Goal: Task Accomplishment & Management: Use online tool/utility

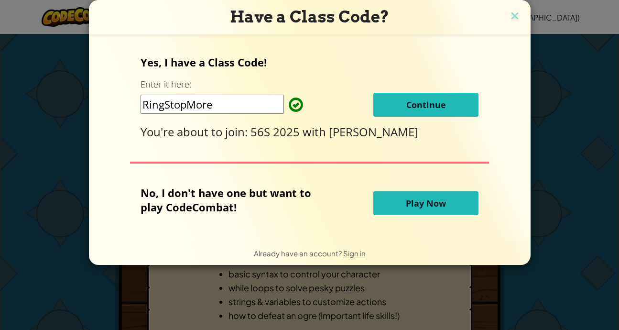
click at [390, 108] on button "Continue" at bounding box center [425, 105] width 105 height 24
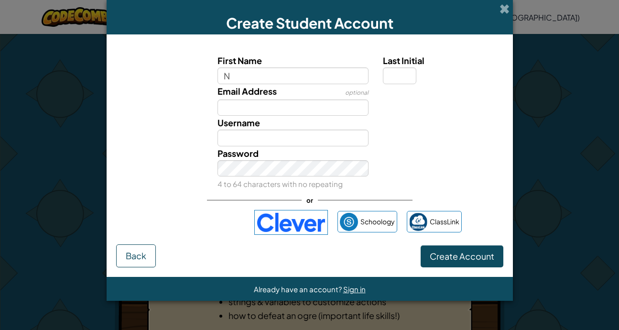
type input "Nyarkueath"
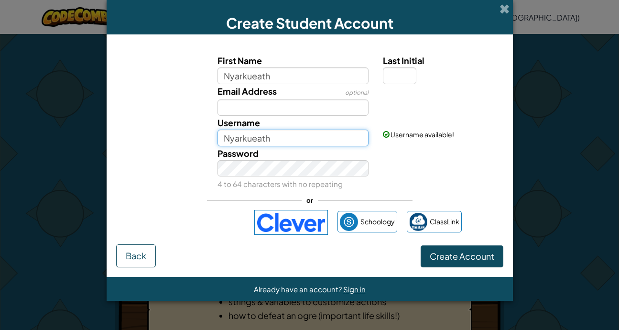
click at [301, 134] on input "Nyarkueath" at bounding box center [292, 137] width 151 height 17
type input "Nyarkueath"
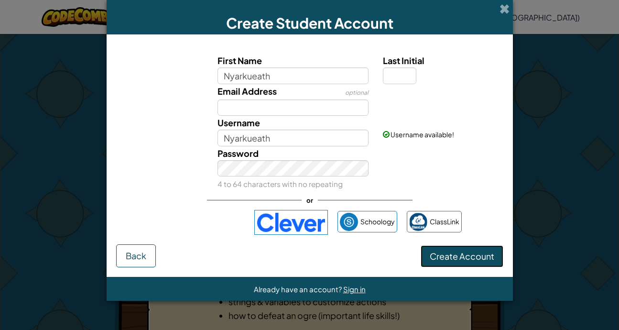
click at [448, 257] on span "Create Account" at bounding box center [462, 255] width 65 height 11
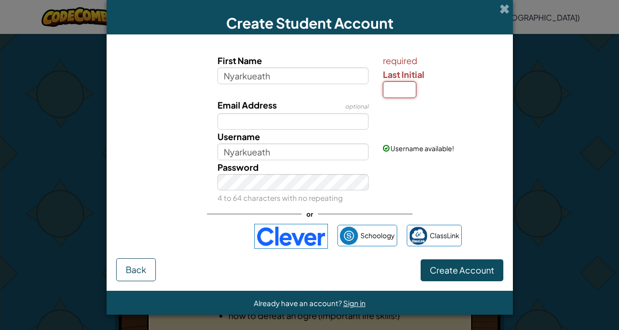
click at [398, 93] on input "Last Initial" at bounding box center [399, 89] width 33 height 17
click at [360, 99] on div "optional" at bounding box center [356, 105] width 23 height 15
click at [405, 92] on input "Last Initial" at bounding box center [399, 89] width 33 height 17
type input "n"
type input "K"
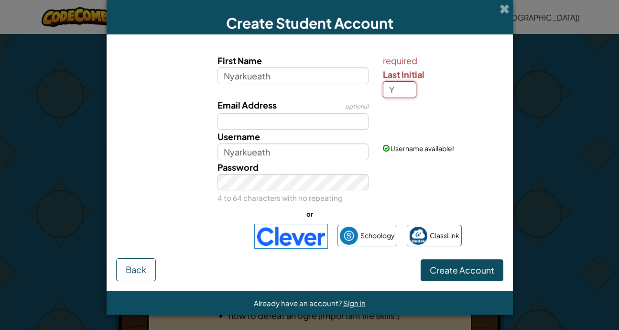
type input "Y"
type input "NyarkueathY"
click at [451, 128] on div "Email Address optional" at bounding box center [309, 114] width 397 height 32
click at [462, 273] on span "Create Account" at bounding box center [462, 269] width 65 height 11
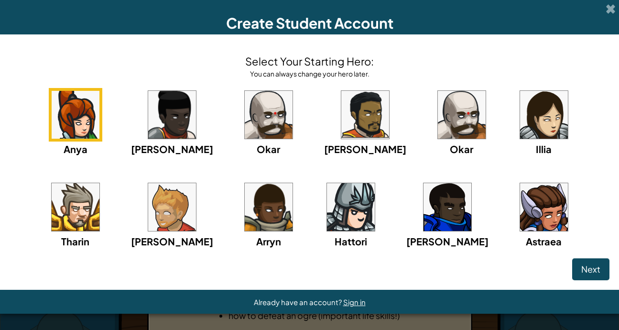
click at [520, 206] on img at bounding box center [544, 207] width 48 height 48
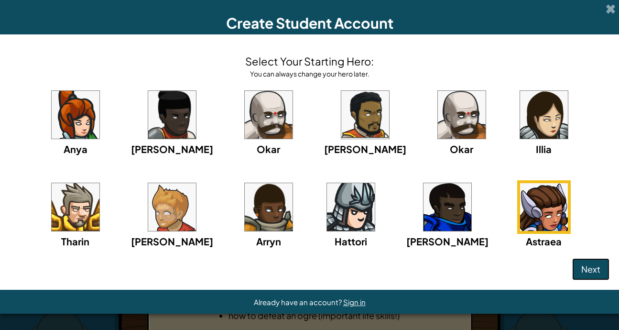
click at [594, 263] on span "Next" at bounding box center [590, 268] width 19 height 11
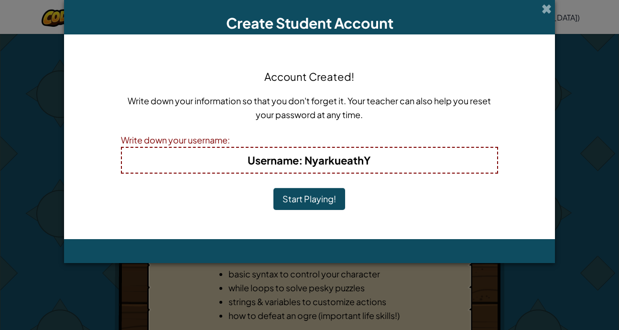
click at [328, 202] on button "Start Playing!" at bounding box center [309, 199] width 72 height 22
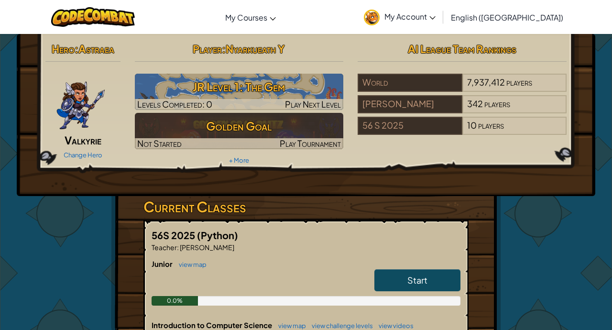
click at [426, 286] on link "Start" at bounding box center [417, 280] width 86 height 22
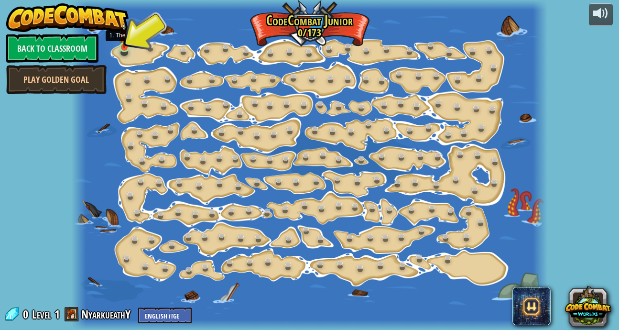
click at [123, 46] on img at bounding box center [123, 35] width 11 height 26
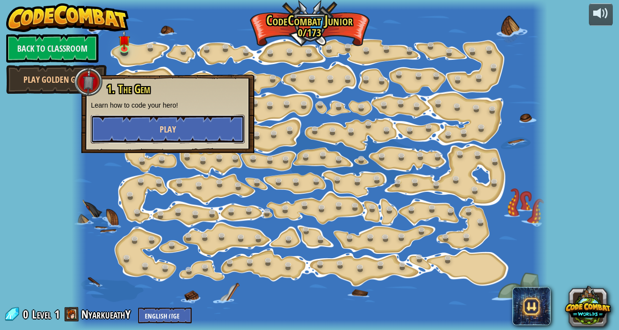
click at [189, 131] on button "Play" at bounding box center [168, 129] width 154 height 29
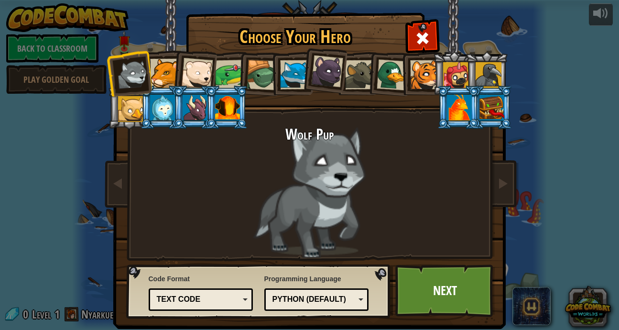
click at [221, 73] on div at bounding box center [230, 75] width 30 height 30
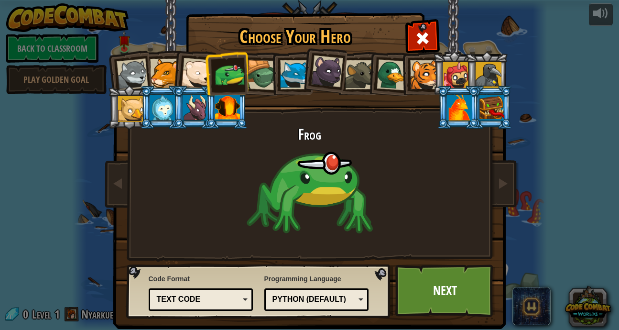
click at [427, 65] on div at bounding box center [424, 74] width 29 height 29
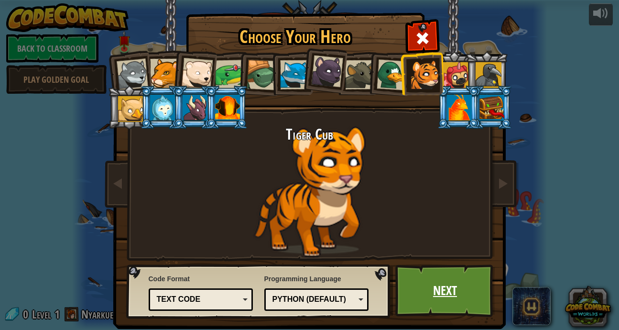
click at [441, 275] on link "Next" at bounding box center [445, 290] width 100 height 53
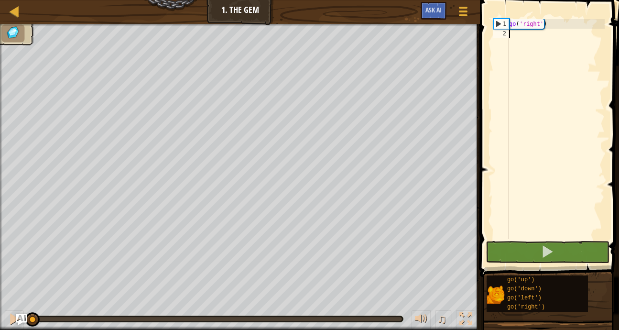
click at [558, 58] on div "go ( 'right' )" at bounding box center [555, 138] width 97 height 239
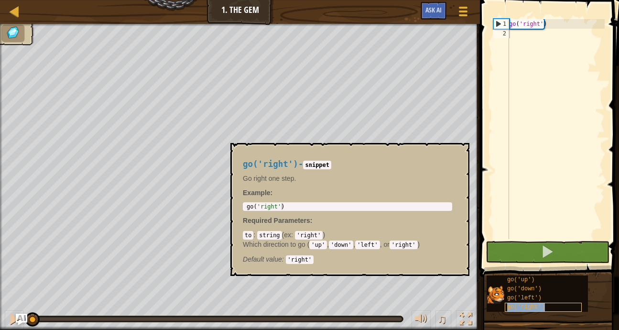
click at [543, 304] on div "go('right')" at bounding box center [543, 306] width 77 height 9
click at [549, 309] on div "go('right')" at bounding box center [543, 306] width 77 height 9
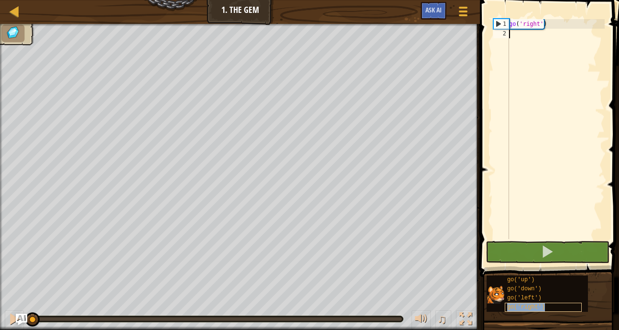
click at [549, 309] on div "go('right')" at bounding box center [543, 306] width 77 height 9
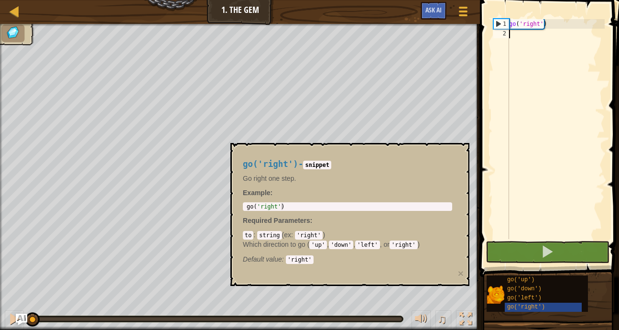
type textarea "go('right')"
click at [324, 209] on div "go ( 'right' )" at bounding box center [347, 213] width 205 height 20
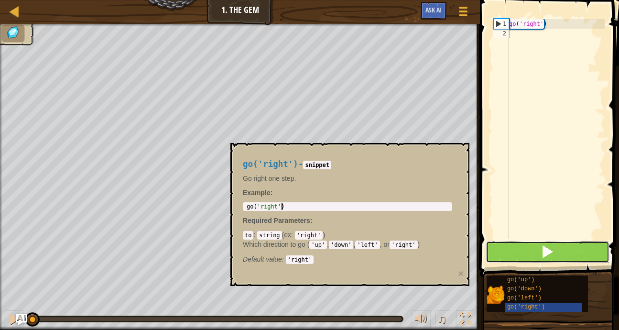
click at [582, 260] on button at bounding box center [547, 252] width 124 height 22
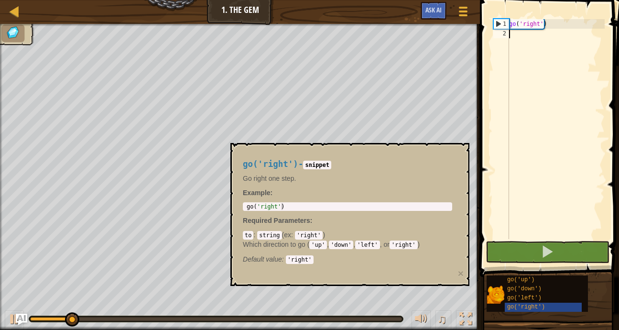
click at [541, 186] on div "go ( 'right' )" at bounding box center [555, 138] width 97 height 239
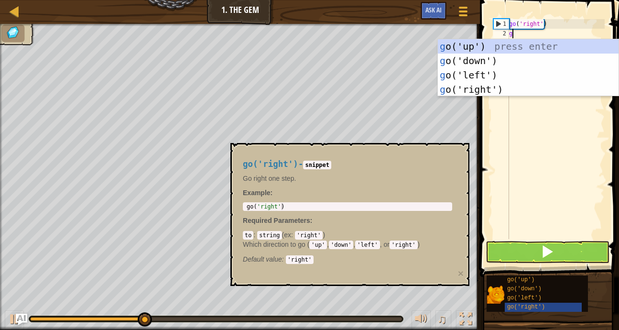
scroll to position [4, 0]
type textarea "go"
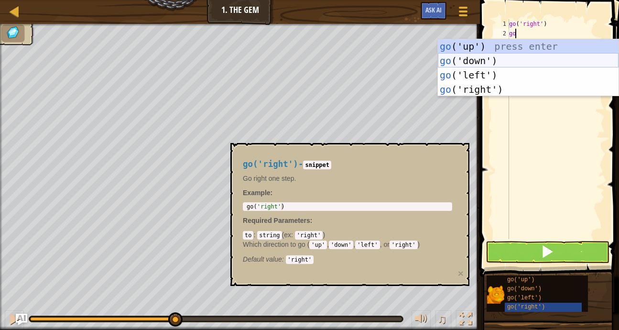
click at [523, 57] on div "go ('up') press enter go ('down') press enter go ('left') press enter go ('righ…" at bounding box center [528, 82] width 181 height 86
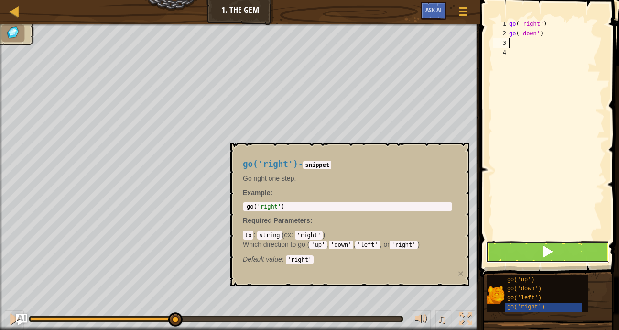
click at [548, 247] on span at bounding box center [546, 251] width 13 height 13
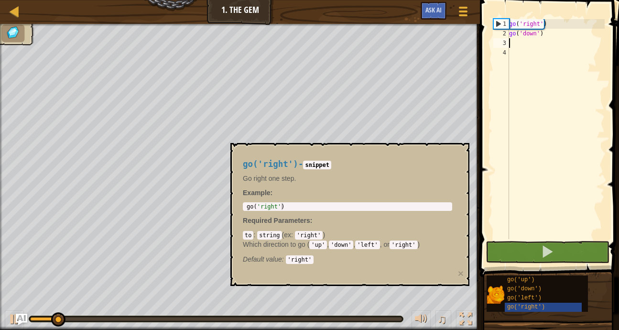
click at [516, 312] on div "go('up') go('down') go('left') go('right')" at bounding box center [549, 293] width 126 height 37
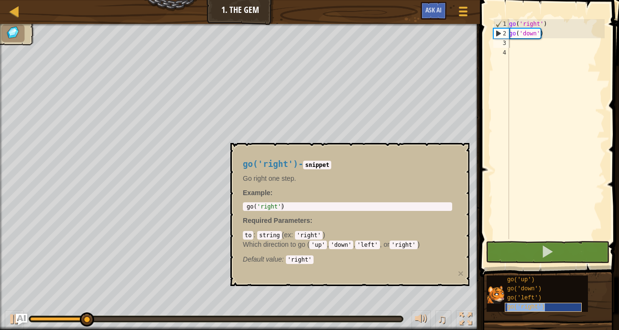
click at [513, 308] on span "go('right')" at bounding box center [526, 306] width 38 height 7
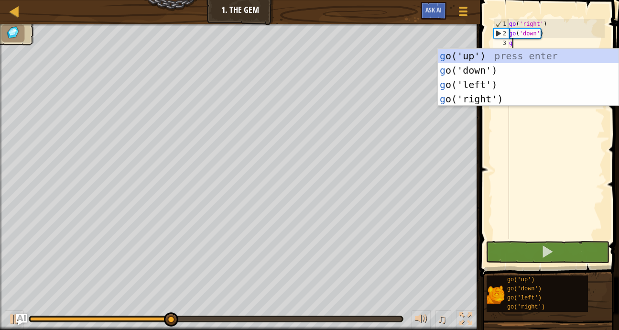
type textarea "go"
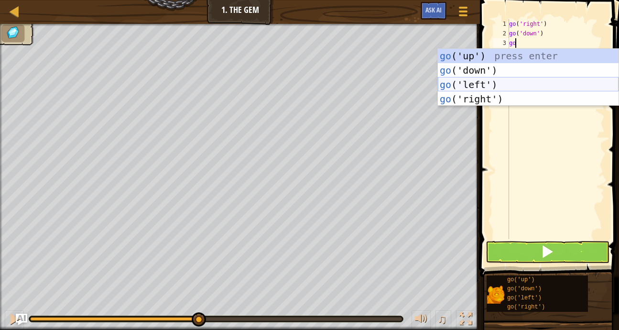
click at [508, 82] on div "go ('up') press enter go ('down') press enter go ('left') press enter go ('righ…" at bounding box center [528, 92] width 181 height 86
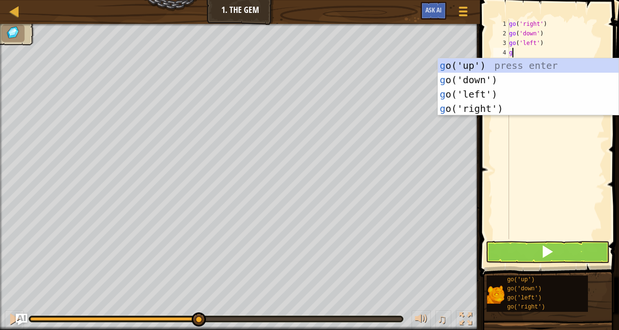
type textarea "go"
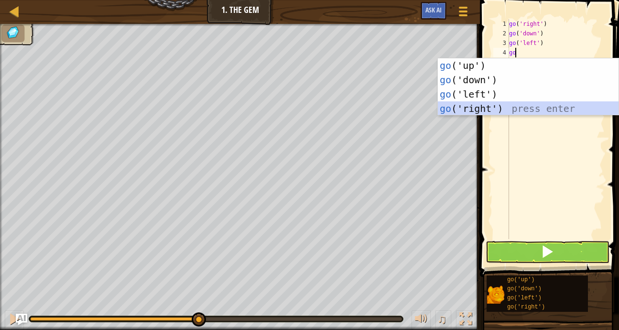
click at [524, 107] on div "go ('up') press enter go ('down') press enter go ('left') press enter go ('righ…" at bounding box center [528, 101] width 181 height 86
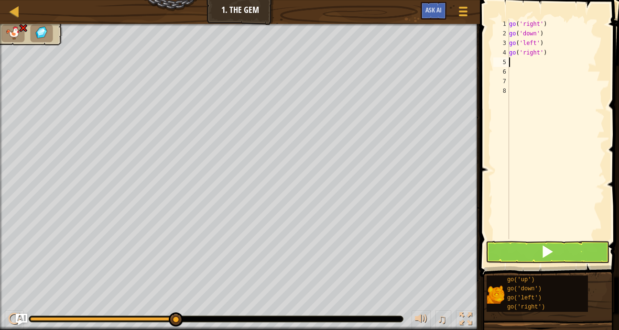
click at [534, 64] on div "go ( 'right' ) go ( 'down' ) go ( 'left' ) go ( 'right' )" at bounding box center [555, 138] width 97 height 239
click at [555, 45] on div "go ( 'right' ) go ( 'down' ) go ( 'left' ) go ( 'right' )" at bounding box center [555, 138] width 97 height 239
type textarea "go('left')"
click at [549, 58] on div "go ( 'right' ) go ( 'down' ) go ( 'left' ) go ( 'right' )" at bounding box center [555, 138] width 97 height 239
click at [529, 253] on button at bounding box center [547, 252] width 124 height 22
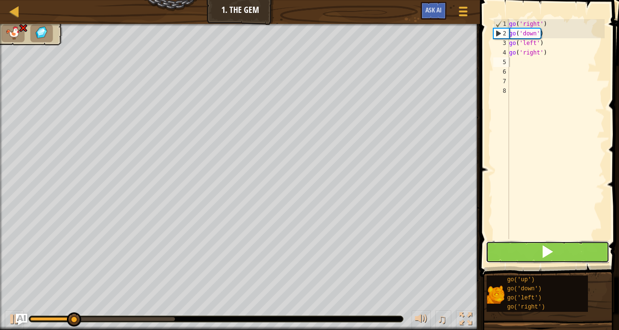
click at [529, 253] on button at bounding box center [547, 252] width 124 height 22
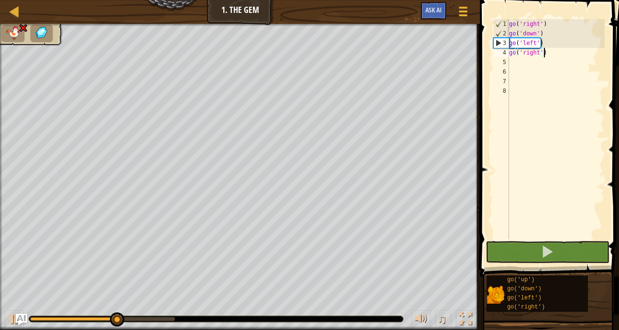
click at [549, 48] on div "go ( 'right' ) go ( 'down' ) go ( 'left' ) go ( 'right' )" at bounding box center [555, 138] width 97 height 239
click at [552, 49] on div "go ( 'right' ) go ( 'down' ) go ( 'left' ) go ( 'right' )" at bounding box center [555, 138] width 97 height 239
click at [547, 38] on div "go ( 'right' ) go ( 'down' ) go ( 'left' ) go ( 'right' )" at bounding box center [555, 138] width 97 height 239
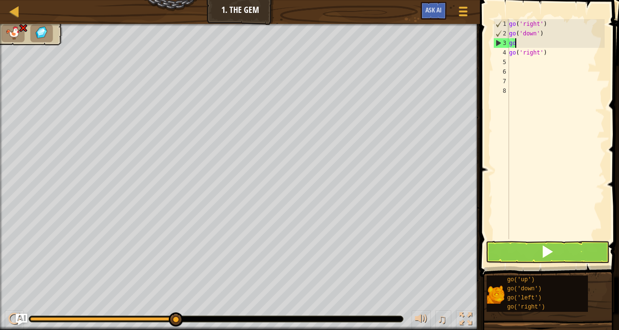
type textarea "g"
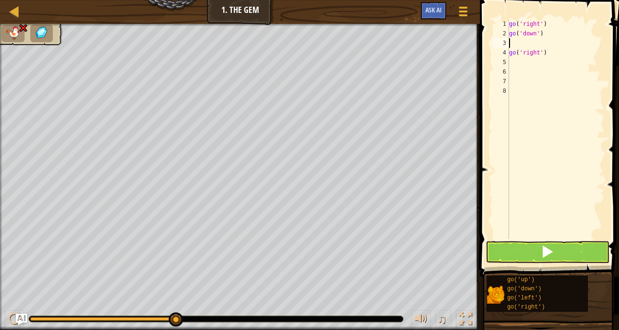
type textarea "go"
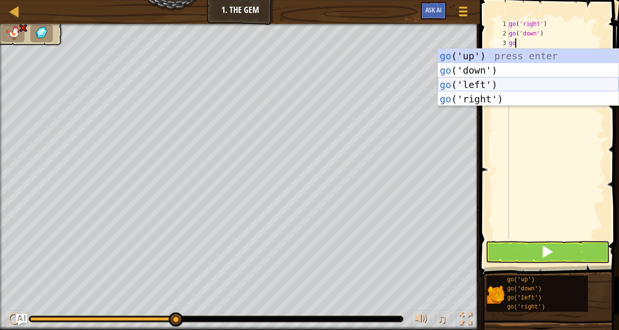
click at [518, 93] on div "go ('up') press enter go ('down') press enter go ('left') press enter go ('righ…" at bounding box center [528, 92] width 181 height 86
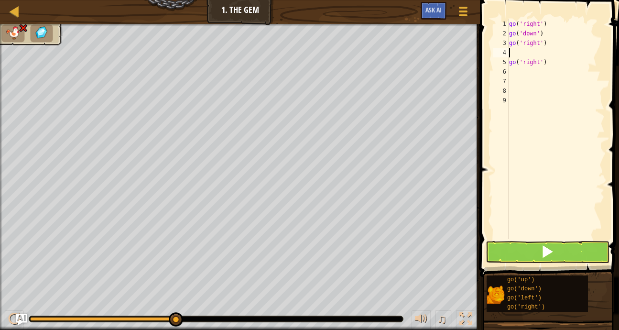
click at [563, 51] on div "go ( 'right' ) go ( 'down' ) go ( 'right' ) go ( 'right' )" at bounding box center [555, 138] width 97 height 239
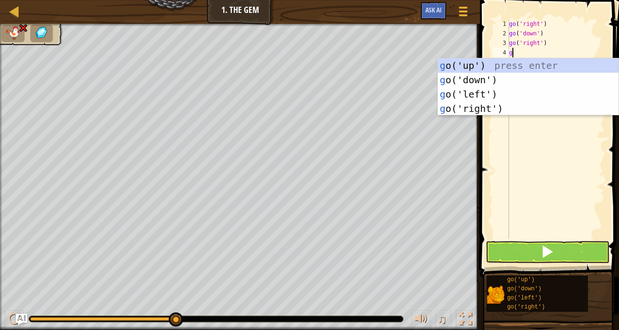
type textarea "go"
click at [551, 75] on div "go ('up') press enter go ('down') press enter go ('left') press enter go ('righ…" at bounding box center [528, 101] width 181 height 86
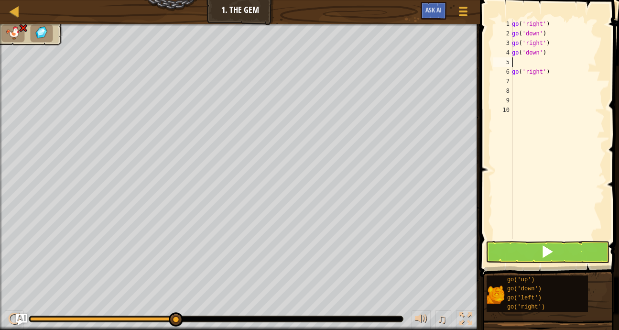
click at [559, 25] on div "go ( 'right' ) go ( 'down' ) go ( 'right' ) go ( 'down' ) go ( 'right' )" at bounding box center [557, 138] width 95 height 239
type textarea "g"
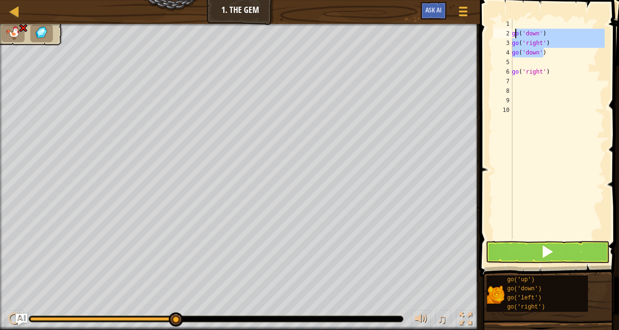
drag, startPoint x: 564, startPoint y: 53, endPoint x: 515, endPoint y: 36, distance: 52.0
click at [515, 36] on div "go ( 'down' ) go ( 'right' ) go ( 'down' ) go ( 'right' )" at bounding box center [557, 138] width 95 height 239
type textarea "g"
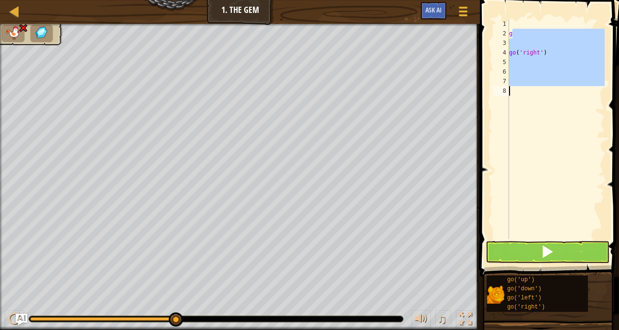
drag, startPoint x: 510, startPoint y: 32, endPoint x: 569, endPoint y: 101, distance: 90.5
click at [569, 101] on div "g go ( 'right' )" at bounding box center [555, 138] width 97 height 239
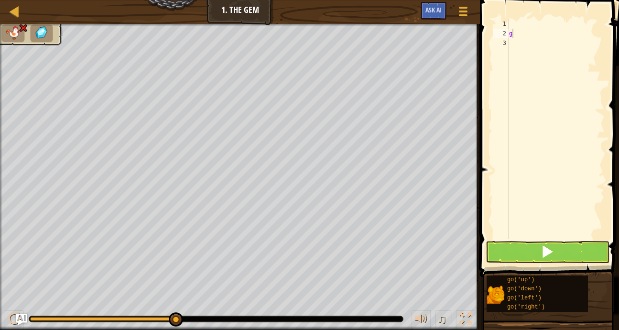
drag, startPoint x: 530, startPoint y: 18, endPoint x: 498, endPoint y: 34, distance: 36.1
click at [498, 36] on div "g 1 2 3 g ההההההההההההההההההההההההההההההההההההההההההההההההההההההההההההההההההההה…" at bounding box center [548, 157] width 142 height 305
drag, startPoint x: 517, startPoint y: 36, endPoint x: 494, endPoint y: 38, distance: 24.0
click at [492, 39] on div "g 1 2 3 g ההההההההההההההההההההההההההההההההההההההההההההההההההההההההההההההההההההה…" at bounding box center [547, 129] width 113 height 220
type textarea "g"
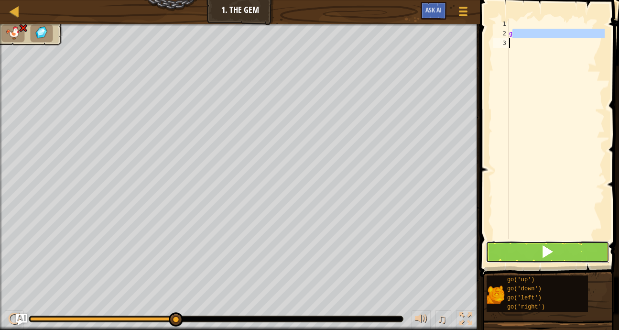
click at [536, 252] on button at bounding box center [547, 252] width 124 height 22
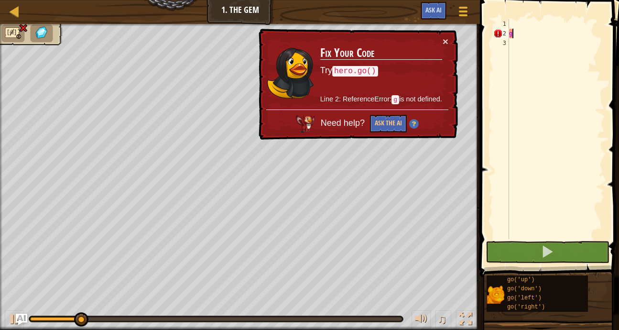
click at [544, 32] on div "g" at bounding box center [555, 138] width 97 height 239
type textarea "g"
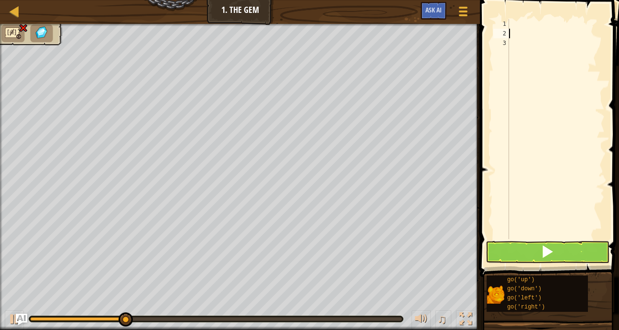
click at [544, 29] on div at bounding box center [555, 138] width 97 height 239
click at [528, 20] on div at bounding box center [555, 138] width 97 height 239
type textarea "g"
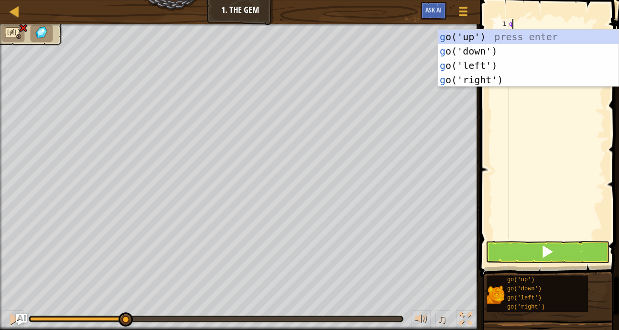
type textarea "go"
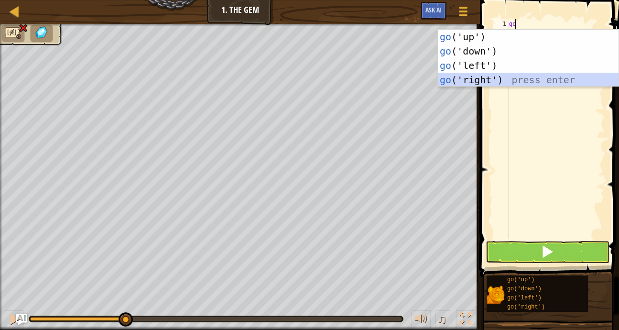
click at [522, 79] on div "go ('up') press enter go ('down') press enter go ('left') press enter go ('righ…" at bounding box center [528, 73] width 181 height 86
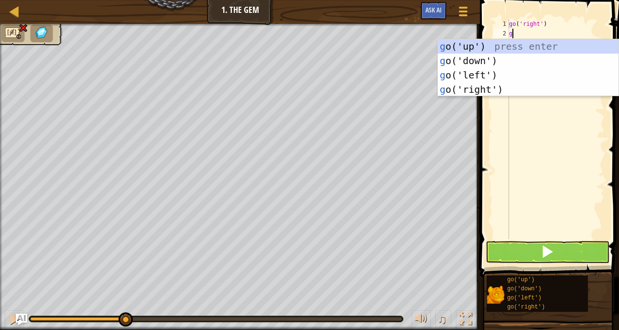
type textarea "go"
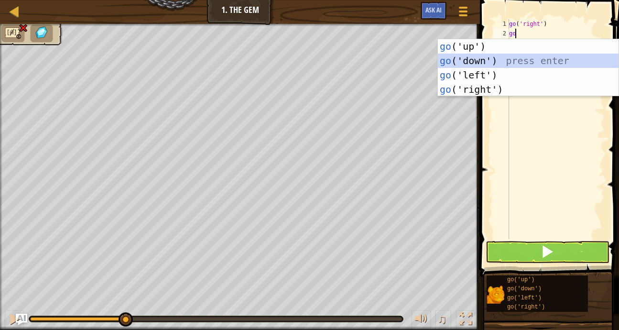
click at [530, 58] on div "go ('up') press enter go ('down') press enter go ('left') press enter go ('righ…" at bounding box center [528, 82] width 181 height 86
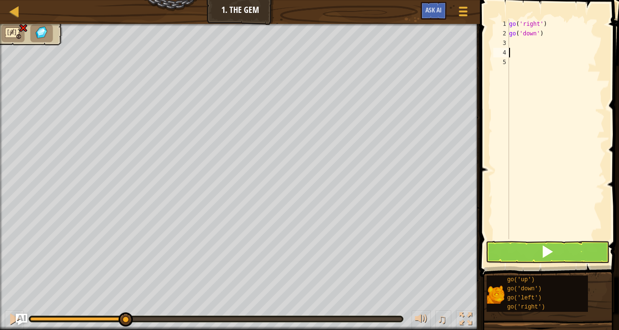
click at [539, 48] on div "go ( 'right' ) go ( 'down' )" at bounding box center [555, 138] width 97 height 239
click at [530, 40] on div "go ( 'right' ) go ( 'down' )" at bounding box center [555, 138] width 97 height 239
type textarea "g"
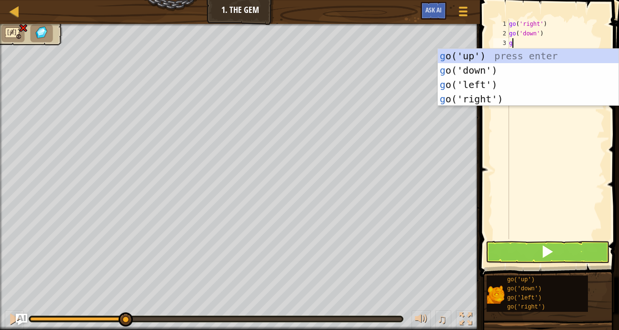
type textarea "go"
click at [494, 100] on div "go ('up') press enter go ('down') press enter go ('left') press enter go ('righ…" at bounding box center [528, 92] width 181 height 86
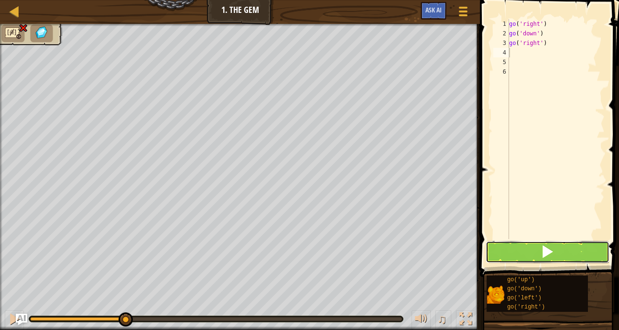
click at [515, 253] on button at bounding box center [547, 252] width 124 height 22
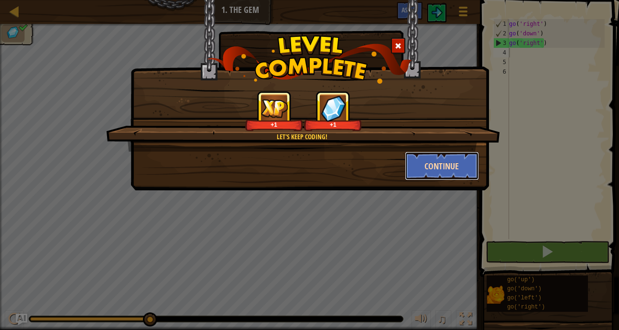
click at [444, 164] on button "Continue" at bounding box center [442, 165] width 74 height 29
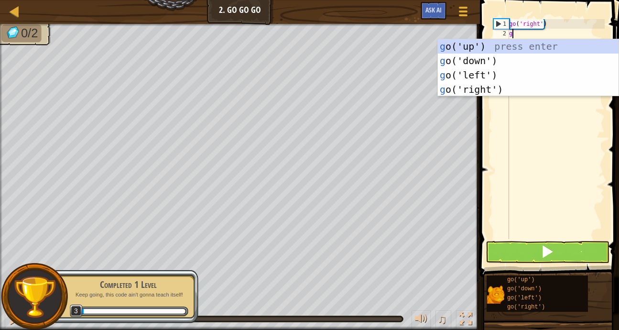
type textarea "go"
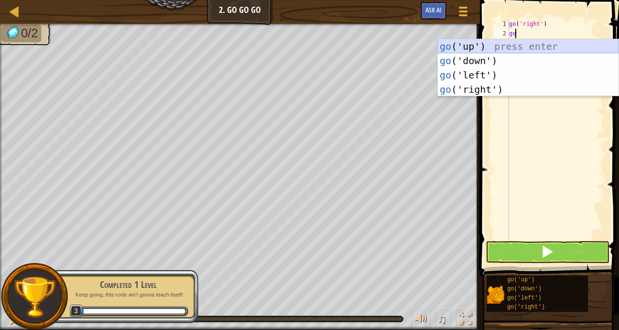
click at [498, 46] on div "go ('up') press enter go ('down') press enter go ('left') press enter go ('righ…" at bounding box center [528, 82] width 181 height 86
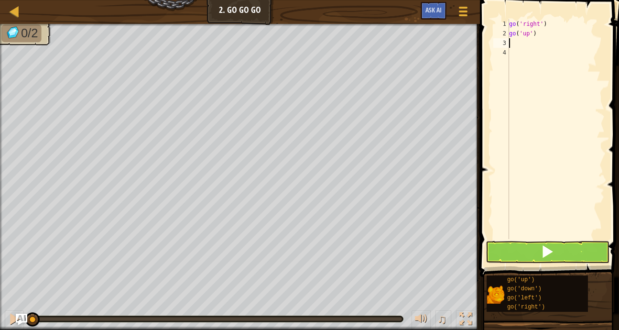
type textarea "g"
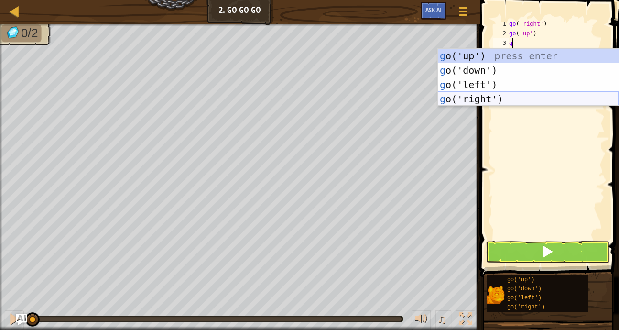
click at [503, 99] on div "g o('up') press enter g o('down') press enter g o('left') press enter g o('righ…" at bounding box center [528, 92] width 181 height 86
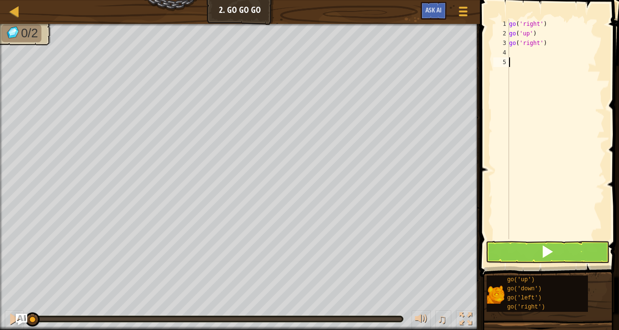
click at [545, 67] on div "go ( 'right' ) go ( 'up' ) go ( 'right' )" at bounding box center [555, 138] width 97 height 239
click at [537, 56] on div "go ( 'right' ) go ( 'up' ) go ( 'right' )" at bounding box center [555, 138] width 97 height 239
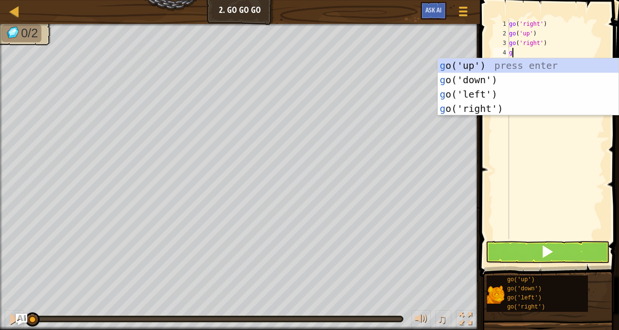
type textarea "go"
click at [509, 106] on div "go ('up') press enter go ('down') press enter go ('left') press enter go ('righ…" at bounding box center [528, 101] width 181 height 86
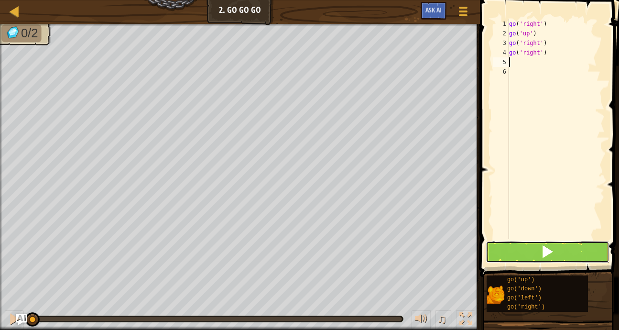
click at [527, 256] on button at bounding box center [547, 252] width 124 height 22
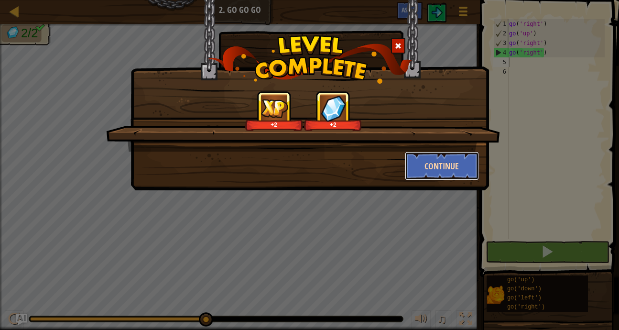
click at [454, 175] on button "Continue" at bounding box center [442, 165] width 74 height 29
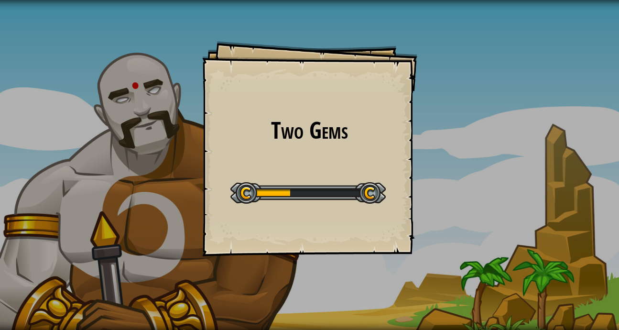
click at [454, 175] on div "Two Gems Goals Start Level Error loading from server. Try refreshing the page. …" at bounding box center [309, 165] width 619 height 330
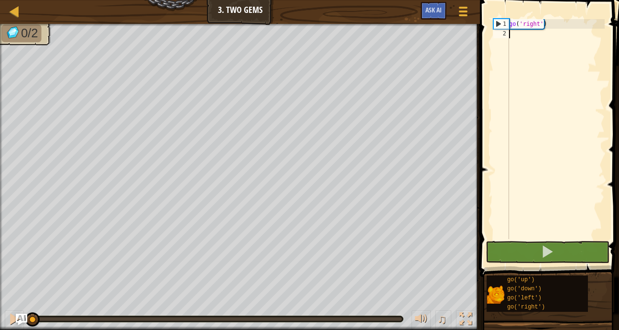
type textarea "g"
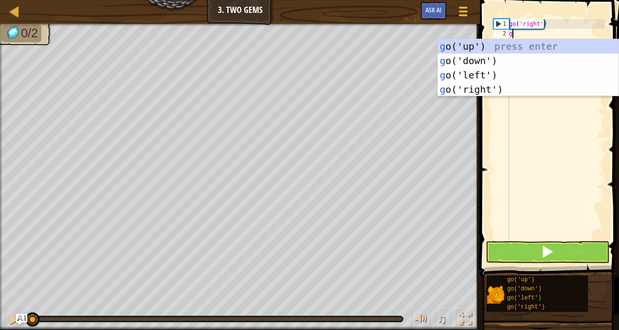
scroll to position [4, 0]
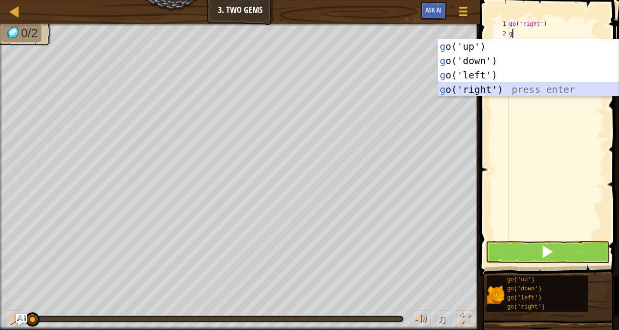
click at [505, 82] on div "g o('up') press enter g o('down') press enter g o('left') press enter g o('righ…" at bounding box center [528, 82] width 181 height 86
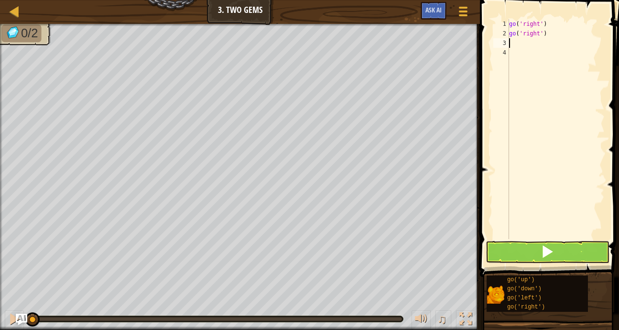
type textarea "g"
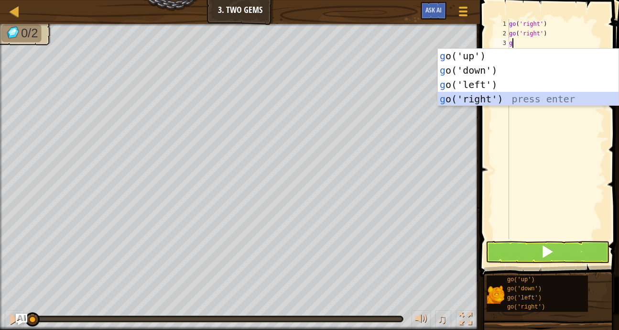
click at [498, 96] on div "g o('up') press enter g o('down') press enter g o('left') press enter g o('righ…" at bounding box center [528, 92] width 181 height 86
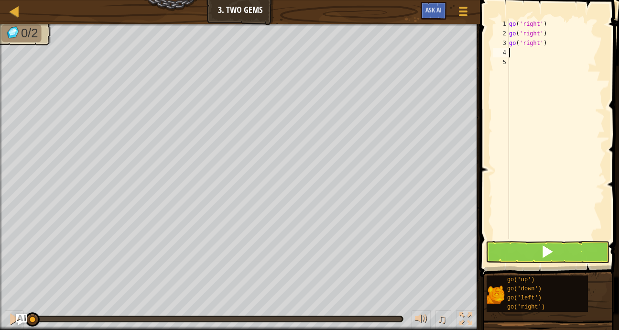
click at [534, 55] on div "go ( 'right' ) go ( 'right' ) go ( 'right' )" at bounding box center [555, 138] width 97 height 239
type textarea "g"
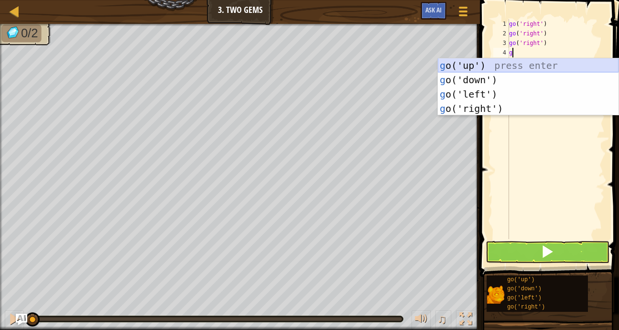
click at [495, 63] on div "g o('up') press enter g o('down') press enter g o('left') press enter g o('righ…" at bounding box center [528, 101] width 181 height 86
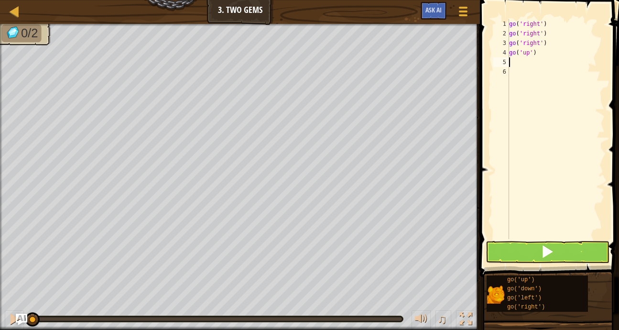
type textarea "g"
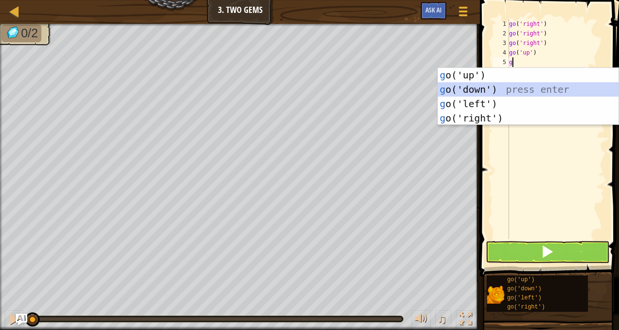
click at [513, 87] on div "g o('up') press enter g o('down') press enter g o('left') press enter g o('righ…" at bounding box center [528, 111] width 181 height 86
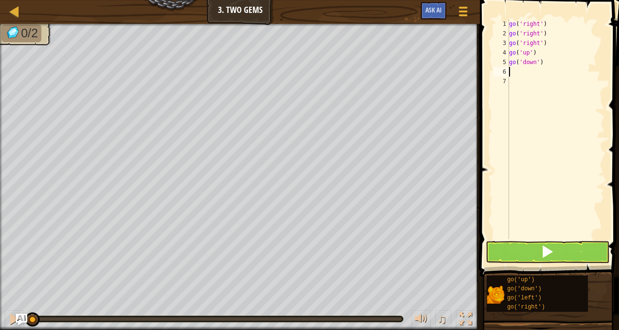
type textarea "g"
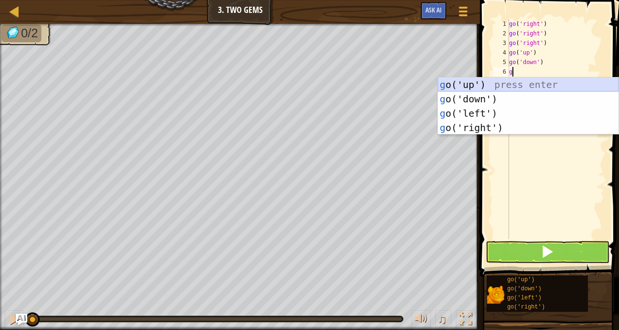
click at [526, 94] on div "g o('up') press enter g o('down') press enter g o('left') press enter g o('righ…" at bounding box center [528, 120] width 181 height 86
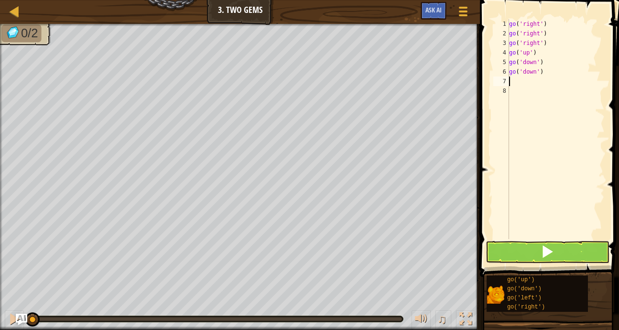
click at [528, 264] on span at bounding box center [550, 124] width 147 height 305
click at [519, 255] on button at bounding box center [547, 252] width 124 height 22
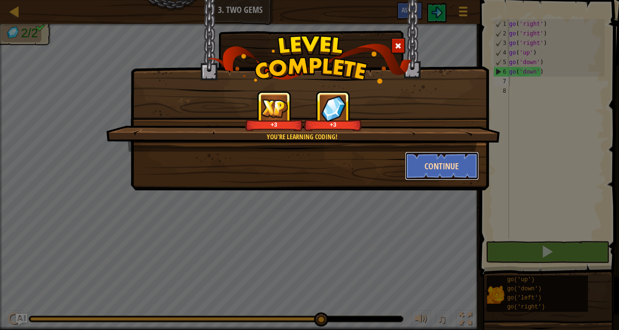
click at [444, 175] on button "Continue" at bounding box center [442, 165] width 74 height 29
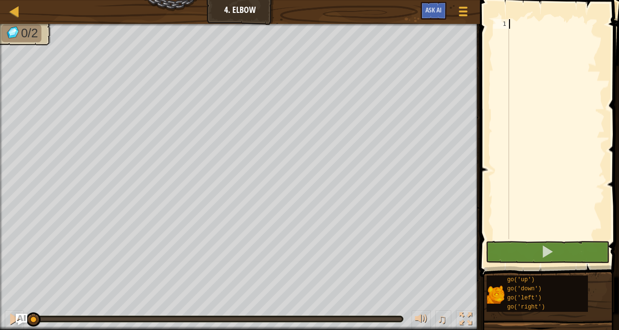
scroll to position [4, 0]
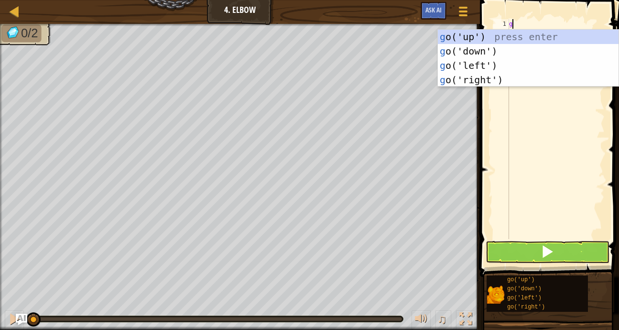
type textarea "go"
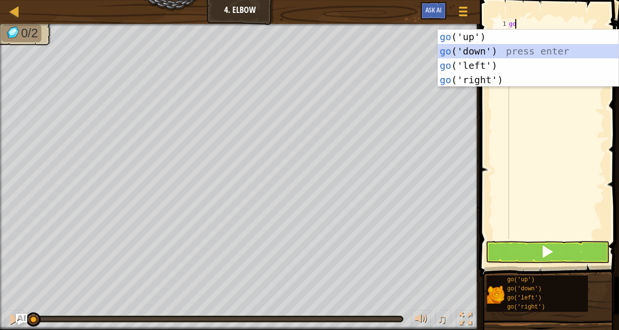
click at [475, 51] on div "go ('up') press enter go ('down') press enter go ('left') press enter go ('righ…" at bounding box center [528, 73] width 181 height 86
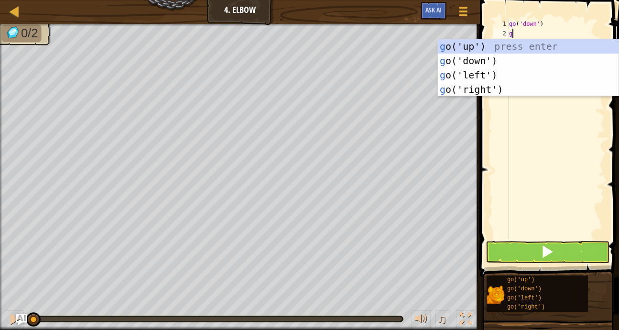
type textarea "go"
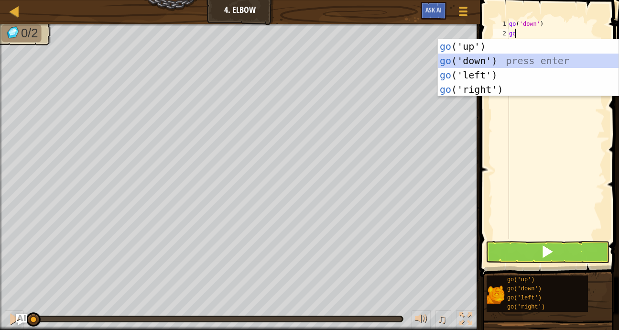
click at [510, 60] on div "go ('up') press enter go ('down') press enter go ('left') press enter go ('righ…" at bounding box center [528, 82] width 181 height 86
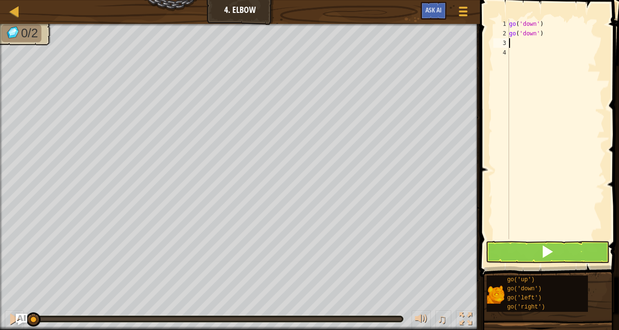
type textarea "go"
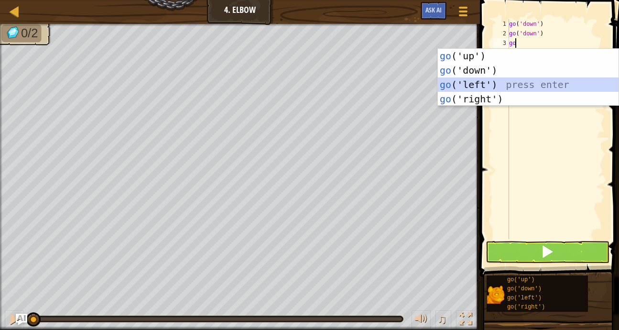
click at [530, 79] on div "go ('up') press enter go ('down') press enter go ('left') press enter go ('righ…" at bounding box center [528, 92] width 181 height 86
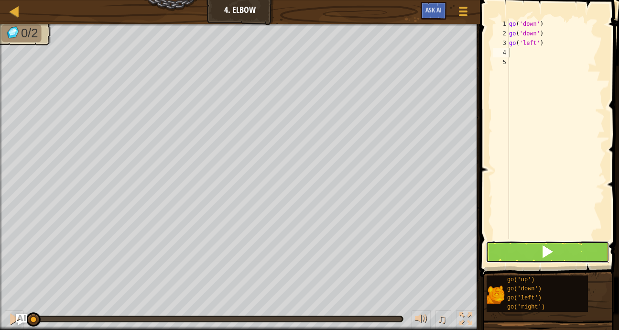
click at [547, 250] on span at bounding box center [546, 251] width 13 height 13
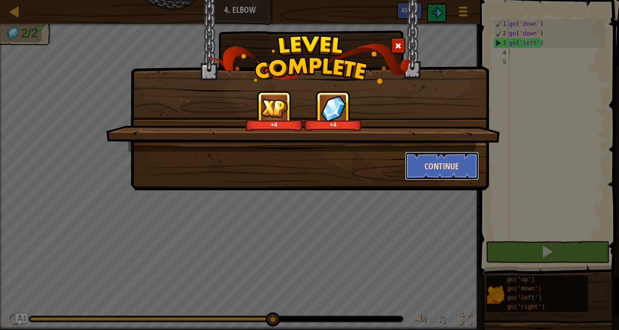
click at [446, 160] on button "Continue" at bounding box center [442, 165] width 74 height 29
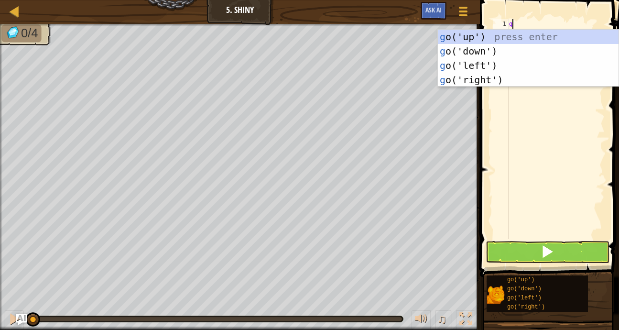
scroll to position [4, 0]
type textarea "go"
click at [475, 66] on div "go ('up') press enter go ('down') press enter go ('left') press enter go ('righ…" at bounding box center [528, 73] width 181 height 86
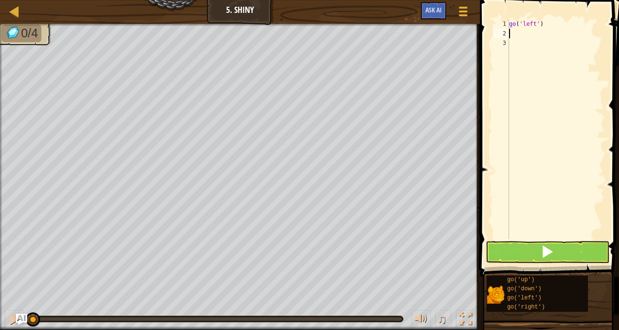
type textarea "go"
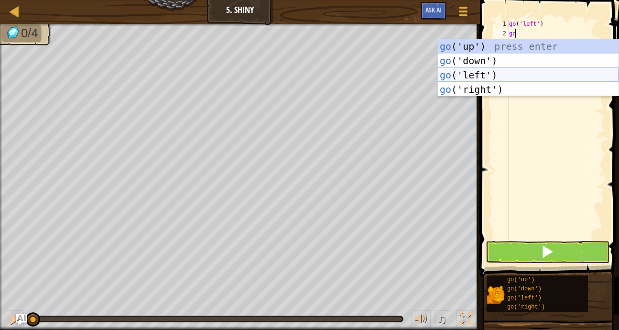
click at [489, 70] on div "go ('up') press enter go ('down') press enter go ('left') press enter go ('righ…" at bounding box center [528, 82] width 181 height 86
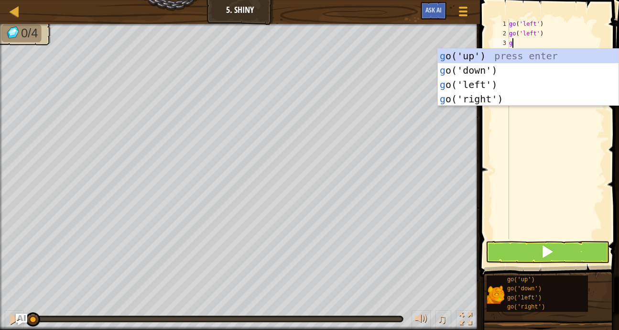
type textarea "go"
click at [508, 66] on div "go ('up') press enter go ('down') press enter go ('left') press enter go ('righ…" at bounding box center [528, 92] width 181 height 86
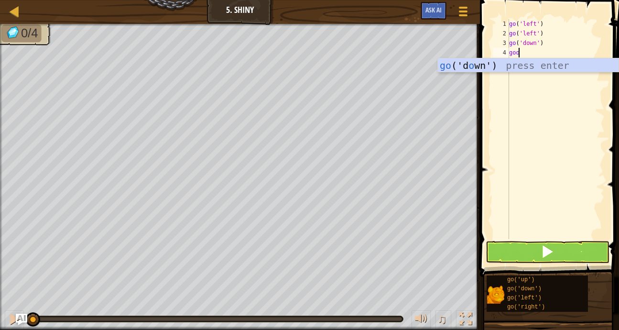
scroll to position [4, 0]
type textarea "go"
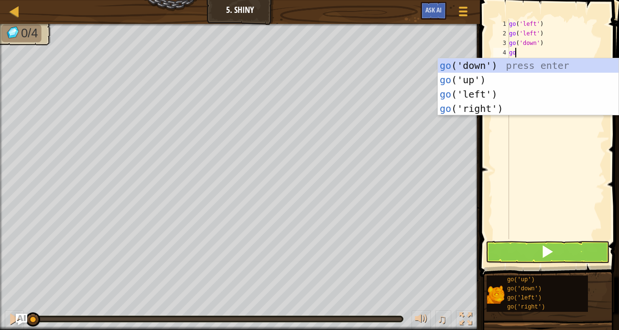
scroll to position [4, 0]
click at [477, 108] on div "go ('down') press enter go ('up') press enter go ('left') press enter go ('righ…" at bounding box center [528, 101] width 181 height 86
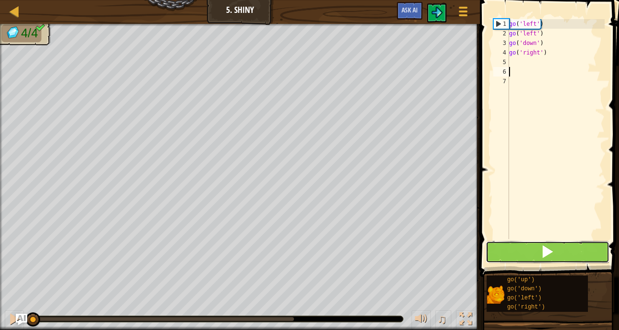
click at [592, 250] on button at bounding box center [547, 252] width 124 height 22
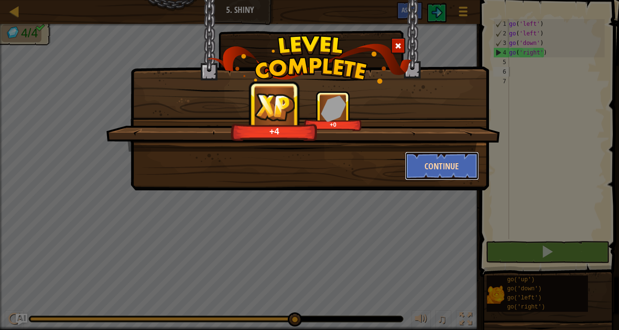
click at [426, 170] on button "Continue" at bounding box center [442, 165] width 74 height 29
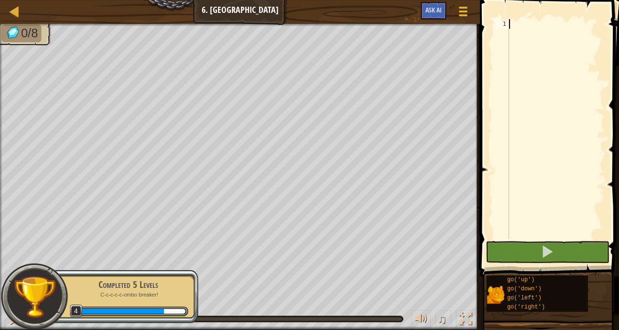
type textarea "g"
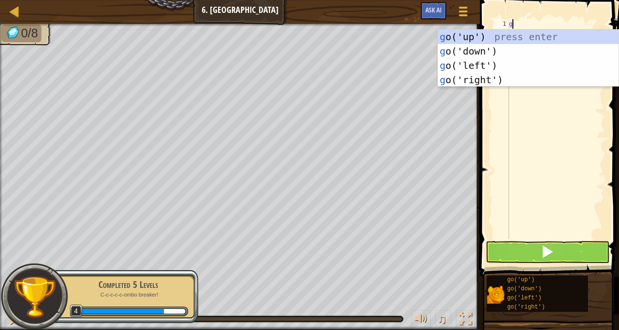
scroll to position [4, 0]
click at [513, 43] on div "g o('up') press enter g o('down') press enter g o('left') press enter g o('righ…" at bounding box center [528, 73] width 181 height 86
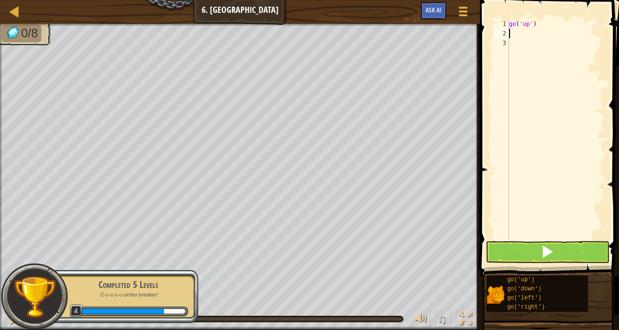
type textarea "g"
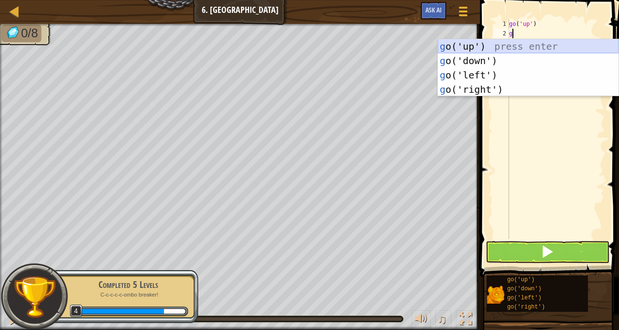
click at [519, 46] on div "g o('up') press enter g o('down') press enter g o('left') press enter g o('righ…" at bounding box center [528, 82] width 181 height 86
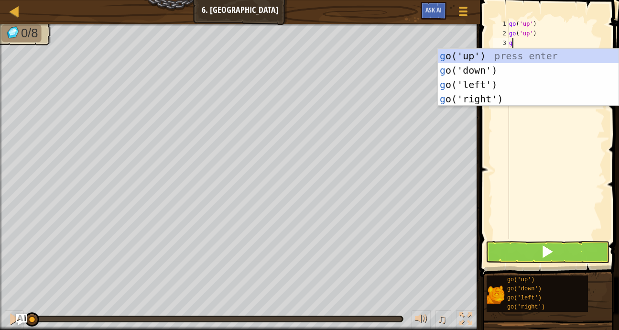
type textarea "go"
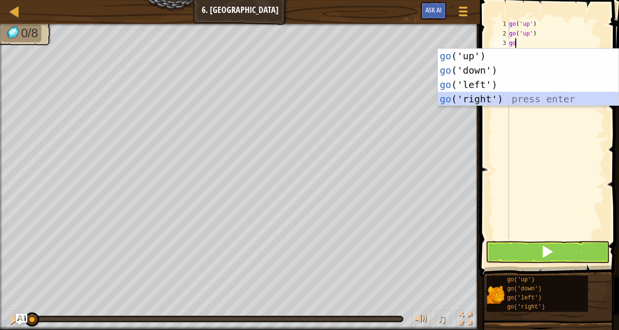
click at [503, 97] on div "go ('up') press enter go ('down') press enter go ('left') press enter go ('righ…" at bounding box center [528, 92] width 181 height 86
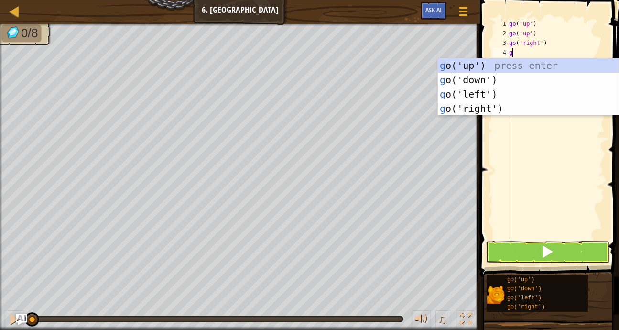
type textarea "go"
click at [540, 107] on div "go ('up') press enter go ('down') press enter go ('left') press enter go ('righ…" at bounding box center [528, 101] width 181 height 86
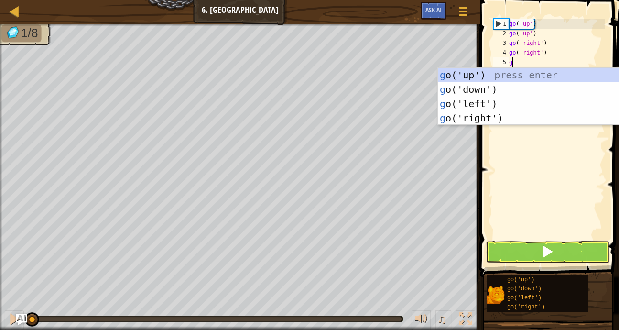
type textarea "go"
click at [521, 84] on div "go ('up') press enter go ('down') press enter go ('left') press enter go ('righ…" at bounding box center [528, 111] width 181 height 86
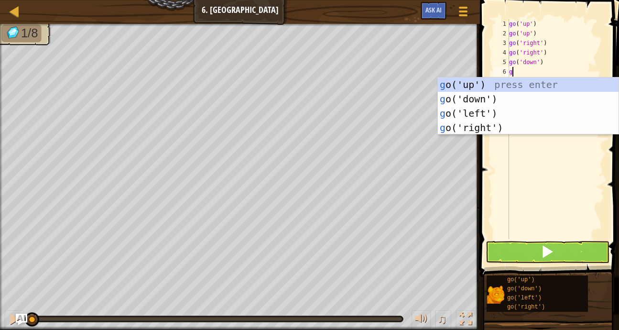
type textarea "g"
click at [521, 96] on div "g o('up') press enter g o('down') press enter g o('left') press enter g o('righ…" at bounding box center [528, 120] width 181 height 86
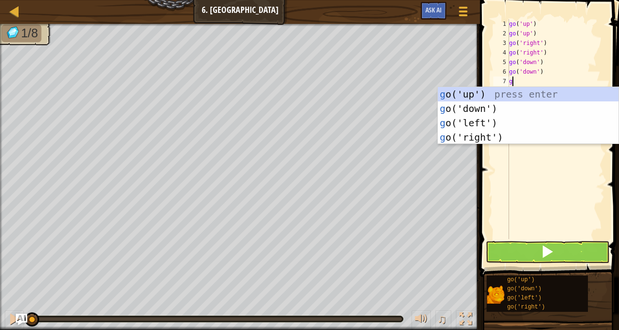
type textarea "g"
click at [512, 108] on div "g o('up') press enter g o('down') press enter g o('left') press enter g o('righ…" at bounding box center [528, 130] width 181 height 86
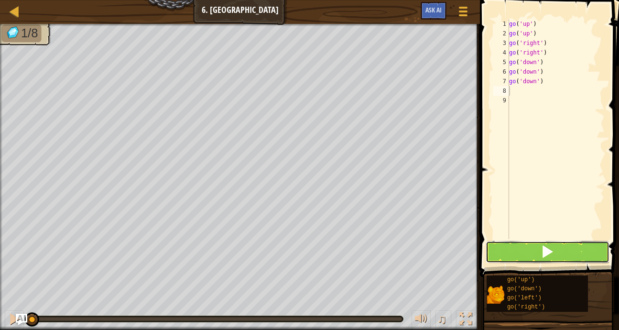
click at [506, 256] on button at bounding box center [547, 252] width 124 height 22
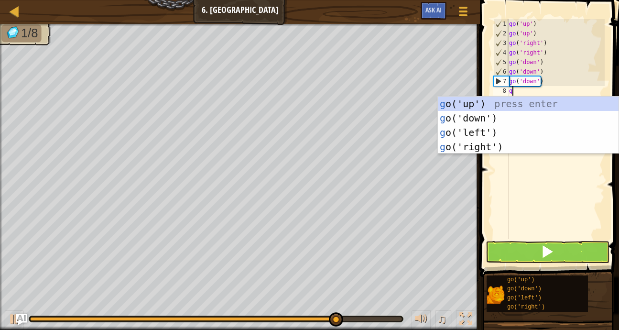
type textarea "go"
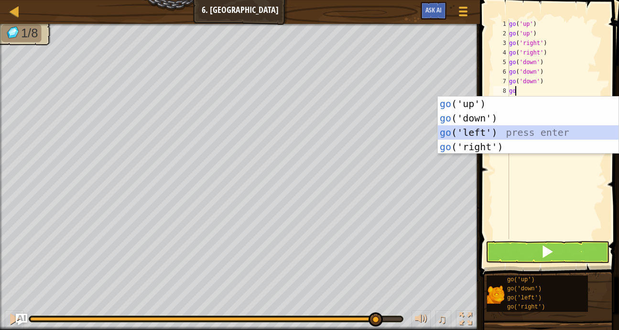
click at [498, 127] on div "go ('up') press enter go ('down') press enter go ('left') press enter go ('righ…" at bounding box center [528, 140] width 181 height 86
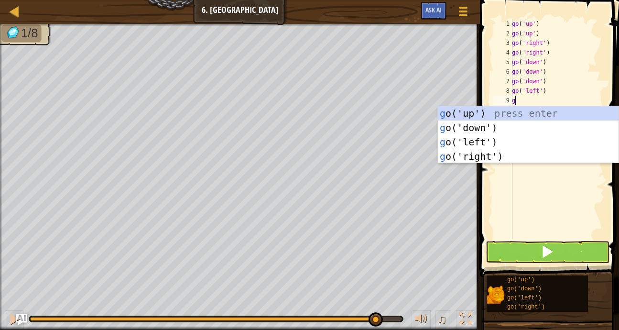
type textarea "go"
click at [476, 138] on div "go ('up') press enter go ('down') press enter go ('left') press enter go ('righ…" at bounding box center [528, 149] width 181 height 86
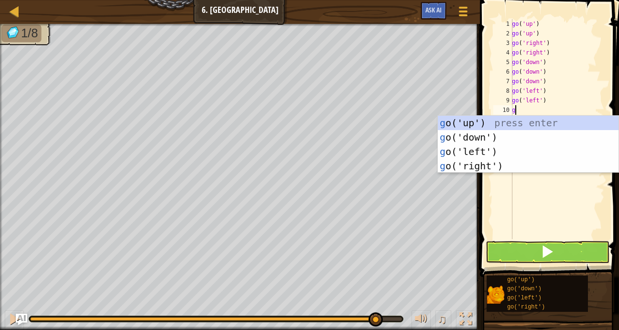
type textarea "go"
click at [497, 149] on div "go ('up') press enter go ('down') press enter go ('left') press enter go ('righ…" at bounding box center [528, 159] width 181 height 86
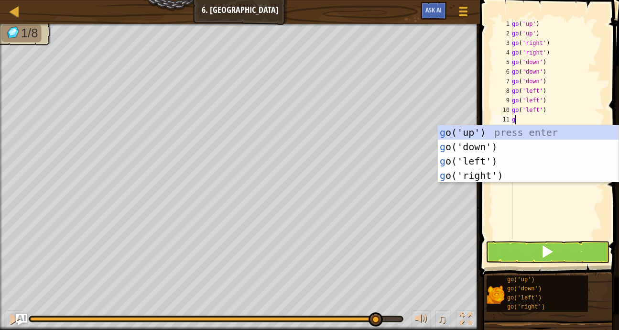
type textarea "go"
click at [513, 159] on div "go ('up') press enter go ('down') press enter go ('left') press enter go ('righ…" at bounding box center [528, 168] width 181 height 86
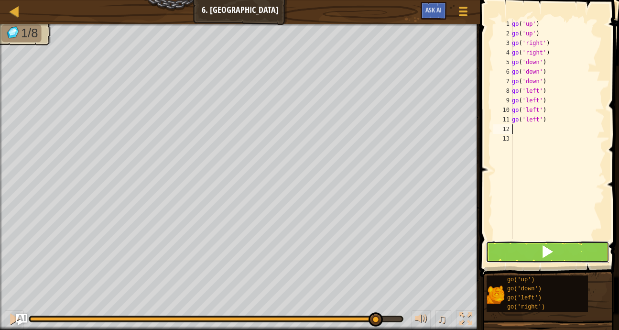
click at [522, 254] on button at bounding box center [547, 252] width 124 height 22
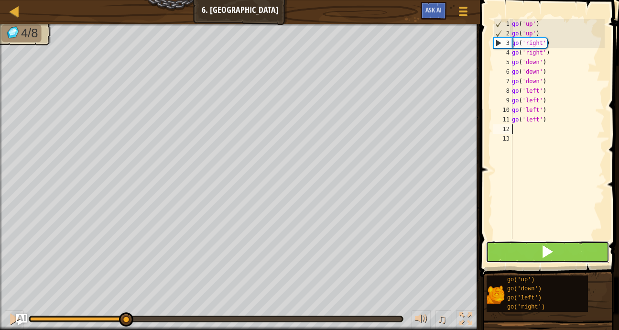
click at [523, 256] on button at bounding box center [547, 252] width 124 height 22
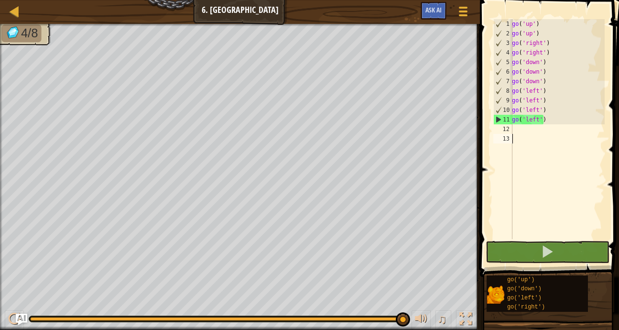
click at [531, 138] on div "go ( 'up' ) go ( 'up' ) go ( 'right' ) go ( 'right' ) go ( 'down' ) go ( 'down'…" at bounding box center [557, 138] width 95 height 239
click at [527, 130] on div "go ( 'up' ) go ( 'up' ) go ( 'right' ) go ( 'right' ) go ( 'down' ) go ( 'down'…" at bounding box center [557, 138] width 95 height 239
type textarea "g"
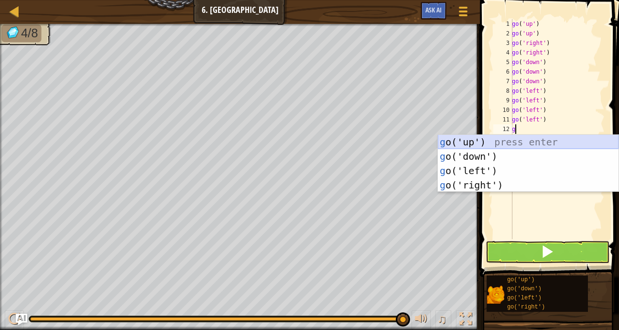
click at [508, 138] on div "g o('up') press enter g o('down') press enter g o('left') press enter g o('righ…" at bounding box center [528, 178] width 181 height 86
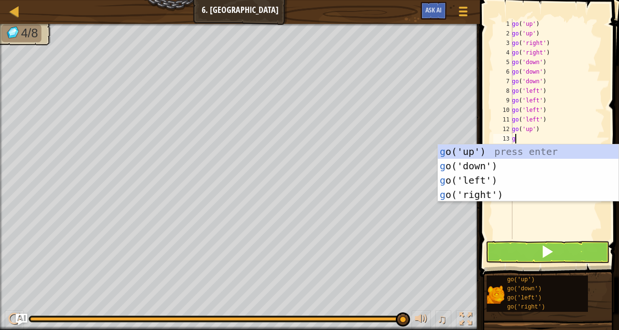
type textarea "go"
click at [505, 150] on div "go ('up') press enter go ('down') press enter go ('left') press enter go ('righ…" at bounding box center [528, 187] width 181 height 86
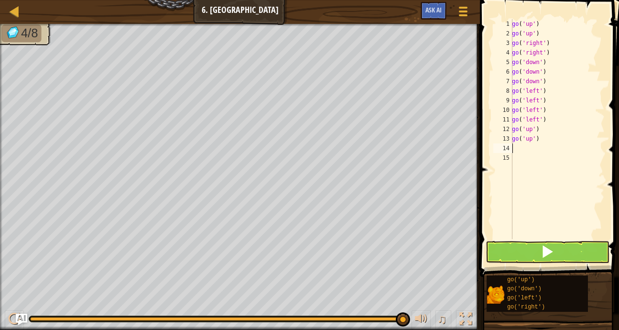
type textarea "go"
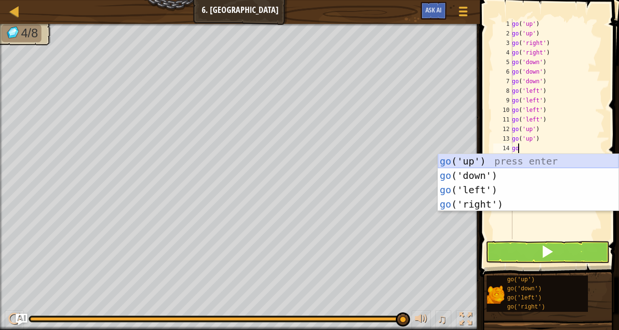
click at [529, 158] on div "go ('up') press enter go ('down') press enter go ('left') press enter go ('righ…" at bounding box center [528, 197] width 181 height 86
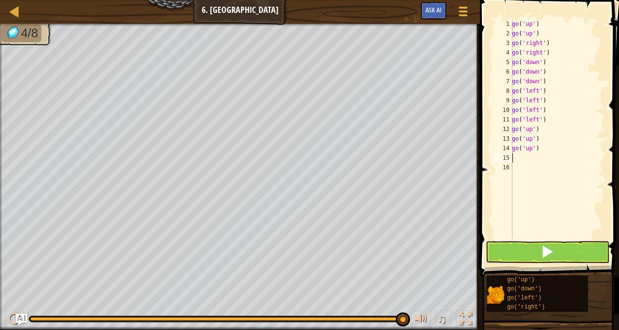
type textarea "go"
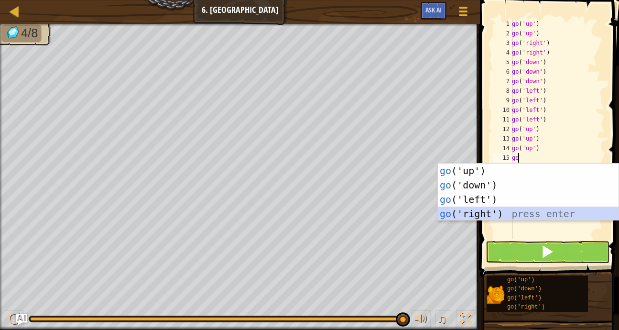
click at [490, 212] on div "go ('up') press enter go ('down') press enter go ('left') press enter go ('righ…" at bounding box center [528, 206] width 181 height 86
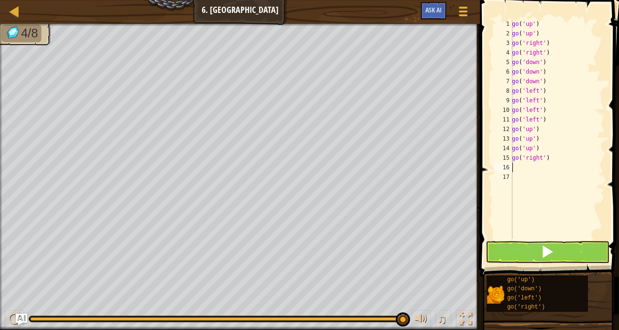
type textarea "go"
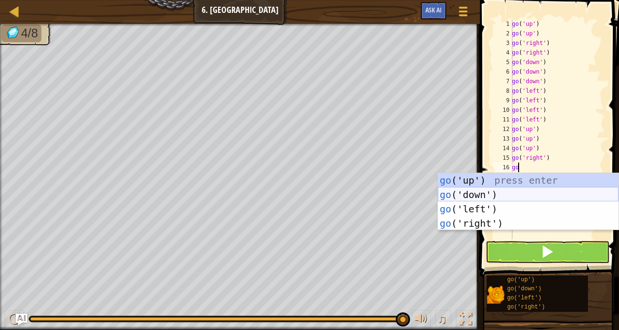
click at [537, 193] on div "go ('up') press enter go ('down') press enter go ('left') press enter go ('righ…" at bounding box center [528, 216] width 181 height 86
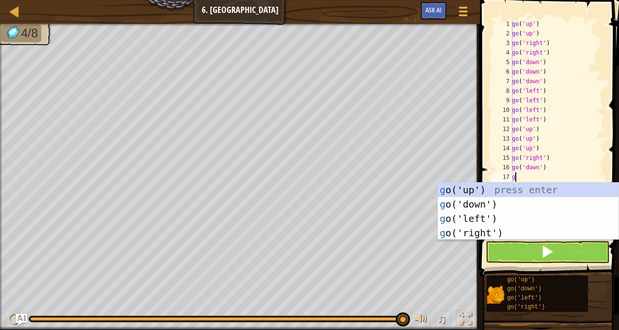
type textarea "go"
click at [504, 202] on div "go ('up') press enter go ('down') press enter go ('left') press enter go ('righ…" at bounding box center [528, 226] width 181 height 86
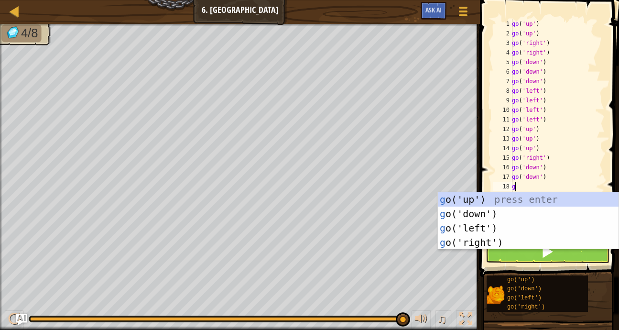
type textarea "go"
click at [558, 213] on div "go ('up') press enter go ('down') press enter go ('left') press enter go ('righ…" at bounding box center [528, 235] width 181 height 86
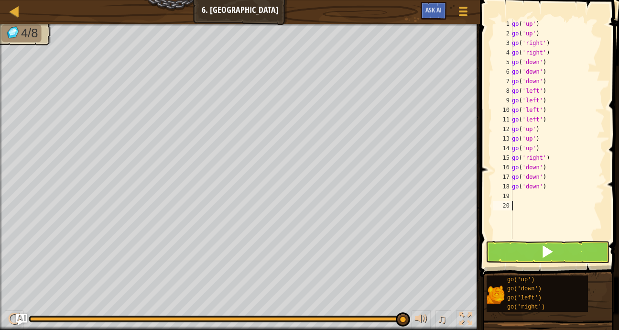
click at [554, 210] on div "go ( 'up' ) go ( 'up' ) go ( 'right' ) go ( 'right' ) go ( 'down' ) go ( 'down'…" at bounding box center [557, 138] width 95 height 239
type textarea "go"
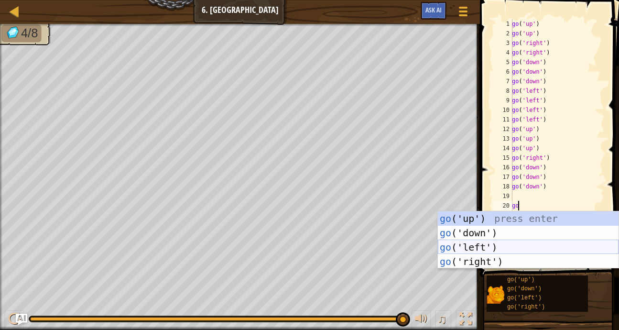
click at [509, 245] on div "go ('up') press enter go ('down') press enter go ('left') press enter go ('righ…" at bounding box center [528, 254] width 181 height 86
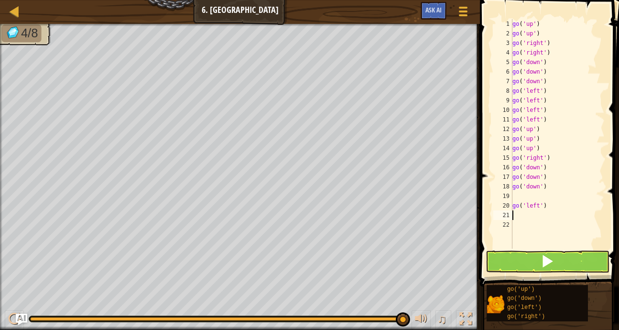
click at [550, 199] on div "go ( 'up' ) go ( 'up' ) go ( 'right' ) go ( 'right' ) go ( 'down' ) go ( 'down'…" at bounding box center [557, 143] width 94 height 248
type textarea "g"
type textarea "go"
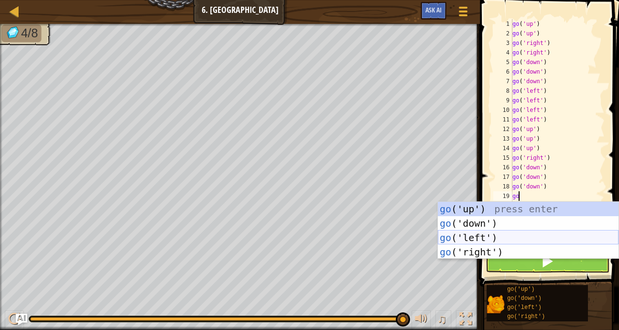
click at [495, 237] on div "go ('up') press enter go ('down') press enter go ('left') press enter go ('righ…" at bounding box center [528, 245] width 181 height 86
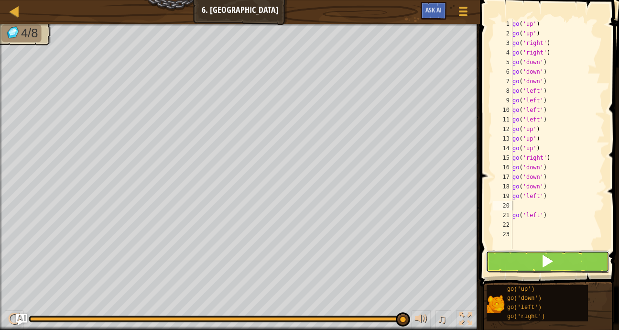
click at [514, 268] on button at bounding box center [547, 261] width 124 height 22
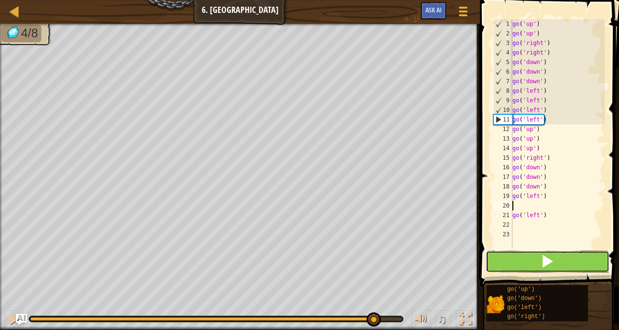
click at [511, 265] on button at bounding box center [547, 261] width 124 height 22
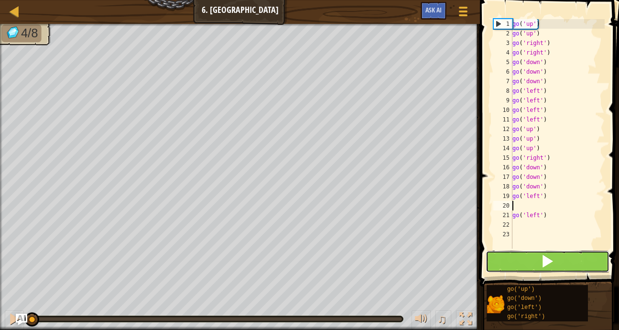
click at [511, 265] on button at bounding box center [547, 261] width 124 height 22
click at [509, 258] on button at bounding box center [547, 261] width 124 height 22
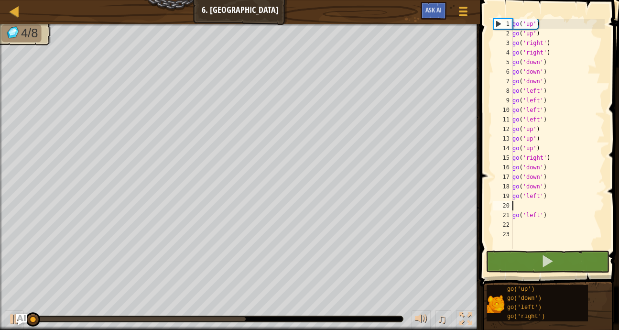
type textarea "go('left')"
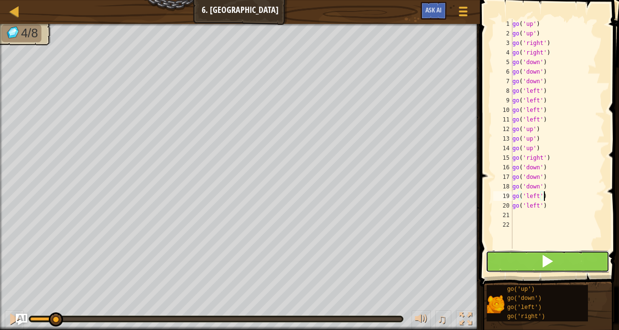
click at [520, 257] on button at bounding box center [547, 261] width 124 height 22
click at [520, 252] on button at bounding box center [547, 261] width 124 height 22
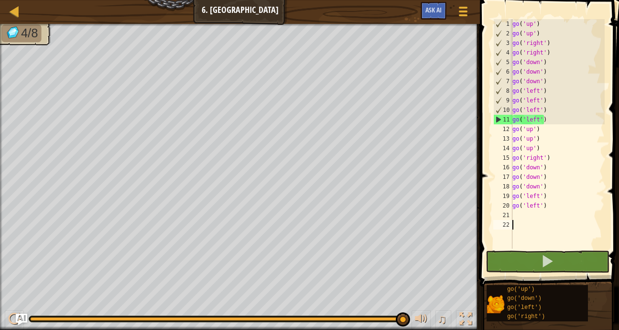
click at [527, 226] on div "go ( 'up' ) go ( 'up' ) go ( 'right' ) go ( 'right' ) go ( 'down' ) go ( 'down'…" at bounding box center [557, 143] width 94 height 248
click at [496, 116] on div "11" at bounding box center [503, 120] width 19 height 10
click at [534, 128] on div "go ( 'up' ) go ( 'up' ) go ( 'right' ) go ( 'right' ) go ( 'down' ) go ( 'down'…" at bounding box center [557, 143] width 94 height 248
type textarea "go('up')"
click at [551, 128] on div "go ( 'up' ) go ( 'up' ) go ( 'right' ) go ( 'right' ) go ( 'down' ) go ( 'down'…" at bounding box center [557, 143] width 94 height 248
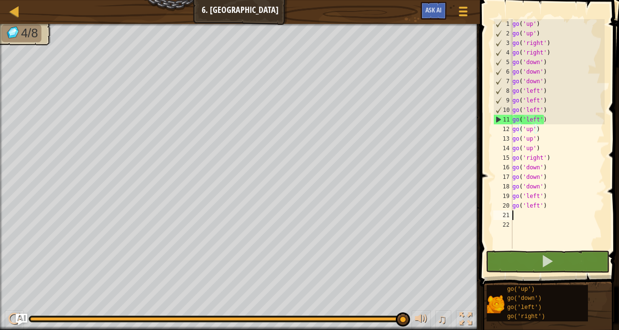
click at [531, 218] on div "go ( 'up' ) go ( 'up' ) go ( 'right' ) go ( 'right' ) go ( 'down' ) go ( 'down'…" at bounding box center [557, 143] width 94 height 248
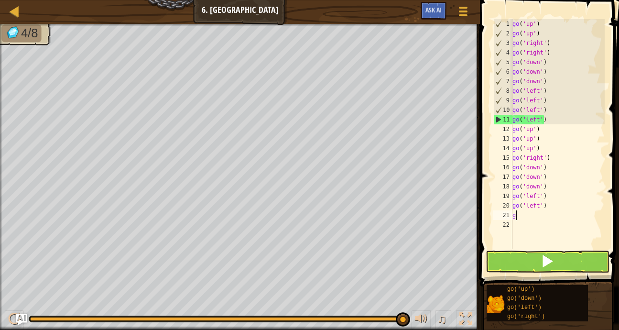
type textarea "go"
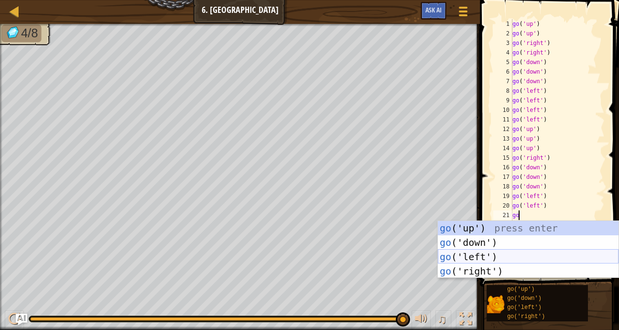
click at [507, 255] on div "go ('up') press enter go ('down') press enter go ('left') press enter go ('righ…" at bounding box center [528, 264] width 181 height 86
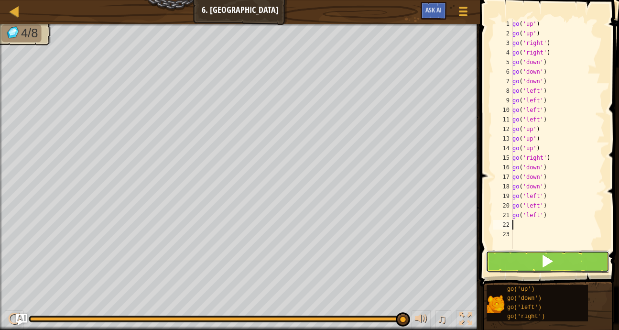
click at [510, 258] on button at bounding box center [547, 261] width 124 height 22
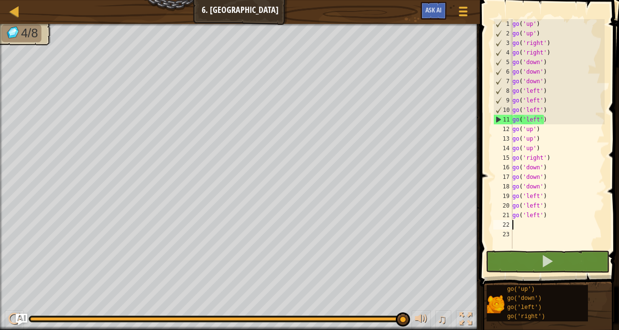
click at [509, 59] on div "5" at bounding box center [503, 62] width 19 height 10
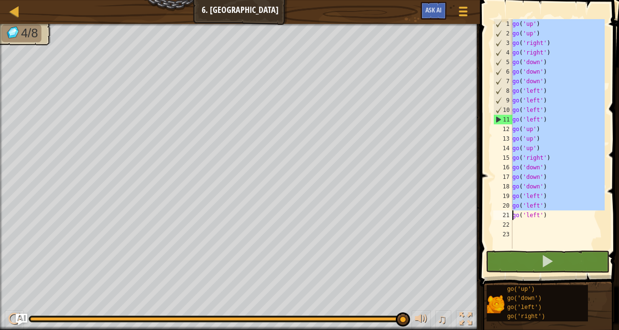
drag, startPoint x: 505, startPoint y: 19, endPoint x: 557, endPoint y: 207, distance: 194.9
click at [557, 207] on div "go('down') 1 2 3 4 5 6 7 8 9 10 11 12 13 14 15 16 17 18 19 20 21 22 23 go ( 'up…" at bounding box center [547, 133] width 113 height 229
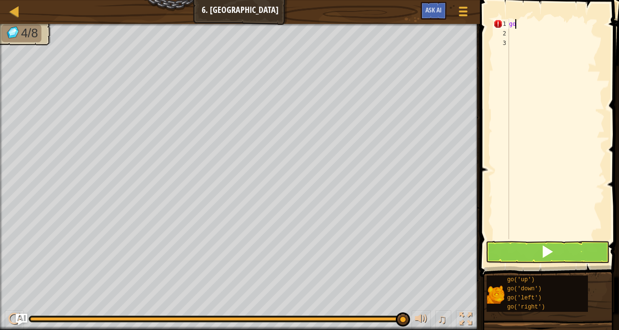
type textarea "g"
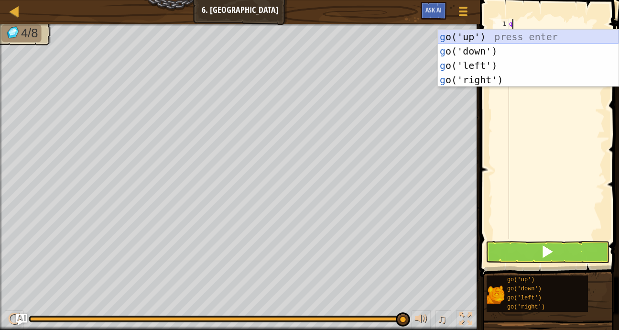
click at [545, 36] on div "g o('up') press enter g o('down') press enter g o('left') press enter g o('righ…" at bounding box center [528, 73] width 181 height 86
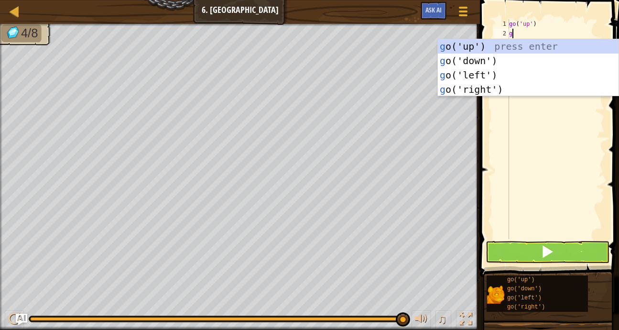
type textarea "go"
click at [509, 73] on div "go ('up') press enter go ('down') press enter go ('left') press enter go ('righ…" at bounding box center [528, 82] width 181 height 86
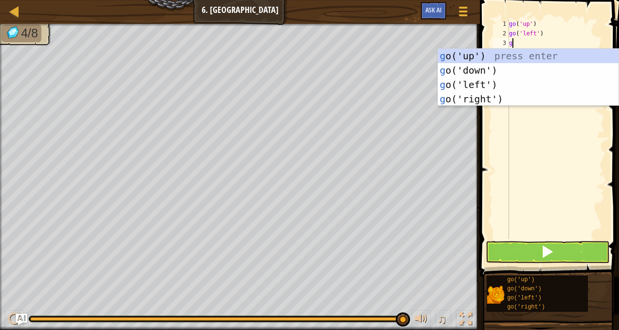
type textarea "go"
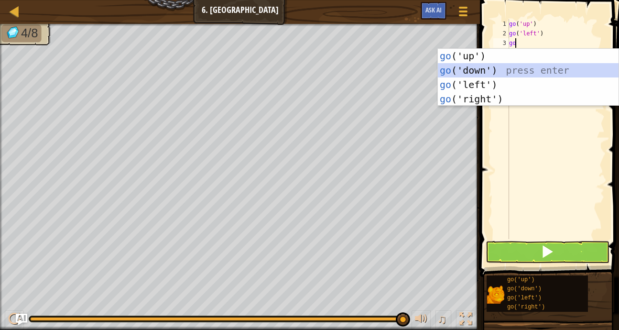
click at [532, 69] on div "go ('up') press enter go ('down') press enter go ('left') press enter go ('righ…" at bounding box center [528, 92] width 181 height 86
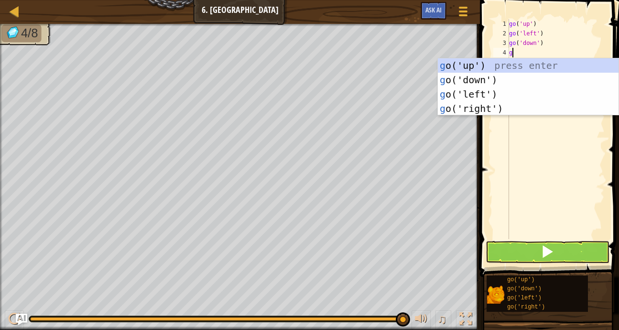
type textarea "go"
click at [541, 76] on div "go ('up') press enter go ('down') press enter go ('left') press enter go ('righ…" at bounding box center [528, 101] width 181 height 86
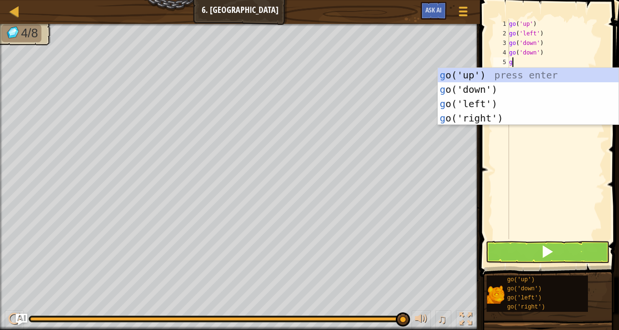
type textarea "go"
click at [512, 117] on div "go ('up') press enter go ('down') press enter go ('left') press enter go ('righ…" at bounding box center [528, 111] width 181 height 86
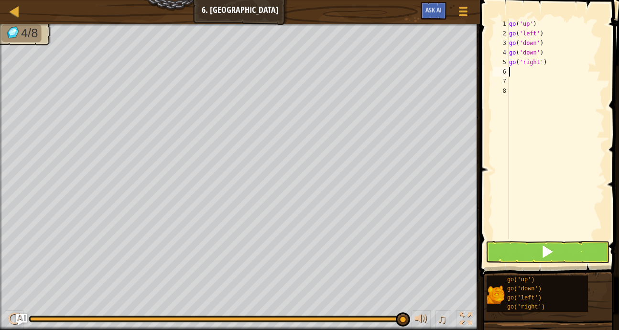
type textarea "go"
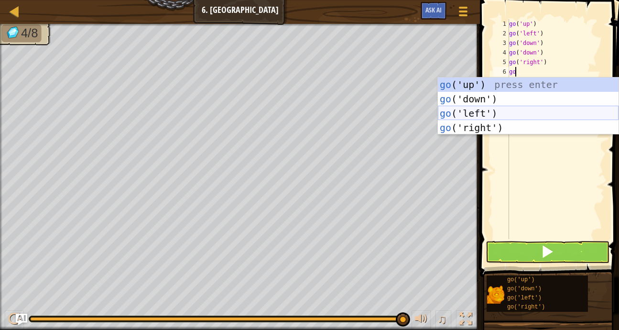
click at [481, 126] on div "go ('up') press enter go ('down') press enter go ('left') press enter go ('righ…" at bounding box center [528, 120] width 181 height 86
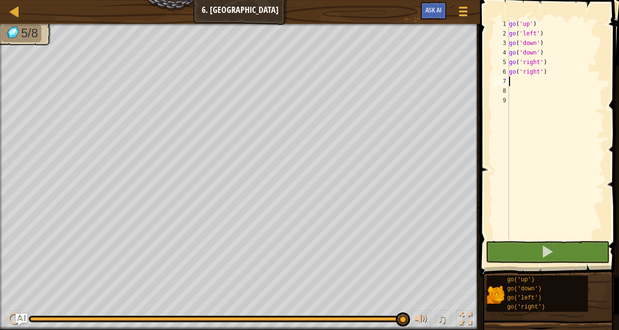
type textarea "g"
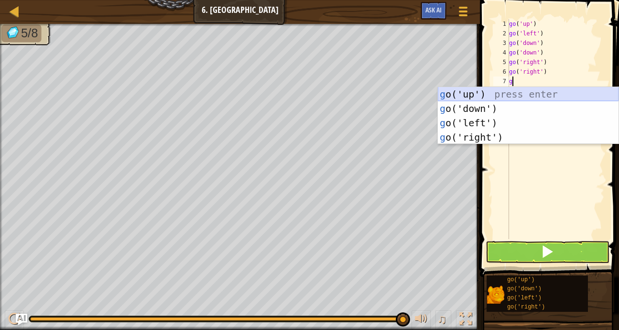
click at [488, 94] on div "g o('up') press enter g o('down') press enter g o('left') press enter g o('righ…" at bounding box center [528, 130] width 181 height 86
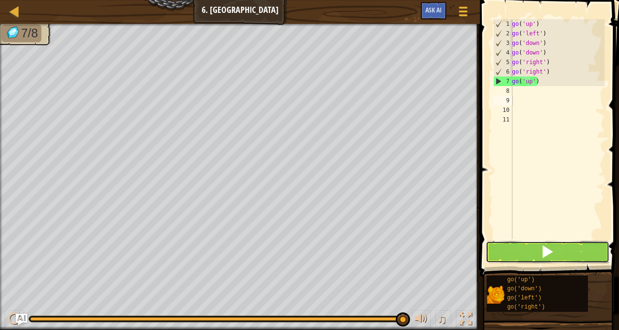
click at [528, 247] on button at bounding box center [547, 252] width 124 height 22
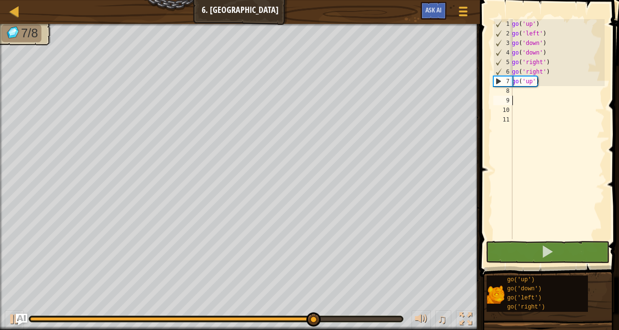
click at [518, 100] on div "go ( 'up' ) go ( 'left' ) go ( 'down' ) go ( 'down' ) go ( 'right' ) go ( 'righ…" at bounding box center [557, 138] width 95 height 239
click at [535, 97] on div "go ( 'up' ) go ( 'left' ) go ( 'down' ) go ( 'down' ) go ( 'right' ) go ( 'righ…" at bounding box center [557, 138] width 95 height 239
click at [527, 92] on div "go ( 'up' ) go ( 'left' ) go ( 'down' ) go ( 'down' ) go ( 'right' ) go ( 'righ…" at bounding box center [557, 138] width 95 height 239
type textarea "g"
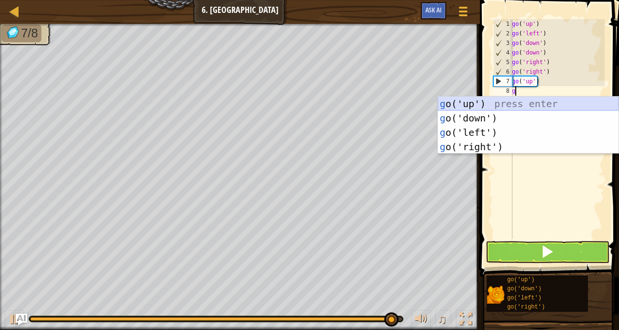
click at [500, 108] on div "g o('up') press enter g o('down') press enter g o('left') press enter g o('righ…" at bounding box center [528, 140] width 181 height 86
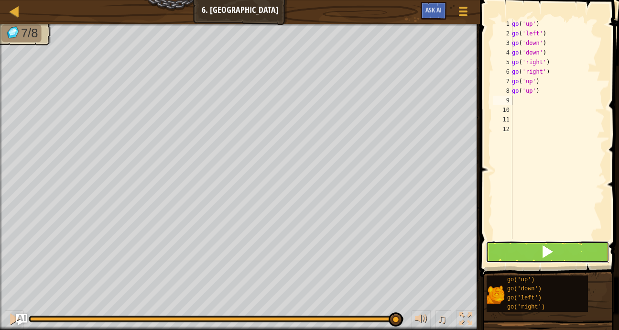
click at [530, 247] on button at bounding box center [547, 252] width 124 height 22
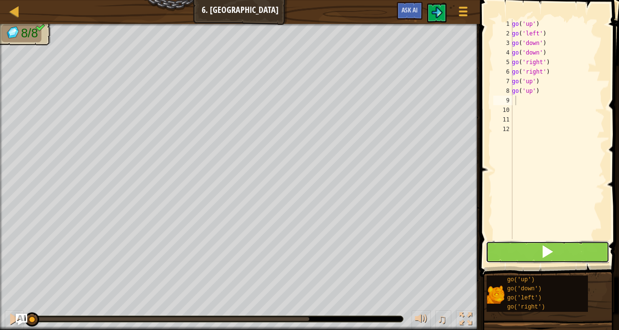
click at [531, 248] on button at bounding box center [547, 252] width 124 height 22
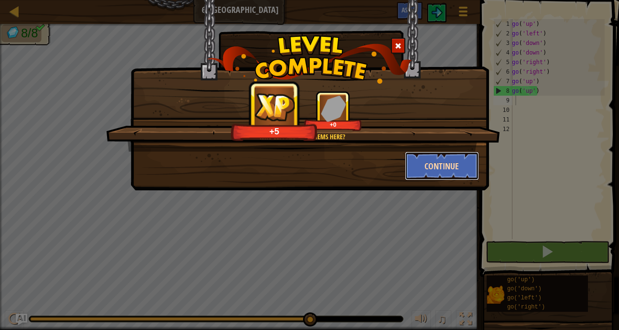
click at [429, 168] on button "Continue" at bounding box center [442, 165] width 74 height 29
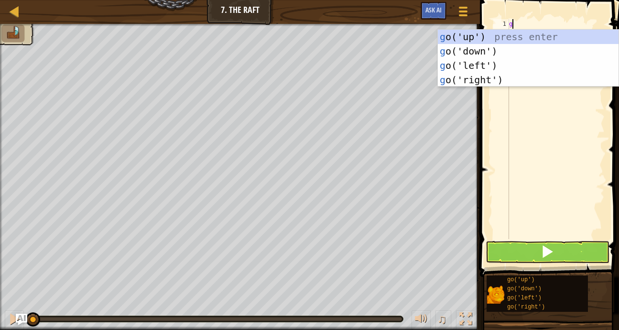
scroll to position [4, 0]
type textarea "go"
click at [495, 37] on div "go ('up') press enter go ('down') press enter go ('left') press enter go ('righ…" at bounding box center [528, 73] width 181 height 86
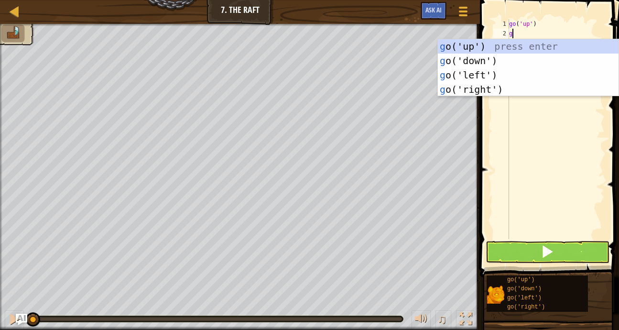
type textarea "go"
click at [493, 73] on div "go ('up') press enter go ('down') press enter go ('left') press enter go ('righ…" at bounding box center [528, 82] width 181 height 86
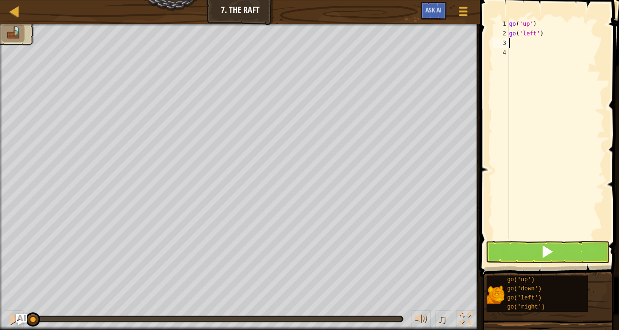
type textarea "g"
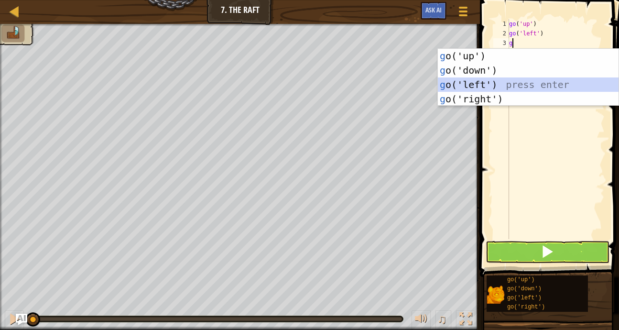
click at [499, 84] on div "g o('up') press enter g o('down') press enter g o('left') press enter g o('righ…" at bounding box center [528, 92] width 181 height 86
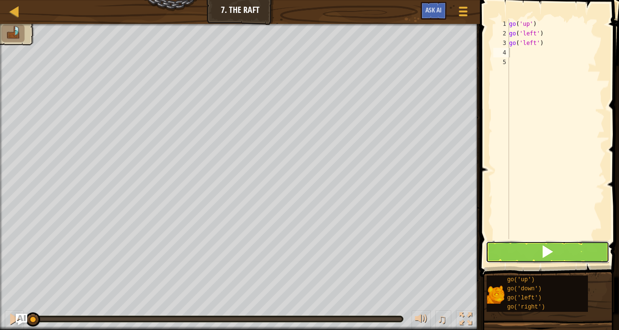
click at [525, 249] on button at bounding box center [547, 252] width 124 height 22
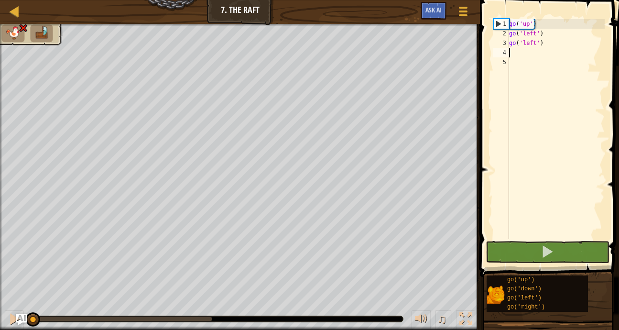
click at [549, 32] on div "go ( 'up' ) go ( 'left' ) go ( 'left' )" at bounding box center [555, 138] width 97 height 239
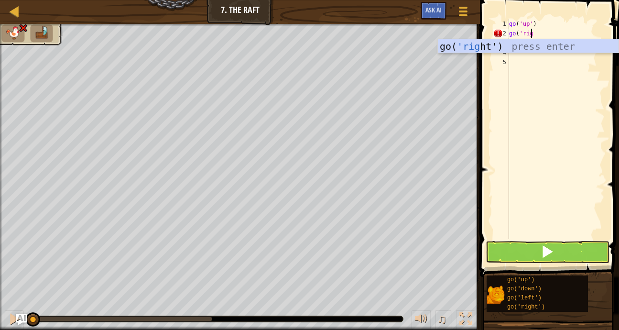
scroll to position [4, 1]
type textarea "go('righ"
click at [465, 43] on div "go( 'righ t') press enter" at bounding box center [528, 60] width 181 height 43
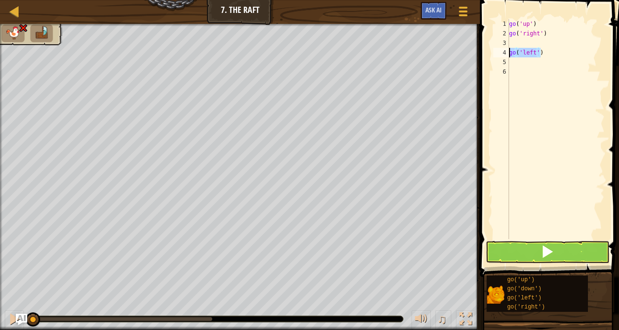
drag, startPoint x: 544, startPoint y: 50, endPoint x: 501, endPoint y: 50, distance: 42.5
click at [500, 54] on div "1 2 3 4 5 6 go ( 'up' ) go ( 'right' ) go ( 'left' ) הההההההההההההההההההההההההה…" at bounding box center [547, 129] width 113 height 220
type textarea "go('left')"
click at [516, 48] on div "go ( 'up' ) go ( 'right' )" at bounding box center [555, 138] width 97 height 239
click at [547, 44] on div "go ( 'up' ) go ( 'right' )" at bounding box center [555, 138] width 97 height 239
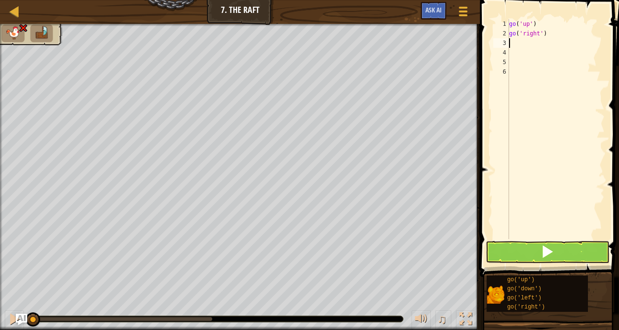
type textarea "g"
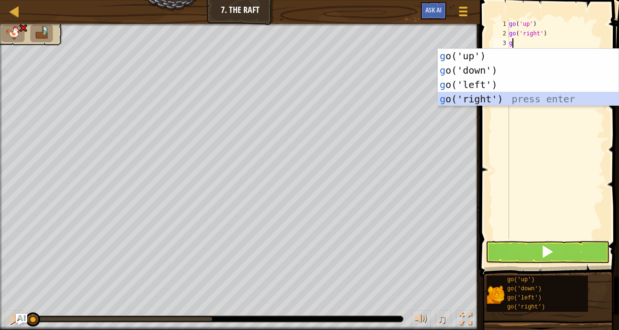
click at [500, 94] on div "g o('up') press enter g o('down') press enter g o('left') press enter g o('righ…" at bounding box center [528, 92] width 181 height 86
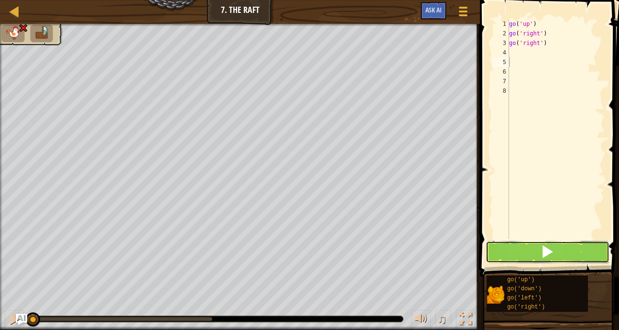
click at [520, 253] on button at bounding box center [547, 252] width 124 height 22
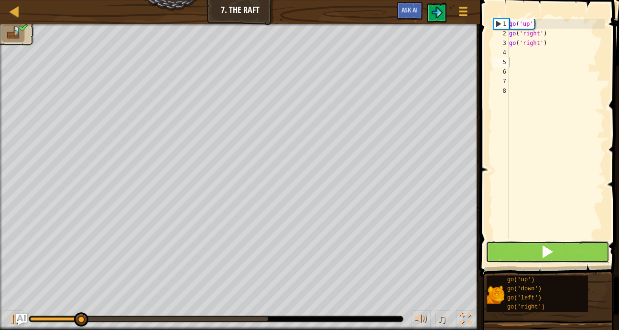
click at [520, 253] on button at bounding box center [547, 252] width 124 height 22
click at [548, 254] on span at bounding box center [546, 251] width 13 height 13
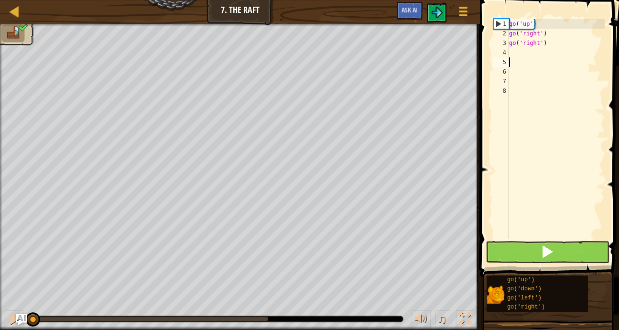
click at [548, 254] on span at bounding box center [546, 251] width 13 height 13
click at [526, 255] on button at bounding box center [547, 252] width 124 height 22
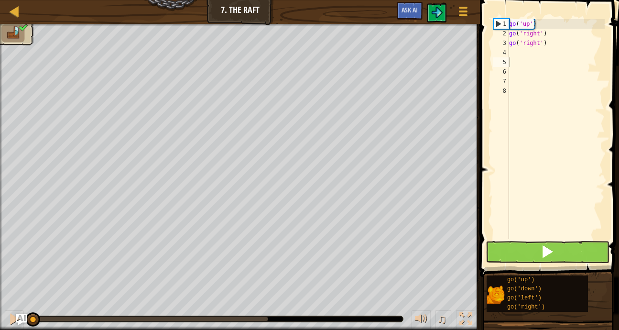
click at [526, 255] on button at bounding box center [547, 252] width 124 height 22
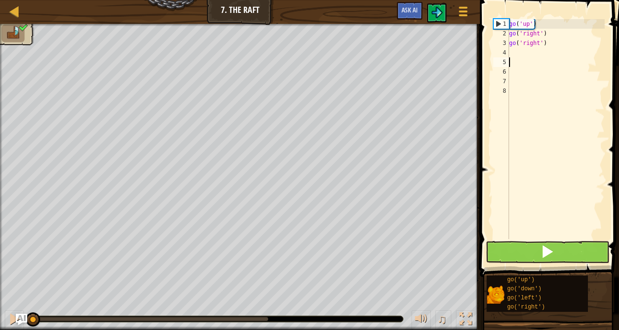
click at [188, 168] on div "Map Junior 7. The Raft Game Menu Ask AI 1 ההההההההההההההההההההההההההההההההההההה…" at bounding box center [309, 165] width 619 height 330
click at [517, 258] on button at bounding box center [547, 252] width 124 height 22
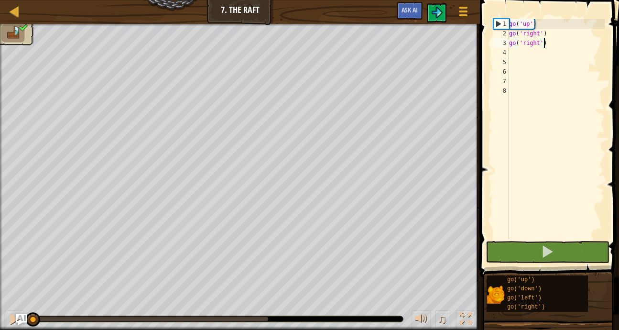
click at [552, 41] on div "go ( 'up' ) go ( 'right' ) go ( 'right' )" at bounding box center [555, 138] width 97 height 239
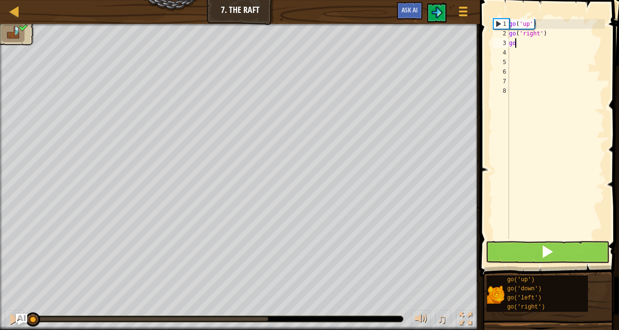
type textarea "g"
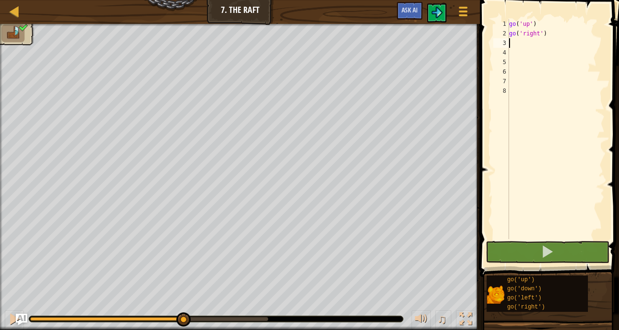
drag, startPoint x: 103, startPoint y: 319, endPoint x: 183, endPoint y: 328, distance: 81.2
click at [183, 328] on div "♫" at bounding box center [240, 316] width 480 height 29
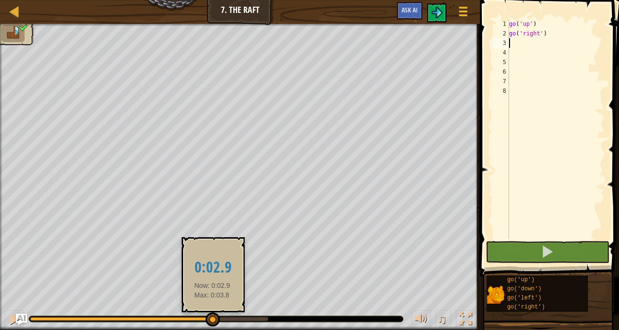
drag, startPoint x: 184, startPoint y: 313, endPoint x: 213, endPoint y: 319, distance: 29.7
click at [213, 319] on div at bounding box center [212, 319] width 14 height 14
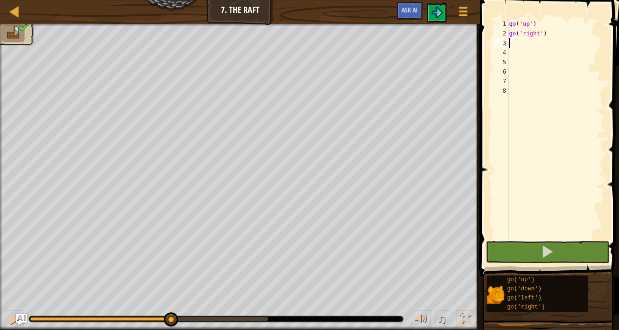
click at [170, 289] on div "♫ Tiger Cub" at bounding box center [309, 177] width 619 height 306
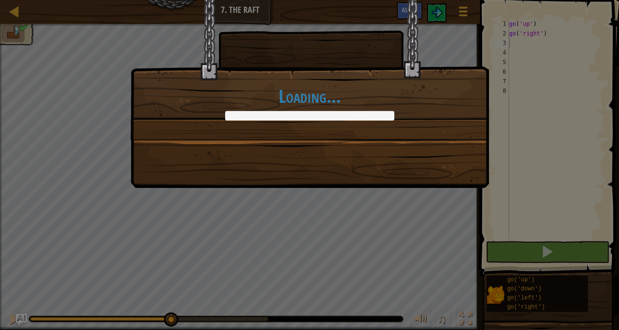
drag, startPoint x: 170, startPoint y: 321, endPoint x: 172, endPoint y: 303, distance: 17.9
click at [172, 1] on body "Map Junior 7. The Raft Game Menu Ask AI 1 ההההההההההההההההההההההההההההההההההההה…" at bounding box center [309, 0] width 619 height 1
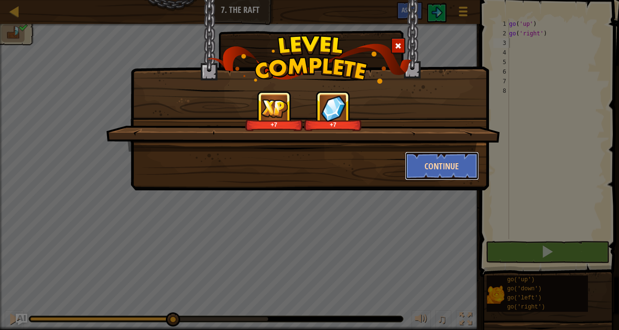
click at [417, 173] on button "Continue" at bounding box center [442, 165] width 74 height 29
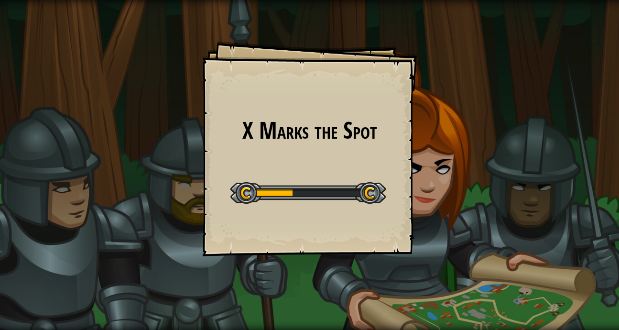
drag, startPoint x: 181, startPoint y: 51, endPoint x: 357, endPoint y: 137, distance: 196.2
click at [362, 139] on div "X Marks the Spot Goals Start Level Error loading from server. Try refreshing th…" at bounding box center [309, 165] width 619 height 330
drag, startPoint x: 257, startPoint y: 89, endPoint x: 393, endPoint y: 110, distance: 137.9
click at [393, 110] on div "X Marks the Spot Goals Start Level Error loading from server. Try refreshing th…" at bounding box center [309, 148] width 215 height 215
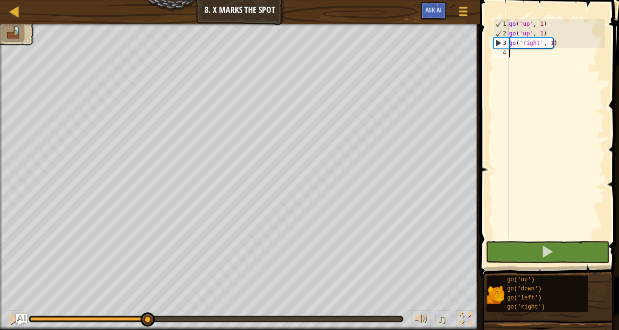
click at [148, 280] on div "♫ Tiger Cub" at bounding box center [309, 177] width 619 height 306
click at [518, 49] on div "go ( 'up' , 1 ) go ( 'up' , 1 ) go ( 'right' , 1 )" at bounding box center [555, 138] width 97 height 239
type textarea "g"
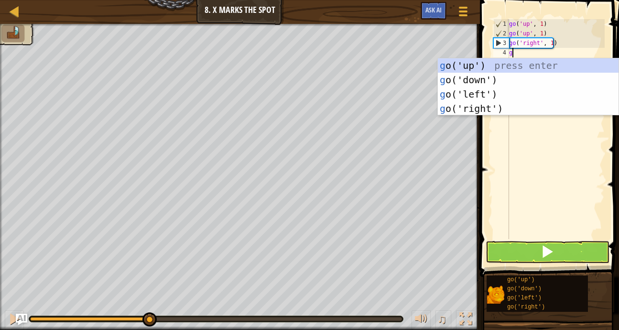
scroll to position [4, 0]
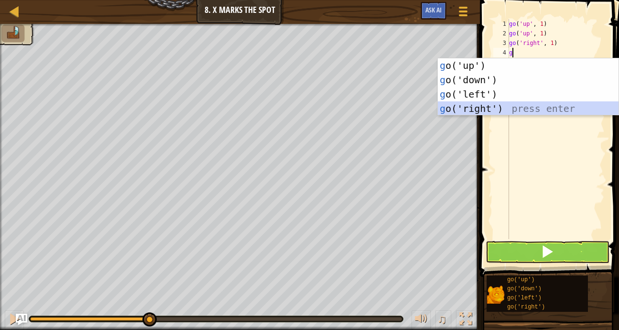
click at [496, 109] on div "g o('up') press enter g o('down') press enter g o('left') press enter g o('righ…" at bounding box center [528, 101] width 181 height 86
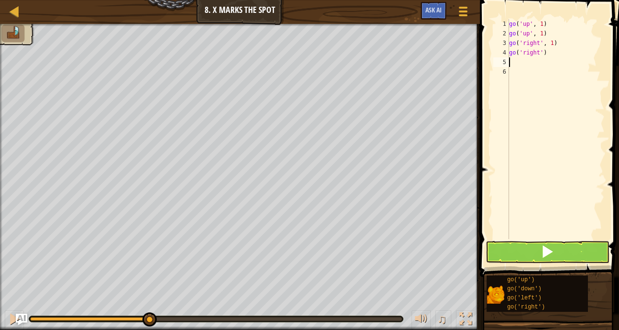
type textarea "g"
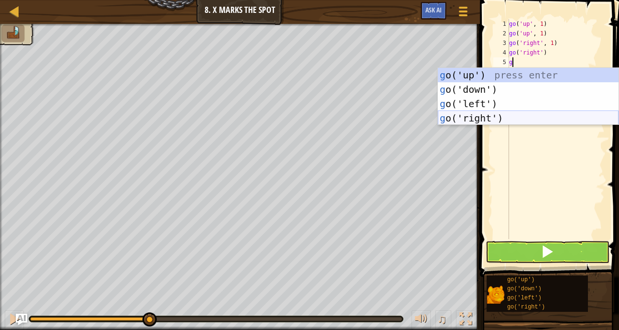
click at [494, 118] on div "g o('up') press enter g o('down') press enter g o('left') press enter g o('righ…" at bounding box center [528, 111] width 181 height 86
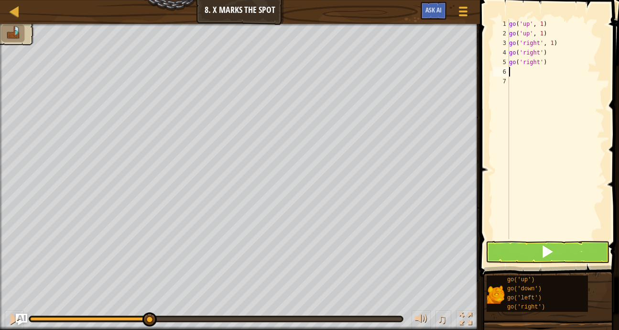
type textarea "g"
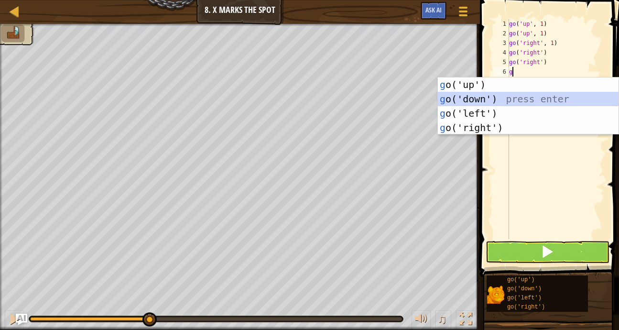
click at [526, 96] on div "g o('up') press enter g o('down') press enter g o('left') press enter g o('righ…" at bounding box center [528, 120] width 181 height 86
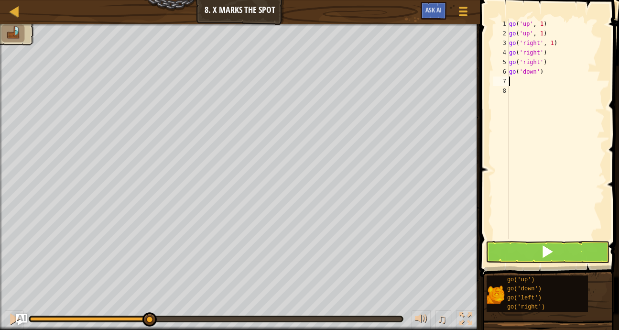
type textarea "g"
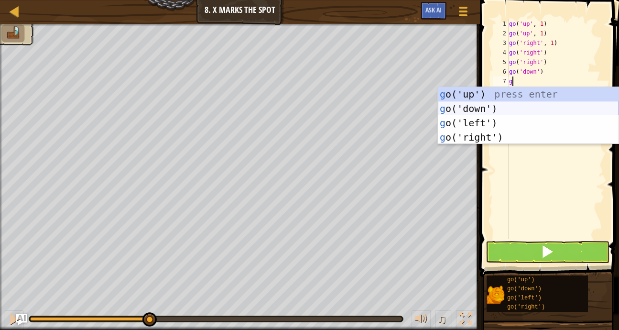
click at [527, 106] on div "g o('up') press enter g o('down') press enter g o('left') press enter g o('righ…" at bounding box center [528, 130] width 181 height 86
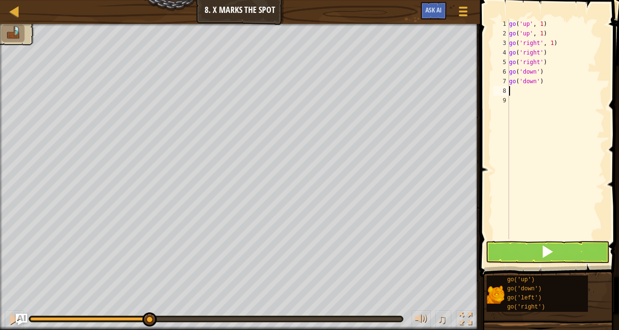
type textarea "g"
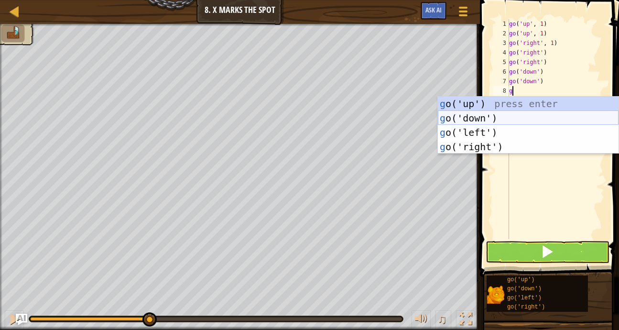
click at [503, 116] on div "g o('up') press enter g o('down') press enter g o('left') press enter g o('righ…" at bounding box center [528, 140] width 181 height 86
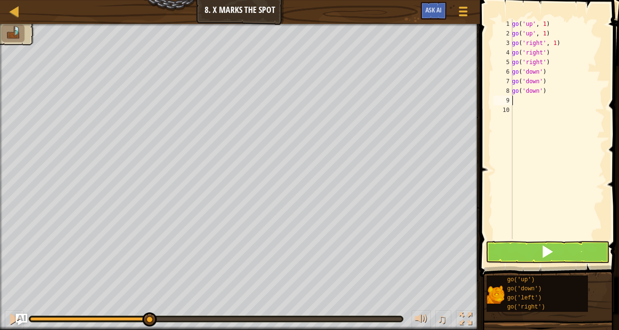
type textarea "g"
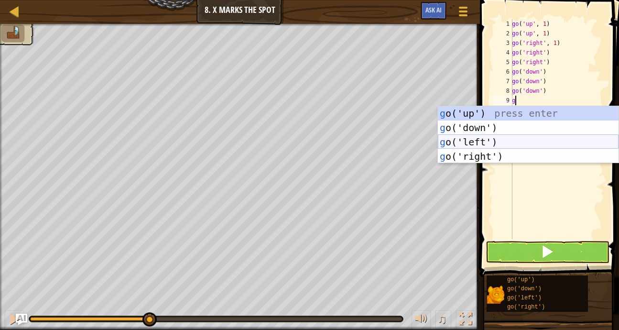
click at [493, 140] on div "g o('up') press enter g o('down') press enter g o('left') press enter g o('righ…" at bounding box center [528, 149] width 181 height 86
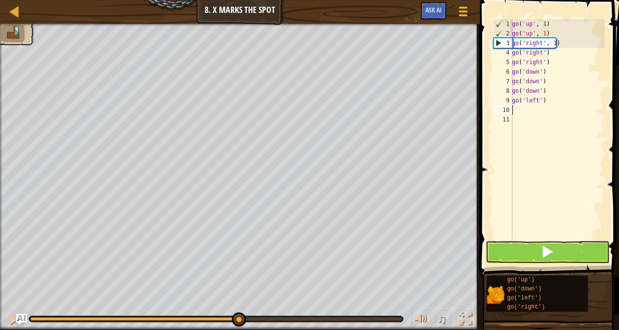
drag, startPoint x: 151, startPoint y: 316, endPoint x: 237, endPoint y: 327, distance: 86.7
click at [237, 327] on div "♫" at bounding box center [240, 316] width 480 height 29
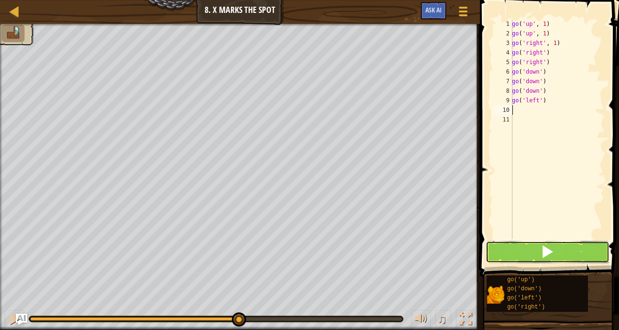
click at [517, 259] on button at bounding box center [547, 252] width 124 height 22
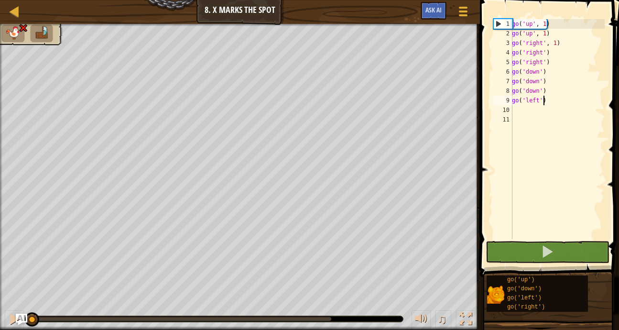
click at [581, 100] on div "go ( 'up' , 1 ) go ( 'up' , 1 ) go ( 'right' , 1 ) go ( 'right' ) go ( 'right' …" at bounding box center [557, 138] width 95 height 239
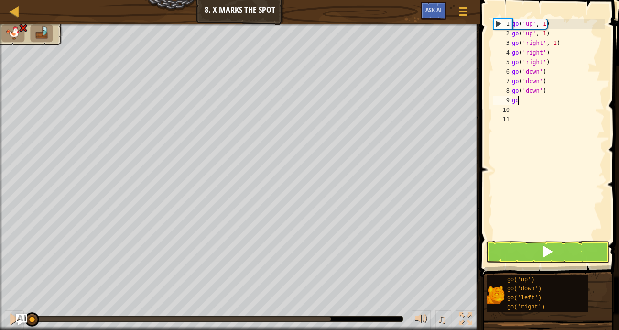
type textarea "g"
click at [581, 100] on div "go ( 'up' , 1 ) go ( 'up' , 1 ) go ( 'right' , 1 ) go ( 'right' ) go ( 'right' …" at bounding box center [557, 138] width 95 height 239
click at [551, 85] on div "go ( 'up' , 1 ) go ( 'up' , 1 ) go ( 'right' , 1 ) go ( 'right' ) go ( 'right' …" at bounding box center [557, 138] width 95 height 239
click at [555, 94] on div "go ( 'up' , 1 ) go ( 'up' , 1 ) go ( 'right' , 1 ) go ( 'right' ) go ( 'right' …" at bounding box center [557, 138] width 95 height 239
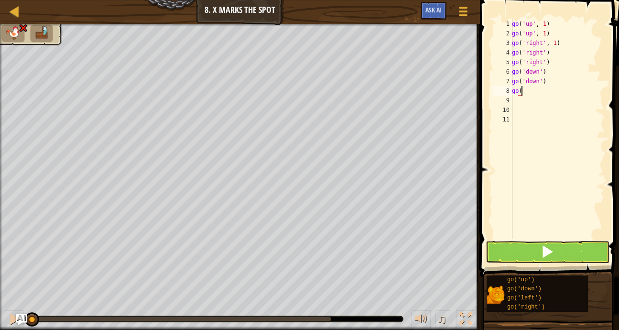
type textarea "go('"
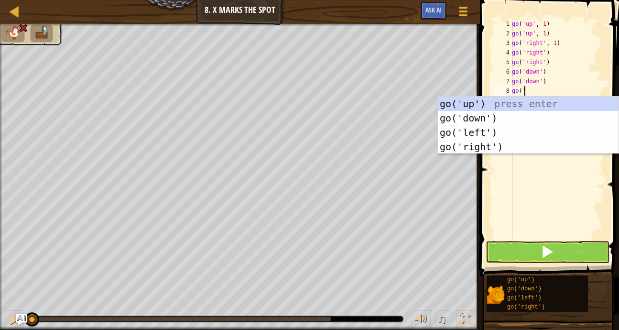
scroll to position [4, 0]
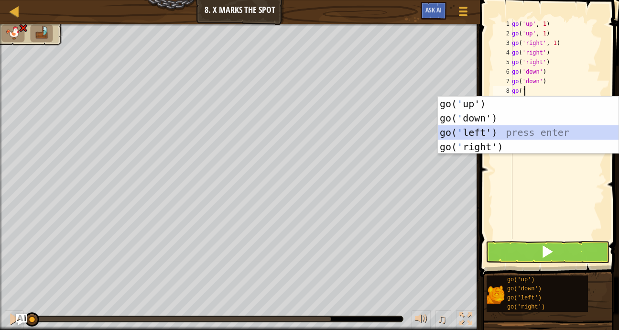
click at [493, 129] on div "go( ' up') press enter go( ' down') press enter go( ' left') press enter go( ' …" at bounding box center [528, 140] width 181 height 86
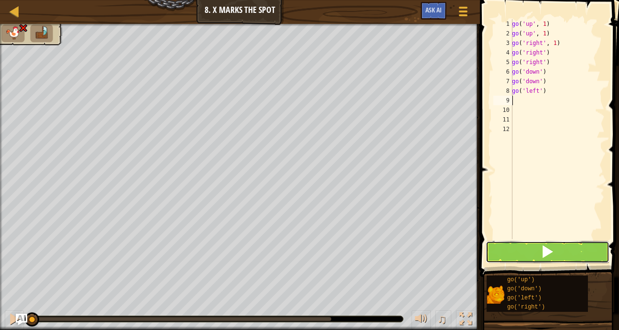
click at [510, 251] on button at bounding box center [547, 252] width 124 height 22
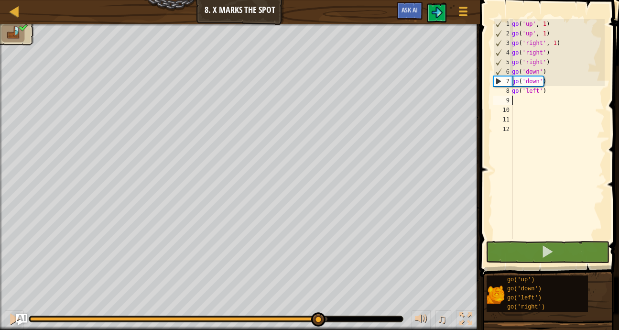
click at [364, 0] on body "Map Junior 8. X Marks the Spot Game Menu Ask AI 1 ההההההההההההההההההההההההההההה…" at bounding box center [309, 0] width 619 height 0
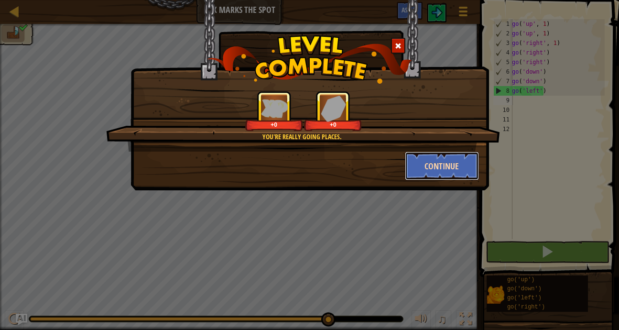
click at [438, 170] on button "Continue" at bounding box center [442, 165] width 74 height 29
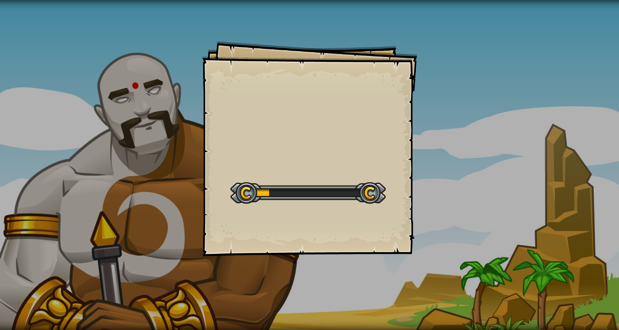
click at [432, 167] on div "Goals Start Level Error loading from server. Try refreshing the page. You'll ne…" at bounding box center [309, 165] width 619 height 330
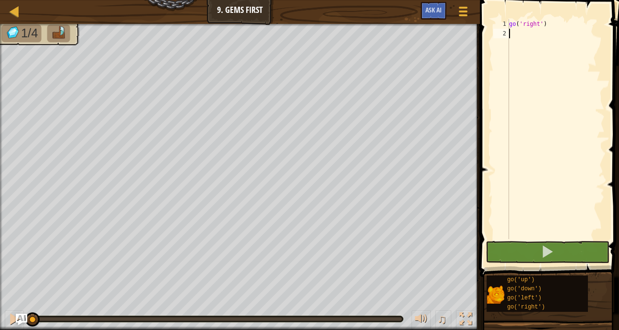
click at [550, 44] on div "go ( 'right' )" at bounding box center [555, 138] width 97 height 239
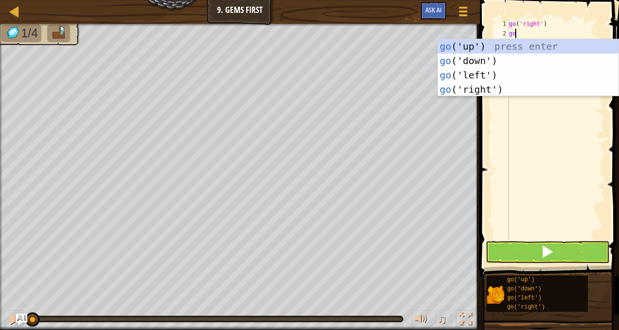
type textarea "go"
click at [497, 87] on div "go ('up') press enter go ('down') press enter go ('left') press enter go ('righ…" at bounding box center [528, 82] width 181 height 86
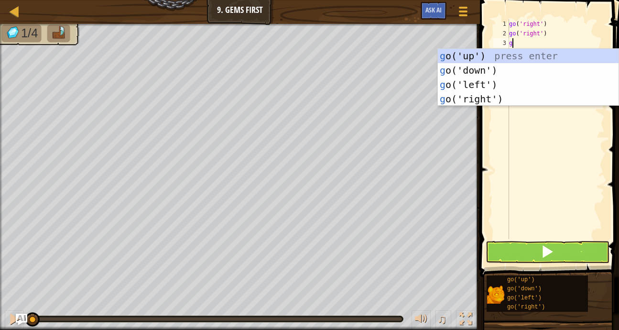
type textarea "go"
click at [528, 54] on div "go ('up') press enter go ('down') press enter go ('left') press enter go ('righ…" at bounding box center [528, 92] width 181 height 86
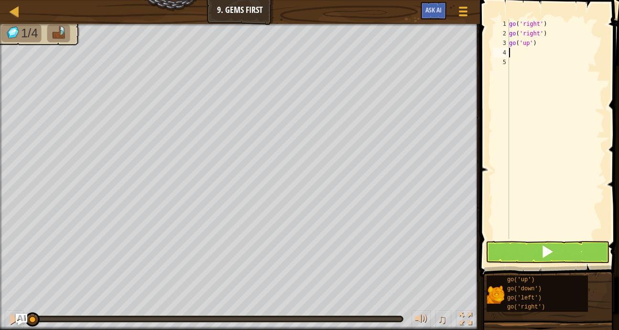
click at [528, 59] on div "go ( 'right' ) go ( 'right' ) go ( 'up' )" at bounding box center [555, 138] width 97 height 239
click at [519, 54] on div "go ( 'right' ) go ( 'right' ) go ( 'up' )" at bounding box center [555, 138] width 97 height 239
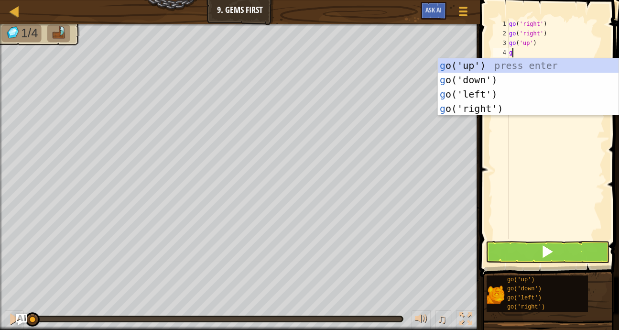
type textarea "go"
click at [495, 76] on div "go ('up') press enter go ('down') press enter go ('left') press enter go ('righ…" at bounding box center [528, 101] width 181 height 86
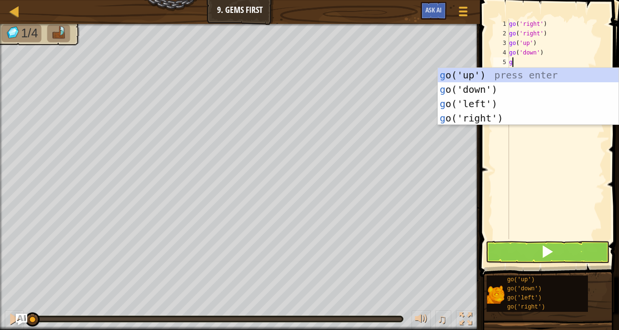
type textarea "go"
click at [515, 90] on div "go ('up') press enter go ('down') press enter go ('left') press enter go ('righ…" at bounding box center [528, 111] width 181 height 86
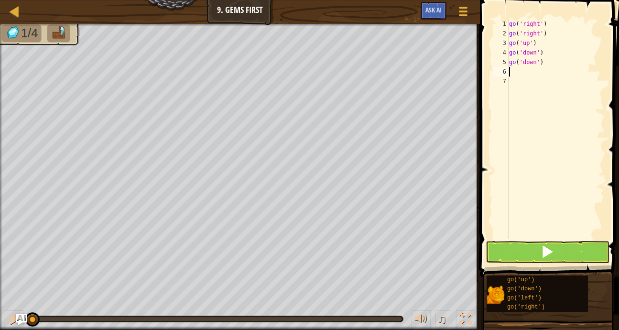
type textarea "go"
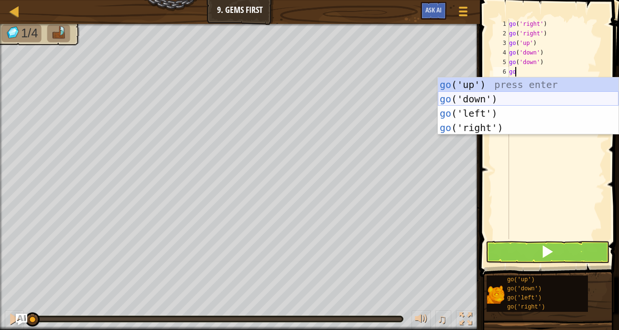
click at [504, 99] on div "go ('up') press enter go ('down') press enter go ('left') press enter go ('righ…" at bounding box center [528, 120] width 181 height 86
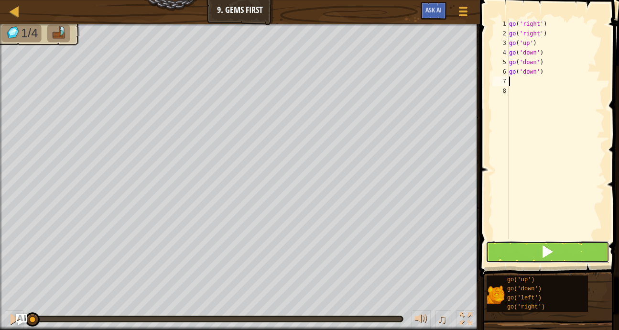
click at [538, 248] on button at bounding box center [547, 252] width 124 height 22
drag, startPoint x: 56, startPoint y: 316, endPoint x: 119, endPoint y: 323, distance: 63.9
click at [119, 323] on div "♫" at bounding box center [240, 316] width 480 height 29
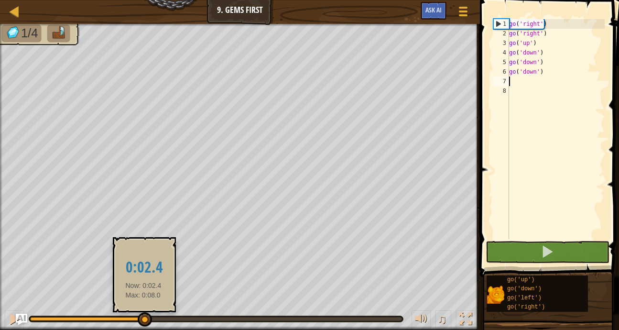
drag, startPoint x: 31, startPoint y: 320, endPoint x: 184, endPoint y: 320, distance: 153.8
click at [152, 320] on div at bounding box center [145, 319] width 14 height 14
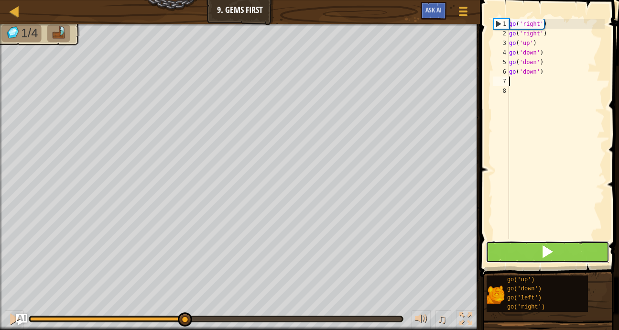
click at [504, 257] on button at bounding box center [547, 252] width 124 height 22
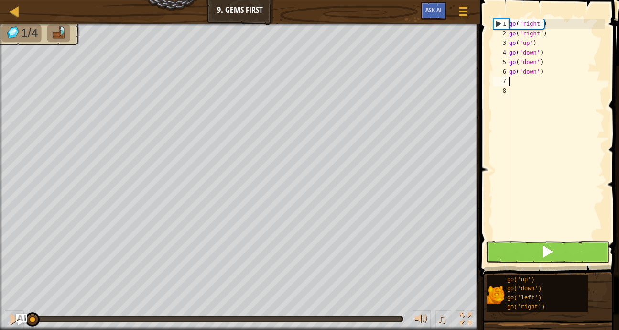
drag, startPoint x: 504, startPoint y: 257, endPoint x: 547, endPoint y: 257, distance: 43.0
click at [547, 257] on button at bounding box center [547, 252] width 124 height 22
click at [547, 257] on span at bounding box center [546, 251] width 13 height 13
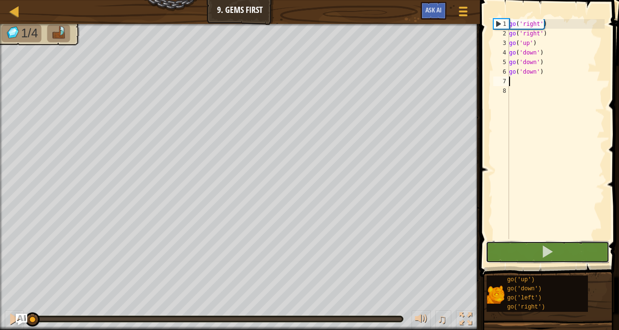
drag, startPoint x: 547, startPoint y: 257, endPoint x: 532, endPoint y: 240, distance: 22.0
click at [547, 257] on span at bounding box center [546, 251] width 13 height 13
click at [328, 124] on div "Map Junior 9. Gems First Game Menu Ask AI 1 ההההההההההההההההההההההההההההההההההה…" at bounding box center [309, 165] width 619 height 330
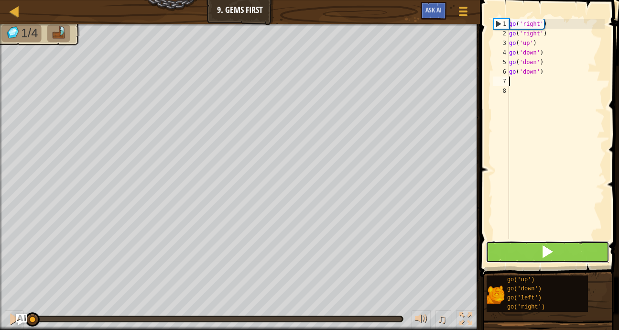
click at [527, 248] on button at bounding box center [547, 252] width 124 height 22
click at [213, 245] on div "Map Junior 9. Gems First Game Menu Ask AI 1 ההההההההההההההההההההההההההההההההההה…" at bounding box center [309, 165] width 619 height 330
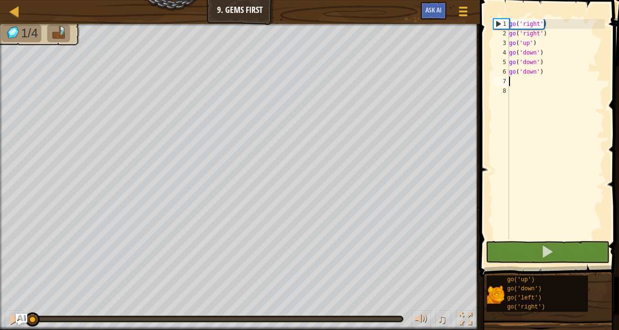
type textarea "go"
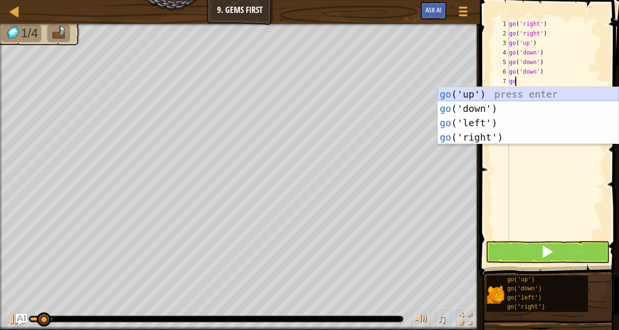
click at [519, 93] on div "go ('up') press enter go ('down') press enter go ('left') press enter go ('righ…" at bounding box center [528, 130] width 181 height 86
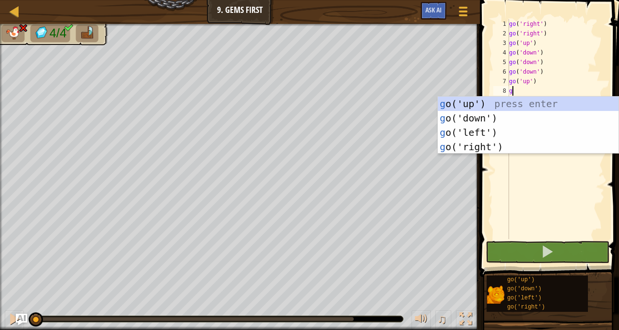
type textarea "go"
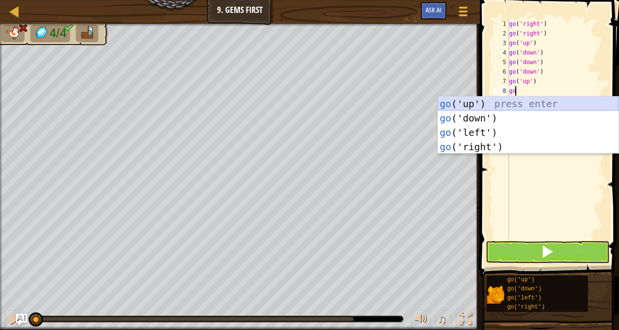
click at [489, 102] on div "go ('up') press enter go ('down') press enter go ('left') press enter go ('righ…" at bounding box center [528, 140] width 181 height 86
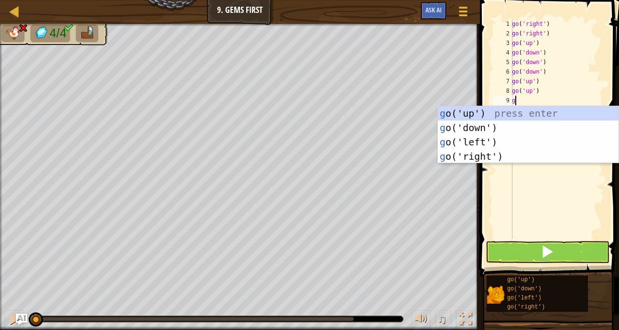
type textarea "go"
click at [514, 155] on div "go ('up') press enter go ('down') press enter go ('left') press enter go ('righ…" at bounding box center [528, 149] width 181 height 86
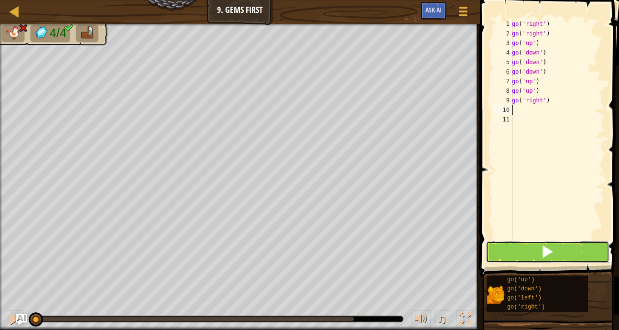
click at [529, 251] on button at bounding box center [547, 252] width 124 height 22
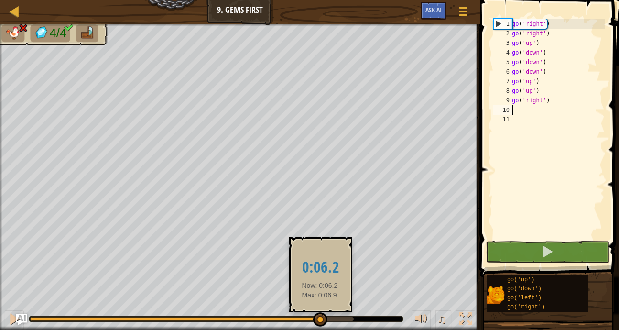
drag, startPoint x: 41, startPoint y: 319, endPoint x: 320, endPoint y: 326, distance: 279.1
click at [320, 326] on div at bounding box center [320, 319] width 14 height 14
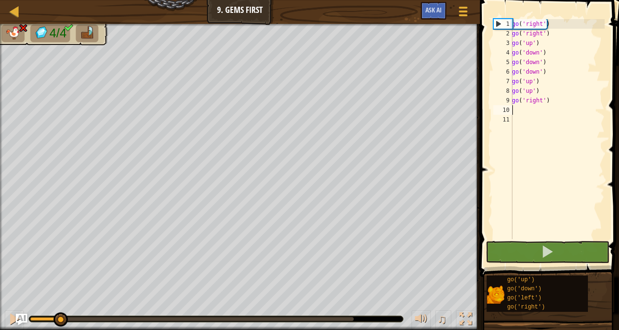
drag, startPoint x: 322, startPoint y: 317, endPoint x: 56, endPoint y: 329, distance: 265.5
click at [56, 0] on html "Map Junior 9. Gems First Game Menu Ask AI 1 ההההההההההההההההההההההההההההההההההה…" at bounding box center [309, 0] width 619 height 0
click at [549, 72] on div "go ( 'right' ) go ( 'right' ) go ( 'up' ) go ( 'down' ) go ( 'down' ) go ( 'dow…" at bounding box center [557, 138] width 95 height 239
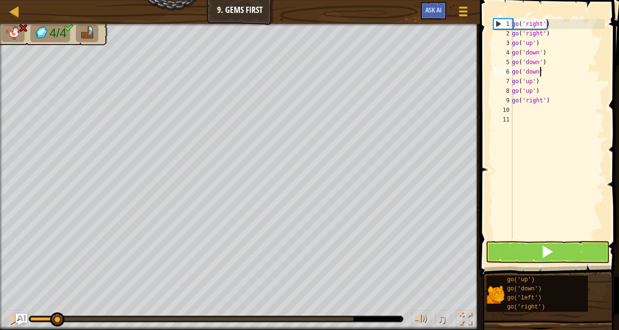
type textarea "g"
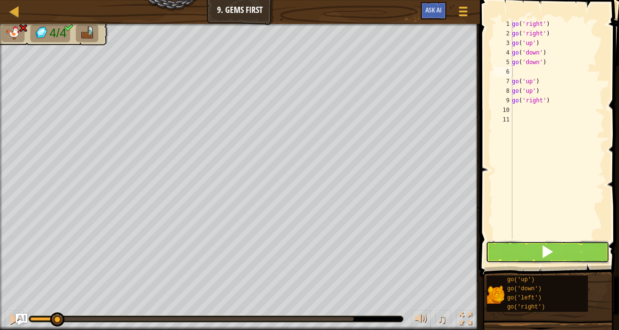
click at [510, 249] on button at bounding box center [547, 252] width 124 height 22
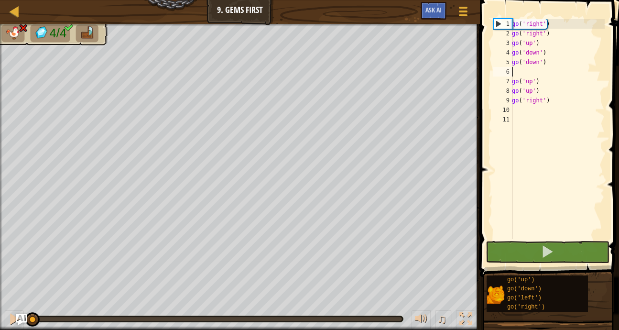
drag, startPoint x: 54, startPoint y: 314, endPoint x: -2, endPoint y: 205, distance: 122.2
click at [0, 0] on html "Map Junior 9. Gems First Game Menu Ask AI 1 ההההההההההההההההההההההההההההההההההה…" at bounding box center [309, 0] width 619 height 0
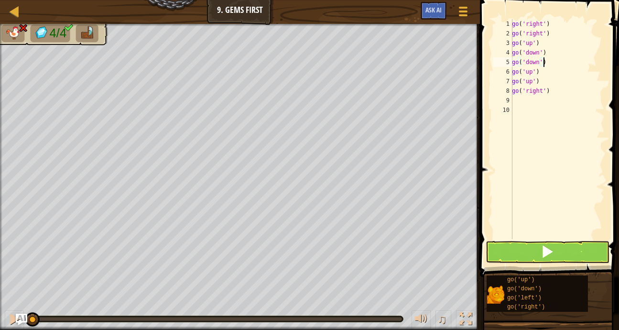
click at [536, 68] on div "go ( 'right' ) go ( 'right' ) go ( 'up' ) go ( 'down' ) go ( 'down' ) go ( 'up'…" at bounding box center [557, 138] width 95 height 239
click at [541, 47] on div "go ( 'right' ) go ( 'right' ) go ( 'up' ) go ( 'down' ) go ( 'down' ) go ( 'up'…" at bounding box center [557, 138] width 95 height 239
type textarea "g"
click at [543, 45] on div "go ( 'right' ) go ( 'right' ) go ( 'down' ) go ( 'down' ) go ( 'up' ) go ( 'up'…" at bounding box center [555, 138] width 97 height 239
click at [550, 57] on div "go ( 'right' ) go ( 'right' ) go ( 'down' ) go ( 'down' ) go ( 'up' ) go ( 'up'…" at bounding box center [555, 138] width 97 height 239
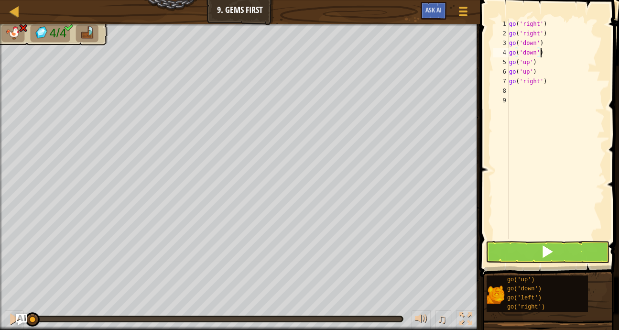
click at [546, 55] on div "go ( 'right' ) go ( 'right' ) go ( 'down' ) go ( 'down' ) go ( 'up' ) go ( 'up'…" at bounding box center [555, 138] width 97 height 239
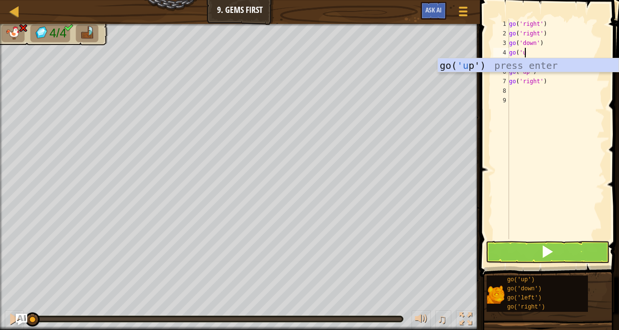
scroll to position [4, 1]
click at [563, 46] on div "go ( 'right' ) go ( 'right' ) go ( 'down' ) go ( 'up go ( 'up' ) go ( 'up' ) go…" at bounding box center [555, 138] width 97 height 239
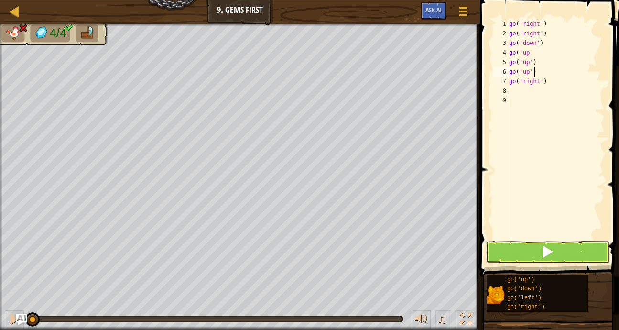
click at [546, 67] on div "go ( 'right' ) go ( 'right' ) go ( 'down' ) go ( 'up go ( 'up' ) go ( 'up' ) go…" at bounding box center [555, 138] width 97 height 239
click at [545, 72] on div "go ( 'right' ) go ( 'right' ) go ( 'down' ) go ( 'up go ( 'up' ) go ( 'up' ) go…" at bounding box center [555, 138] width 97 height 239
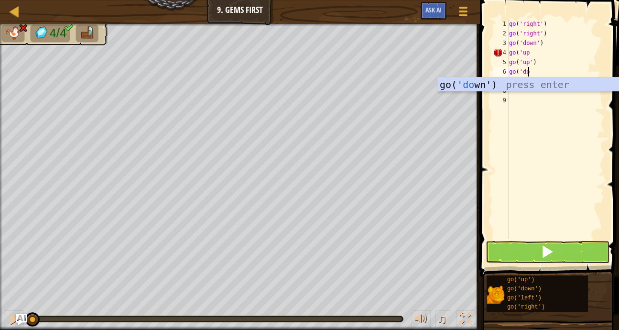
scroll to position [4, 1]
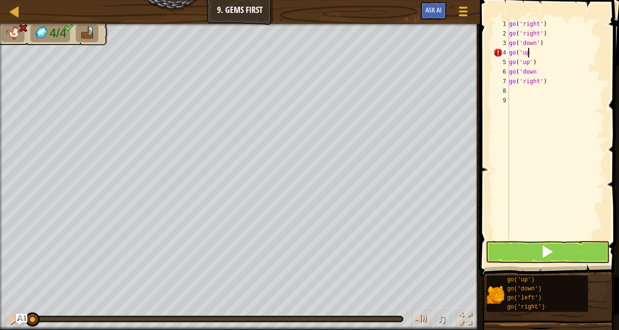
click at [534, 51] on div "go ( 'right' ) go ( 'right' ) go ( 'down' ) go ( 'up go ( 'up' ) go ( 'down go …" at bounding box center [555, 138] width 97 height 239
click at [542, 72] on div "go ( 'right' ) go ( 'right' ) go ( 'down' ) go ( 'up' ) go ( 'up' ) go ( 'down …" at bounding box center [555, 138] width 97 height 239
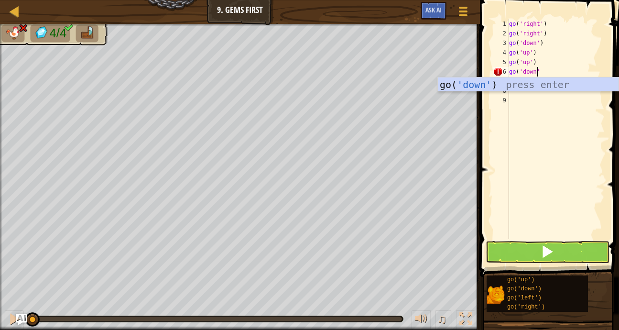
scroll to position [4, 2]
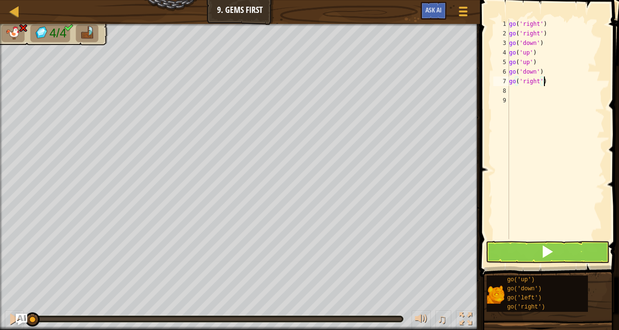
click at [553, 83] on div "go ( 'right' ) go ( 'right' ) go ( 'down' ) go ( 'up' ) go ( 'up' ) go ( 'down'…" at bounding box center [555, 138] width 97 height 239
type textarea "go('right')"
click at [524, 247] on button at bounding box center [547, 252] width 124 height 22
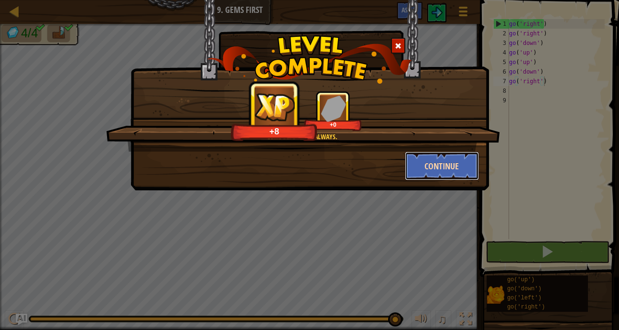
click at [426, 164] on button "Continue" at bounding box center [442, 165] width 74 height 29
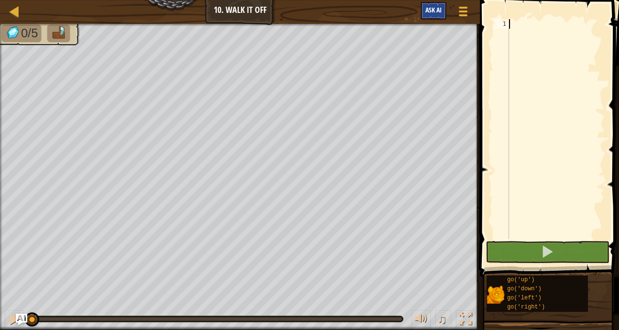
type textarea "u"
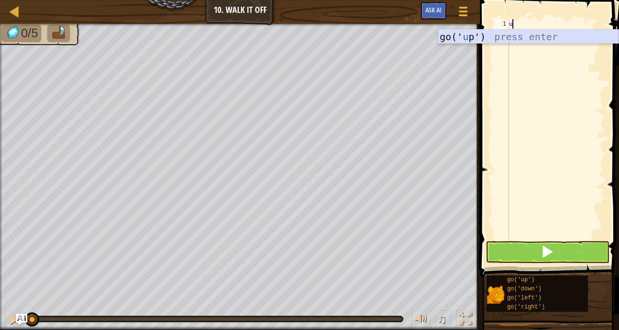
click at [470, 30] on div "go(' u p') press enter" at bounding box center [528, 51] width 181 height 43
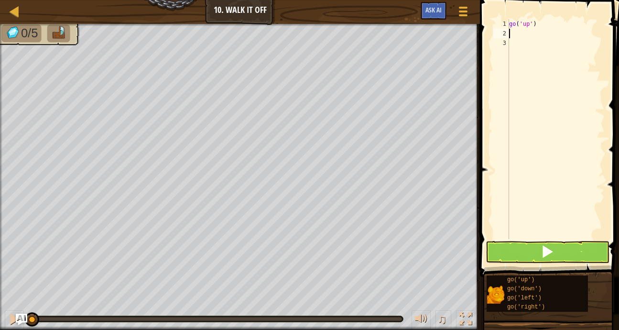
type textarea "u"
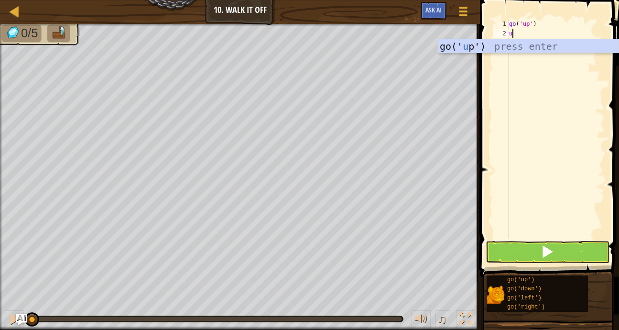
click at [524, 45] on div "go(' u p') press enter" at bounding box center [528, 60] width 181 height 43
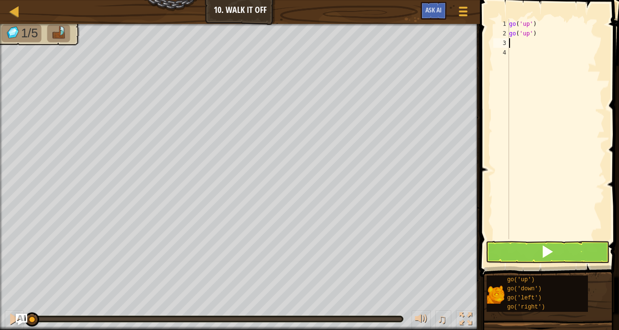
type textarea "u"
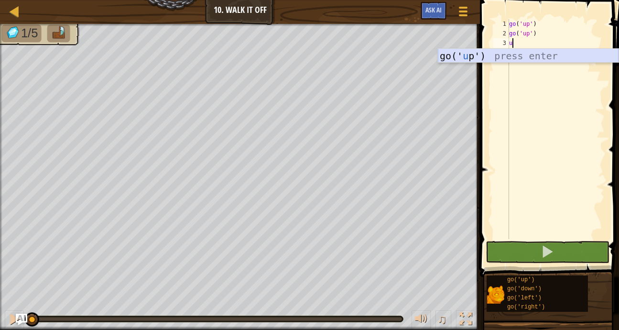
click at [527, 56] on div "go(' u p') press enter" at bounding box center [528, 70] width 181 height 43
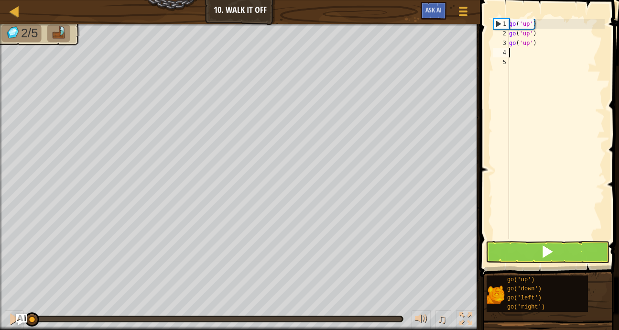
type textarea "r"
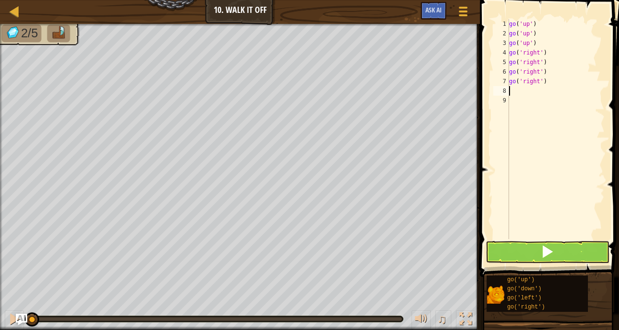
type textarea "d"
type textarea "l"
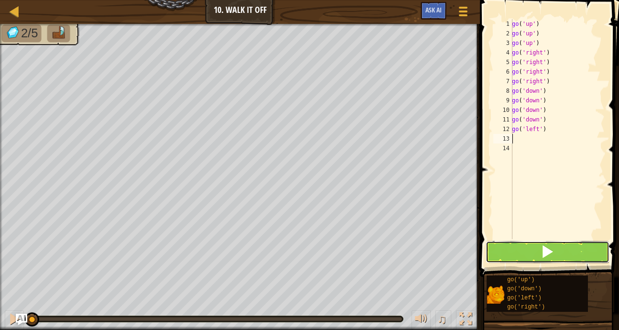
click at [563, 244] on button at bounding box center [547, 252] width 124 height 22
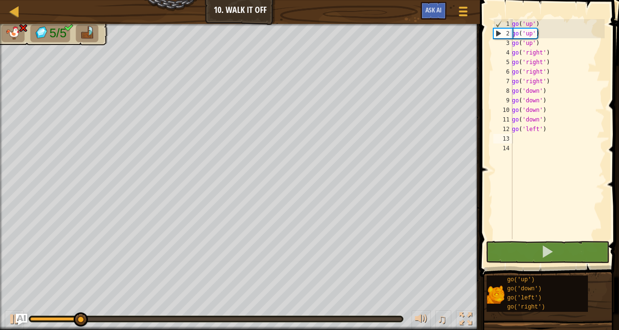
drag, startPoint x: 50, startPoint y: 308, endPoint x: 187, endPoint y: 321, distance: 138.2
click at [187, 321] on div "♫" at bounding box center [240, 316] width 480 height 29
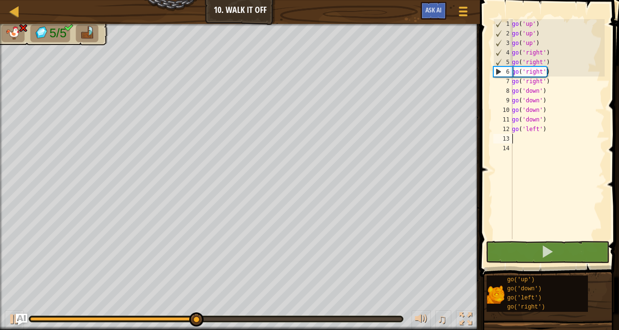
click at [551, 122] on div "go ( 'up' ) go ( 'up' ) go ( 'up' ) go ( 'right' ) go ( 'right' ) go ( 'right' …" at bounding box center [557, 138] width 95 height 239
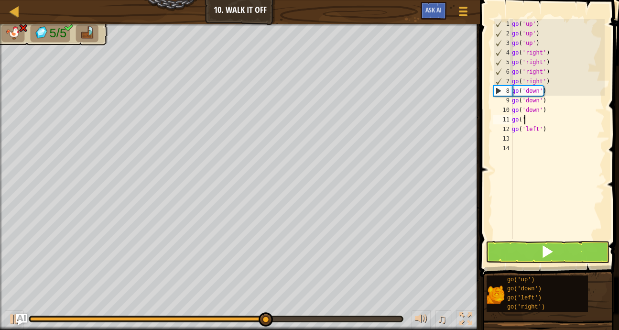
type textarea "g"
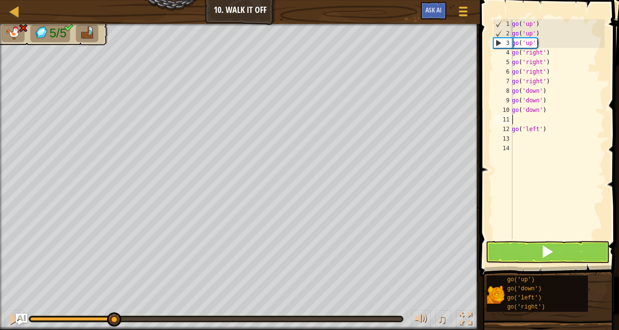
drag, startPoint x: 309, startPoint y: 315, endPoint x: 10, endPoint y: 331, distance: 300.0
click at [10, 0] on html "Map Junior 10. Walk It Off Game Menu Ask AI 1 ההההההההההההההההההההההההההההההההה…" at bounding box center [309, 0] width 619 height 0
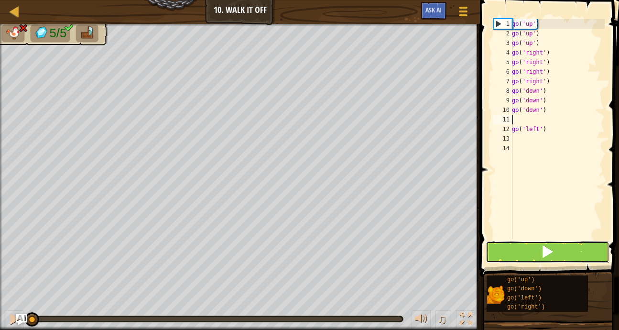
click at [562, 258] on button at bounding box center [547, 252] width 124 height 22
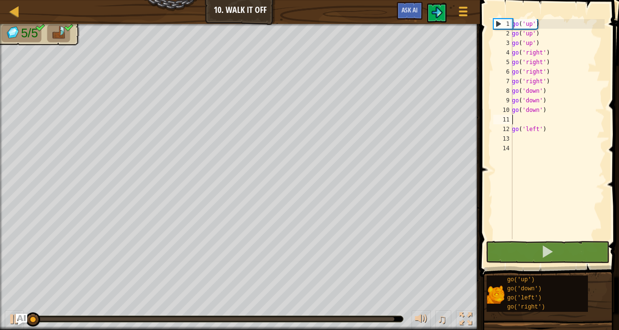
type textarea "go('down')"
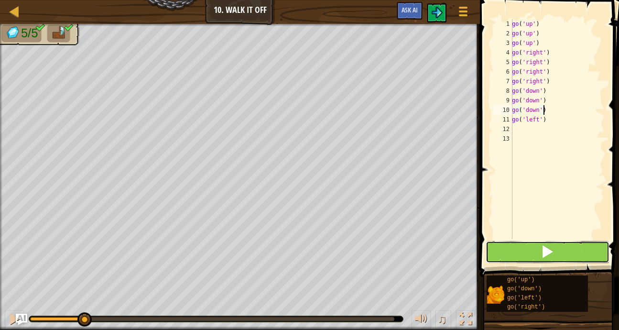
click at [522, 252] on button at bounding box center [547, 252] width 124 height 22
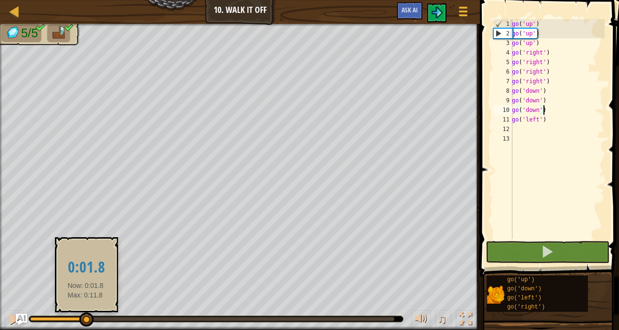
click at [449, 0] on body "Map Junior 10. Walk It Off Game Menu Ask AI 1 ההההההההההההההההההההההההההההההההה…" at bounding box center [309, 0] width 619 height 0
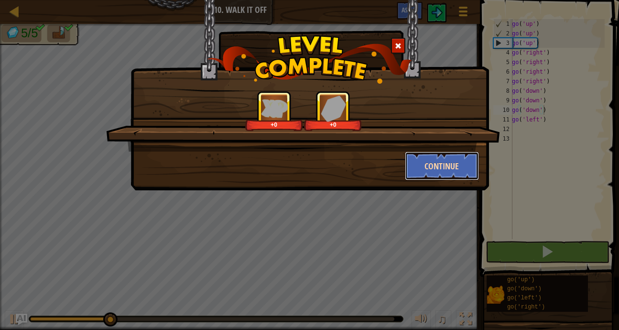
click at [445, 169] on button "Continue" at bounding box center [442, 165] width 74 height 29
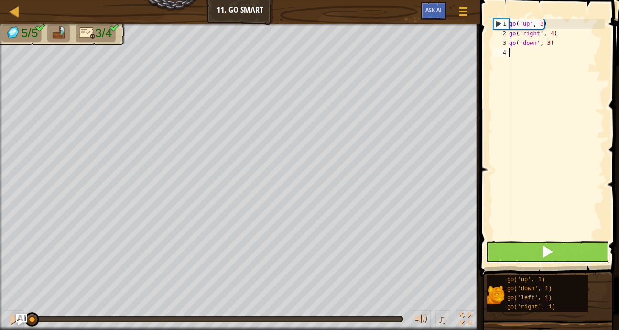
click at [524, 250] on button at bounding box center [547, 252] width 124 height 22
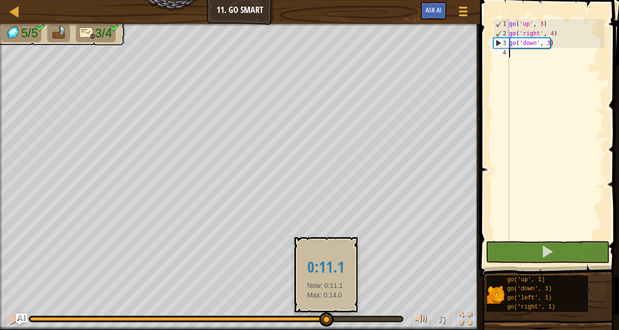
drag, startPoint x: 210, startPoint y: 321, endPoint x: 325, endPoint y: 316, distance: 114.8
click at [325, 316] on div at bounding box center [326, 319] width 14 height 14
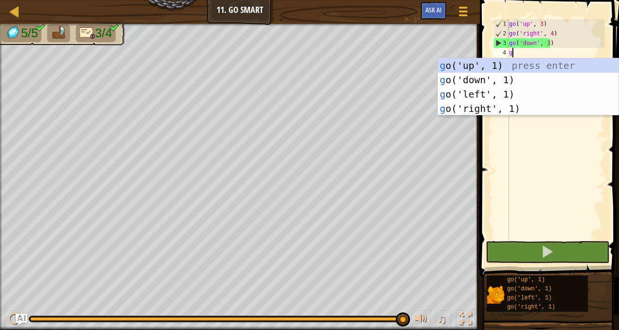
type textarea "go"
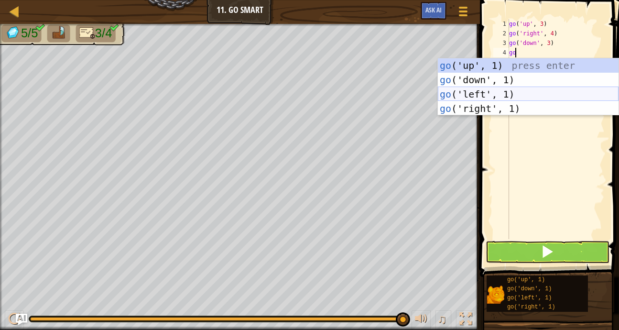
click at [532, 92] on div "go ('up', 1) press enter go ('down', 1) press enter go ('left', 1) press enter …" at bounding box center [528, 101] width 181 height 86
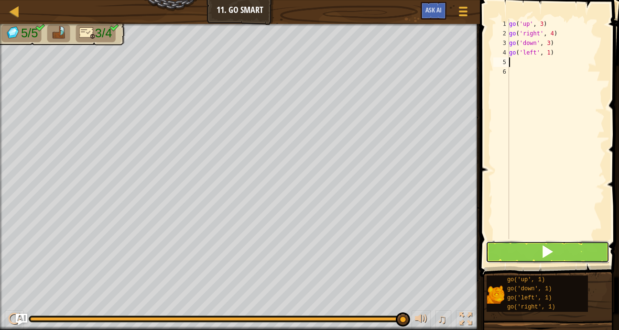
click at [550, 245] on span at bounding box center [546, 251] width 13 height 13
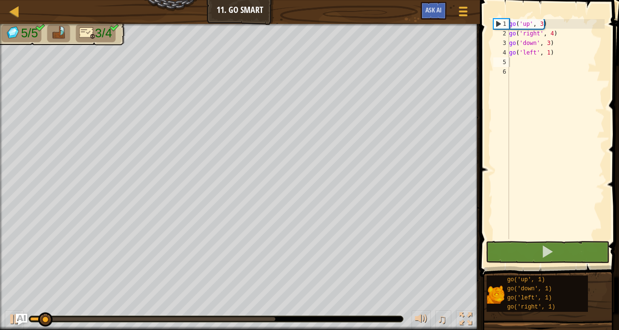
drag, startPoint x: 52, startPoint y: 312, endPoint x: 509, endPoint y: 331, distance: 458.1
click at [509, 0] on html "Map Junior 11. Go Smart Game Menu Ask AI 1 הההההההההההההההההההההההההההההההההההה…" at bounding box center [309, 0] width 619 height 0
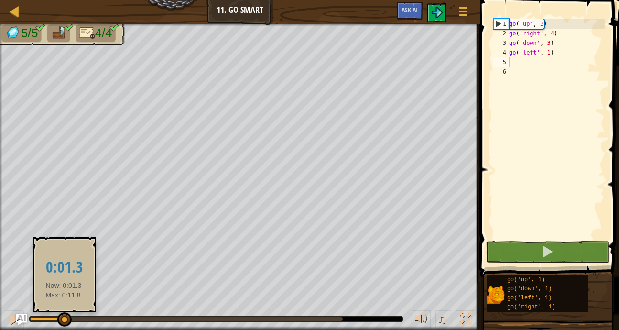
click at [405, 0] on body "Map Junior 11. Go Smart Game Menu Ask AI 1 הההההההההההההההההההההההההההההההההההה…" at bounding box center [309, 0] width 619 height 0
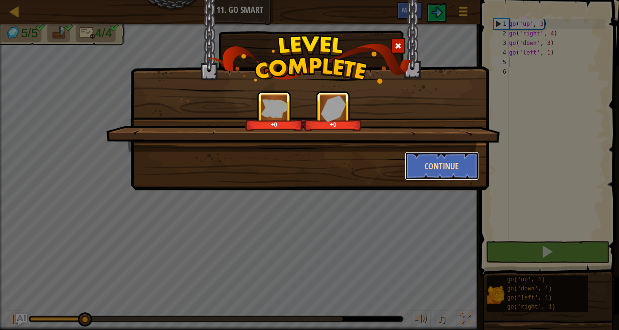
click at [434, 171] on button "Continue" at bounding box center [442, 165] width 74 height 29
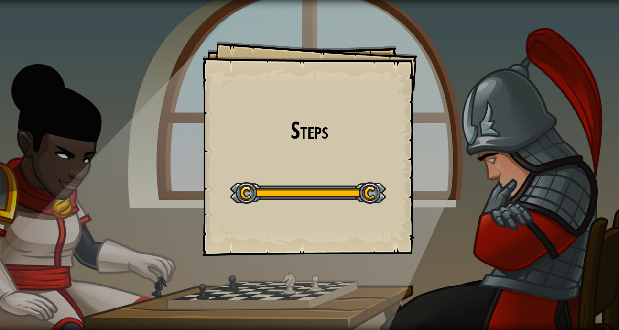
click at [74, 142] on div "Steps Goals Start Level Error loading from server. Try refreshing the page. You…" at bounding box center [309, 165] width 619 height 330
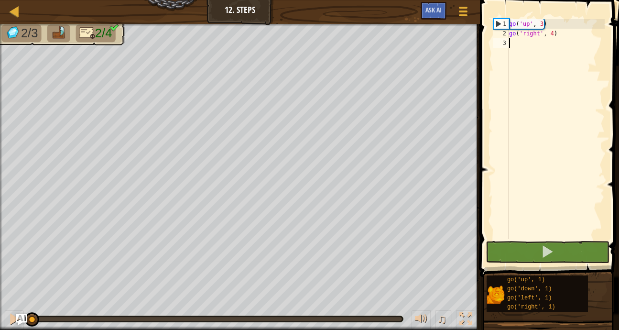
click at [528, 44] on div "go ( 'up' , 3 ) go ( 'right' , 4 )" at bounding box center [555, 138] width 97 height 239
type textarea "g"
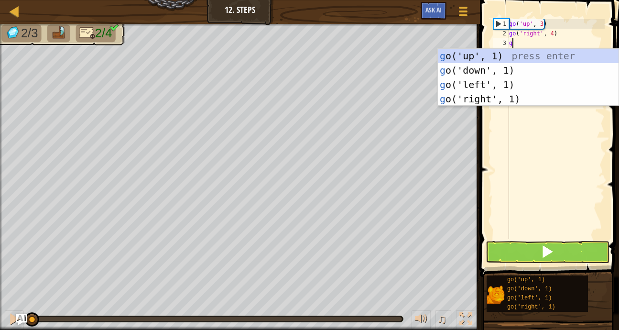
scroll to position [4, 0]
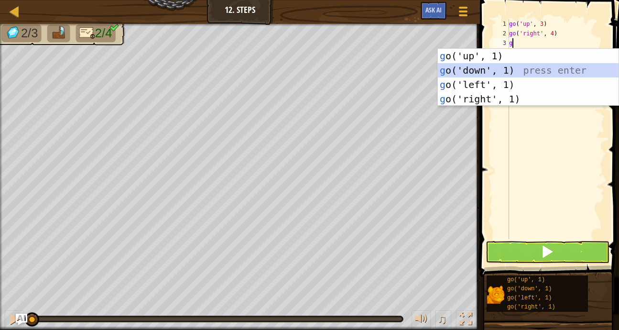
click at [551, 72] on div "g o('up', 1) press enter g o('down', 1) press enter g o('left', 1) press enter …" at bounding box center [528, 92] width 181 height 86
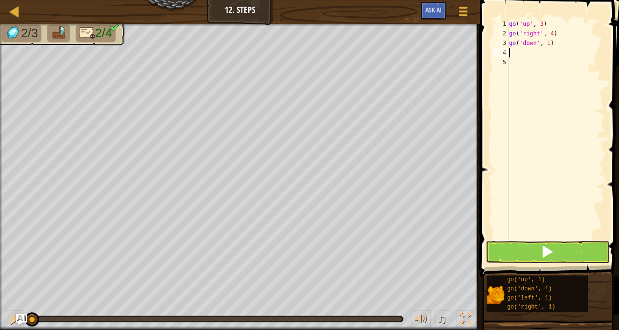
click at [574, 40] on div "go ( 'up' , 3 ) go ( 'right' , 4 ) go ( 'down' , 1 )" at bounding box center [555, 138] width 97 height 239
type textarea "go('down', 3)"
click at [539, 54] on div "go ( 'up' , 3 ) go ( 'right' , 4 ) go ( 'down' , 3 )" at bounding box center [555, 138] width 97 height 239
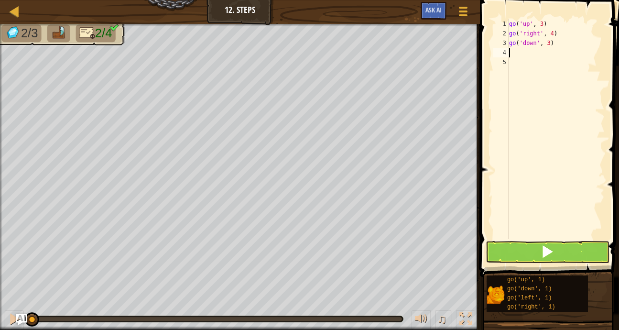
type textarea "g"
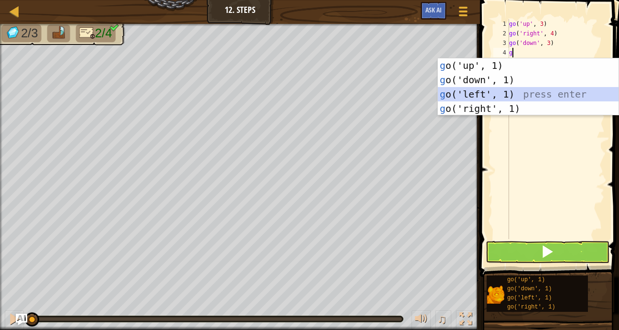
click at [484, 93] on div "g o('up', 1) press enter g o('down', 1) press enter g o('left', 1) press enter …" at bounding box center [528, 101] width 181 height 86
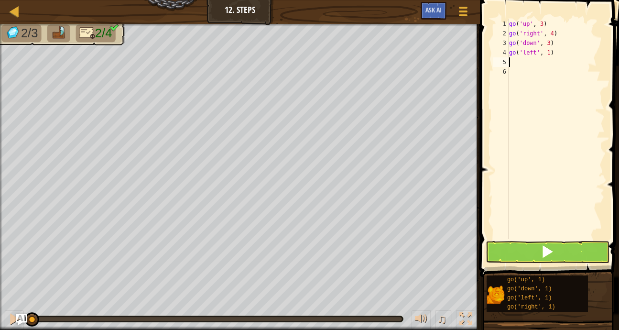
click at [536, 65] on div "go ( 'up' , 3 ) go ( 'right' , 4 ) go ( 'down' , 3 ) go ( 'left' , 1 )" at bounding box center [555, 138] width 97 height 239
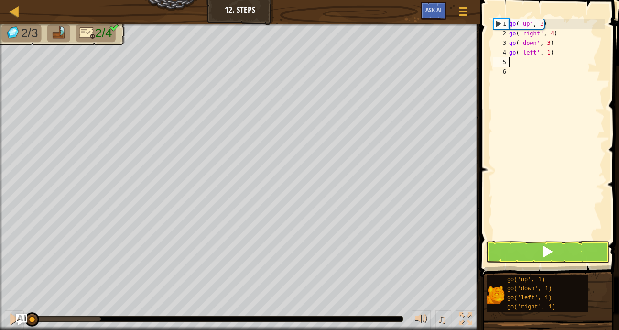
click at [564, 49] on div "go ( 'up' , 3 ) go ( 'right' , 4 ) go ( 'down' , 3 ) go ( 'left' , 1 )" at bounding box center [555, 138] width 97 height 239
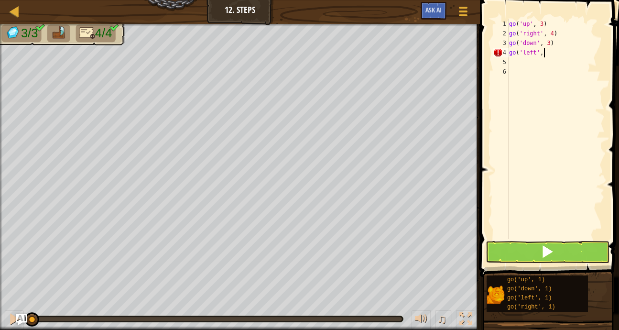
scroll to position [4, 3]
click at [572, 263] on span at bounding box center [550, 124] width 147 height 305
click at [559, 243] on button at bounding box center [547, 252] width 124 height 22
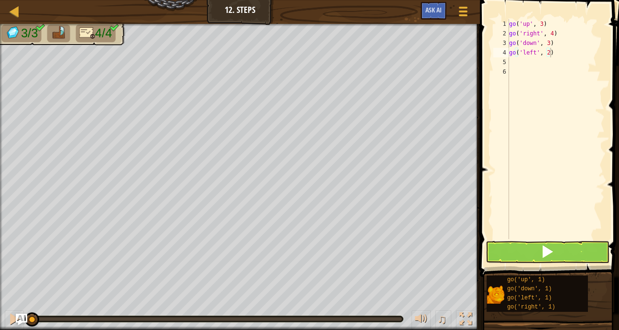
click at [559, 243] on button at bounding box center [547, 252] width 124 height 22
drag, startPoint x: 559, startPoint y: 243, endPoint x: 633, endPoint y: 49, distance: 208.1
click at [559, 243] on button at bounding box center [547, 252] width 124 height 22
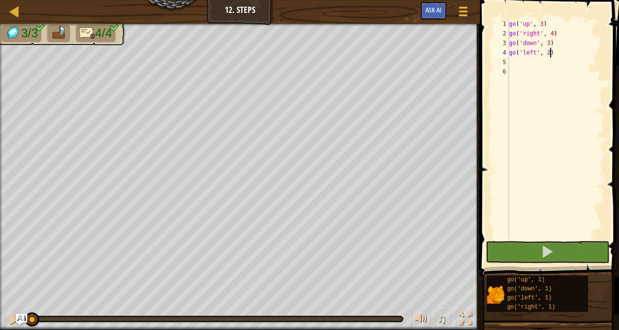
drag, startPoint x: 633, startPoint y: 49, endPoint x: 593, endPoint y: 51, distance: 40.2
click at [593, 51] on div "go('left', 2) 1 2 3 4 5 6 go ( 'up' , 3 ) go ( 'right' , 4 ) go ( 'down' , 3 ) …" at bounding box center [548, 157] width 142 height 305
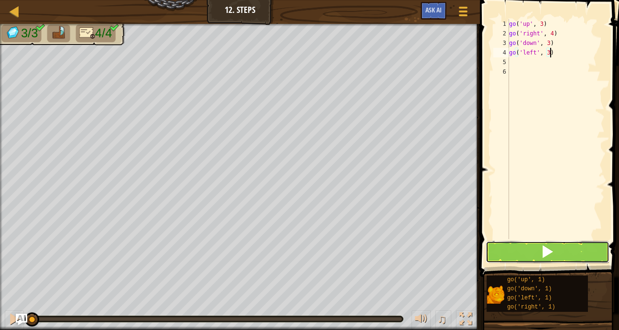
click at [547, 252] on span at bounding box center [546, 251] width 13 height 13
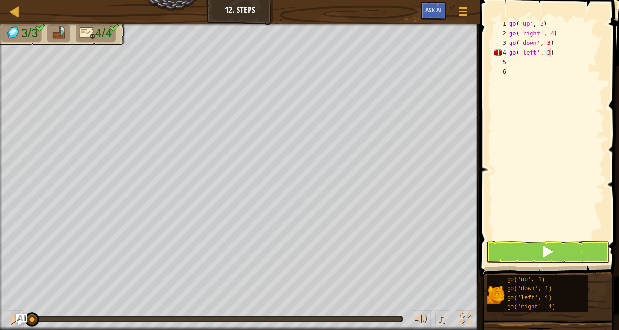
click at [547, 252] on span at bounding box center [546, 251] width 13 height 13
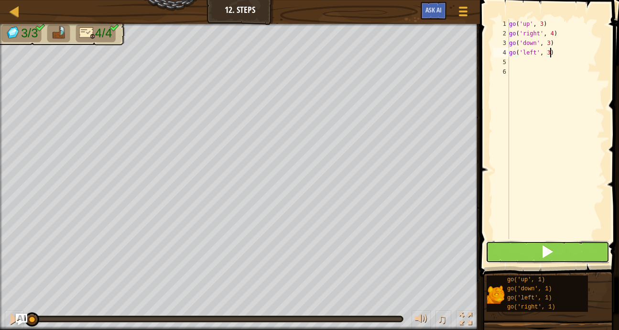
click at [547, 252] on span at bounding box center [546, 251] width 13 height 13
click at [547, 251] on span at bounding box center [546, 251] width 13 height 13
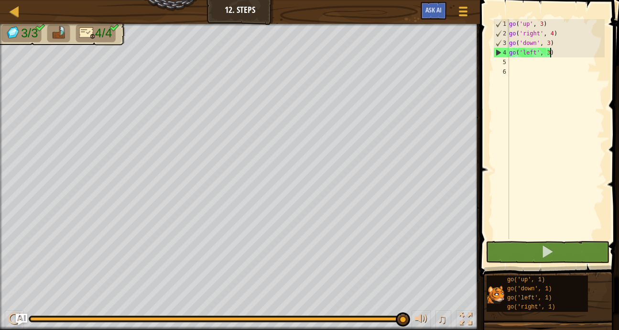
drag, startPoint x: 34, startPoint y: 317, endPoint x: 503, endPoint y: 281, distance: 469.6
click at [503, 281] on div "Map Junior 12. Steps Game Menu Ask AI 1 ההההההההההההההההההההההההההההההההההההההה…" at bounding box center [309, 165] width 619 height 330
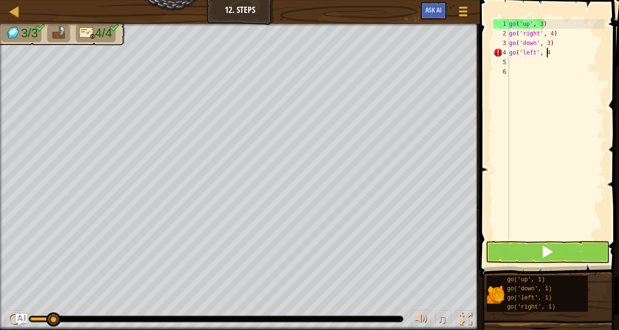
type textarea "go('left', 4)"
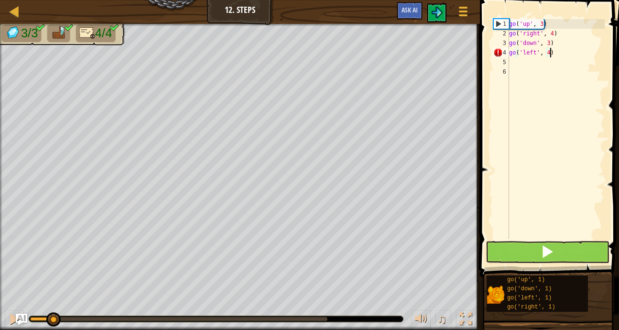
scroll to position [4, 0]
click at [578, 54] on div "go ( 'up' , 3 ) go ( 'right' , 4 ) go ( 'down' , 3 ) go ( 'left' , 4 )" at bounding box center [555, 138] width 97 height 239
type textarea "go('left', 3)"
click at [539, 257] on button at bounding box center [547, 252] width 124 height 22
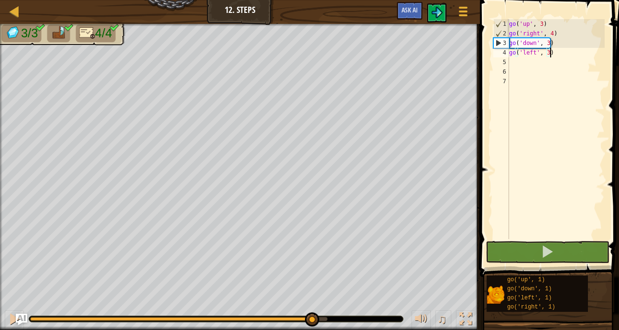
drag, startPoint x: 68, startPoint y: 315, endPoint x: 322, endPoint y: 329, distance: 254.1
click at [322, 0] on html "Map Junior 12. Steps Game Menu Ask AI 1 ההההההההההההההההההההההההההההההההההההההה…" at bounding box center [309, 0] width 619 height 0
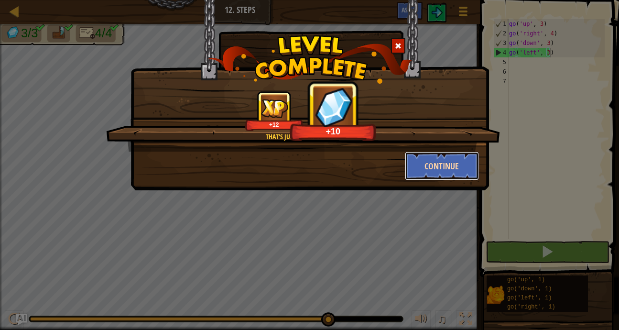
click at [445, 161] on button "Continue" at bounding box center [442, 165] width 74 height 29
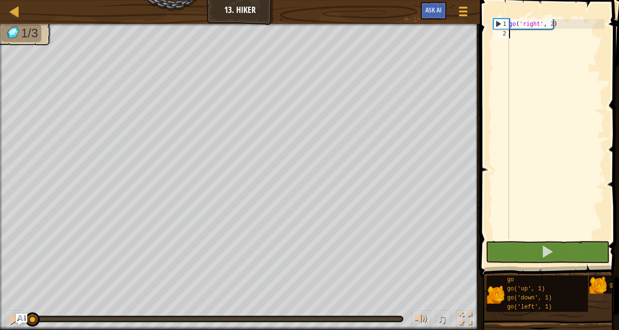
click at [521, 37] on div "go ( 'right' , 2 )" at bounding box center [555, 138] width 97 height 239
click at [575, 22] on div "go ( 'right' , 2 )" at bounding box center [555, 138] width 97 height 239
click at [563, 21] on div "go ( 'right' , 2 )" at bounding box center [555, 138] width 97 height 239
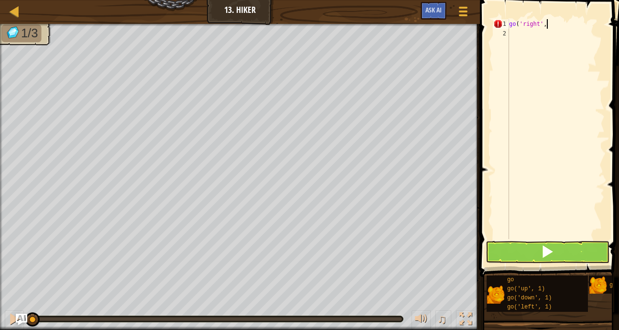
scroll to position [4, 3]
type textarea "go('right', 4)"
click at [538, 40] on div "go ( 'right' , 4 )" at bounding box center [555, 138] width 97 height 239
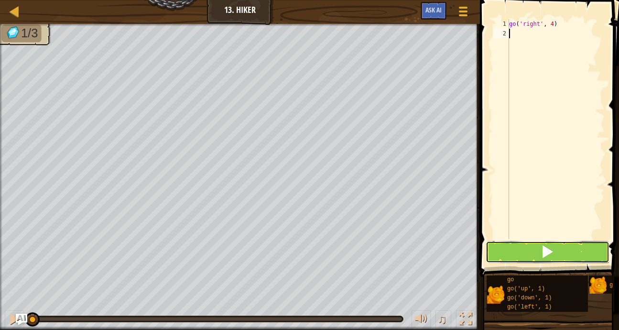
click at [542, 246] on span at bounding box center [546, 251] width 13 height 13
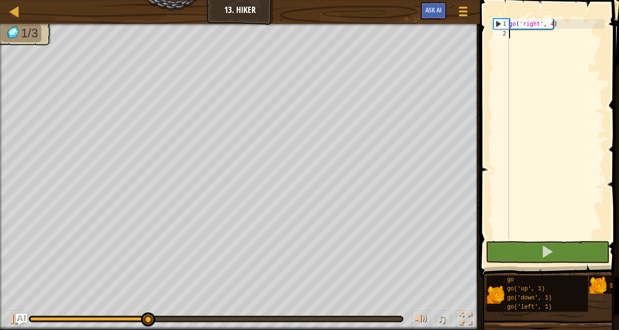
type textarea "G"
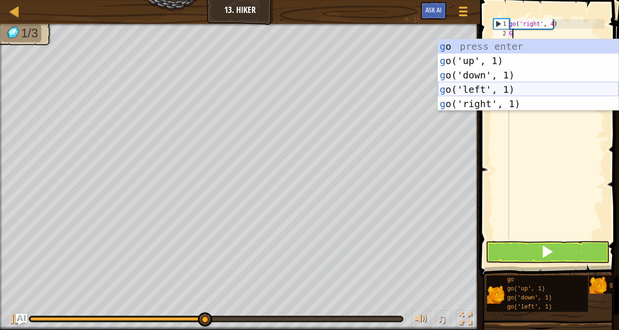
click at [539, 87] on div "g o press enter g o('up', 1) press enter g o('down', 1) press enter g o('left',…" at bounding box center [528, 89] width 181 height 100
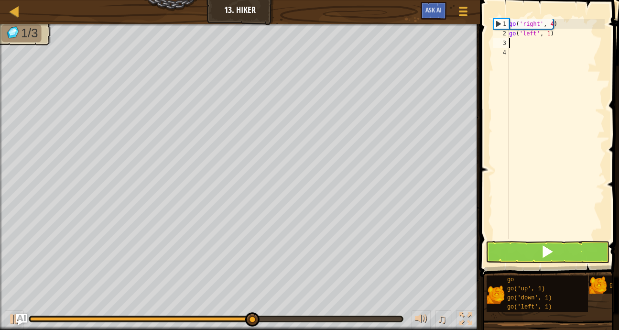
click at [558, 39] on div "go ( 'right' , 4 ) go ( 'left' , 1 )" at bounding box center [555, 138] width 97 height 239
click at [563, 36] on div "go ( 'right' , 4 ) go ( 'left' , 1 )" at bounding box center [555, 138] width 97 height 239
type textarea "go('left', 4)"
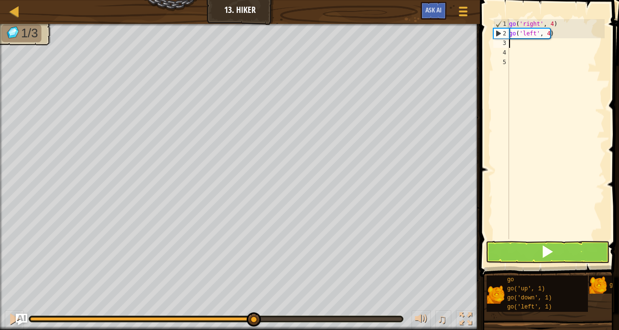
click at [563, 36] on div "go ( 'right' , 4 ) go ( 'left' , 4 )" at bounding box center [555, 138] width 97 height 239
click at [559, 30] on div "go ( 'right' , 4 ) go ( 'left' , 4 )" at bounding box center [555, 138] width 97 height 239
click at [559, 33] on div "go ( 'right' , 4 ) go ( 'left' , 4 )" at bounding box center [555, 138] width 97 height 239
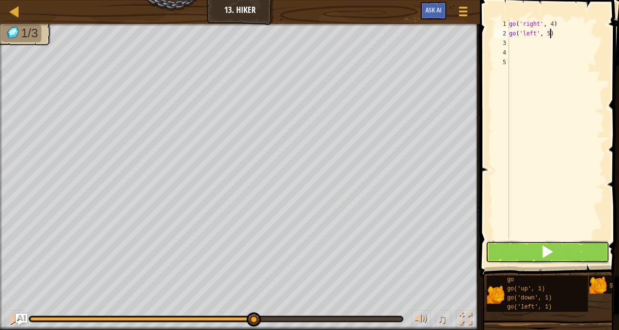
click at [548, 254] on span at bounding box center [546, 251] width 13 height 13
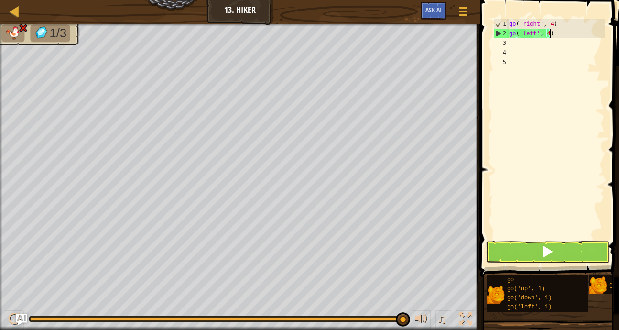
drag, startPoint x: 124, startPoint y: 319, endPoint x: 403, endPoint y: 326, distance: 279.6
click at [403, 326] on div "♫" at bounding box center [240, 316] width 480 height 29
type textarea "go('left', 3)"
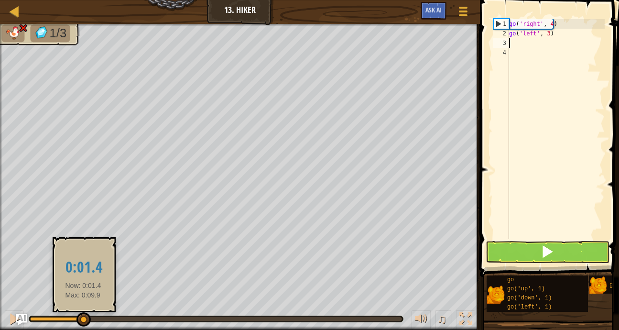
drag, startPoint x: 403, startPoint y: 317, endPoint x: 38, endPoint y: 310, distance: 365.6
click at [38, 0] on body "Map Junior 13. Hiker Game Menu Ask AI 1 ההההההההההההההההההההההההההההההההההההההה…" at bounding box center [309, 0] width 619 height 0
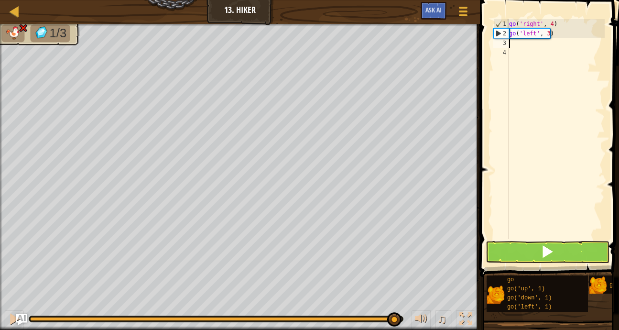
drag, startPoint x: 36, startPoint y: 320, endPoint x: 393, endPoint y: 331, distance: 356.6
click at [393, 0] on html "Map Junior 13. Hiker Game Menu Ask AI 1 ההההההההההההההההההההההההההההההההההההההה…" at bounding box center [309, 0] width 619 height 0
click at [541, 254] on span at bounding box center [546, 251] width 13 height 13
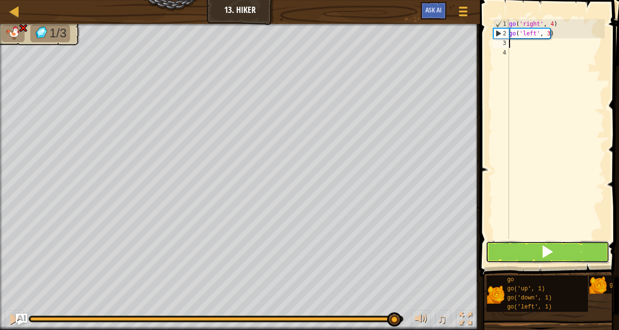
click at [541, 254] on span at bounding box center [546, 251] width 13 height 13
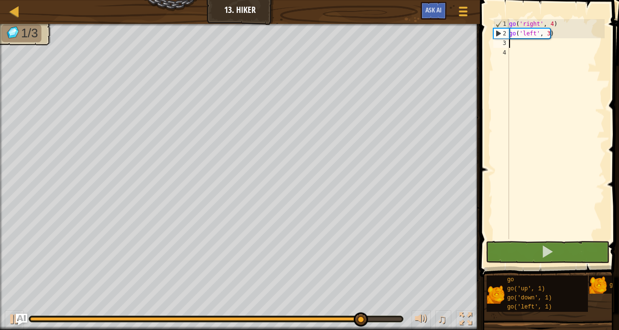
click at [572, 40] on div "go ( 'right' , 4 ) go ( 'left' , 3 )" at bounding box center [555, 138] width 97 height 239
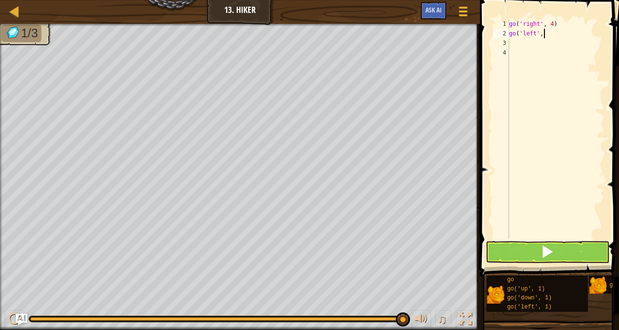
scroll to position [4, 3]
type textarea "go('left', 4)"
click at [576, 257] on button at bounding box center [547, 252] width 124 height 22
click at [576, 255] on button at bounding box center [547, 252] width 124 height 22
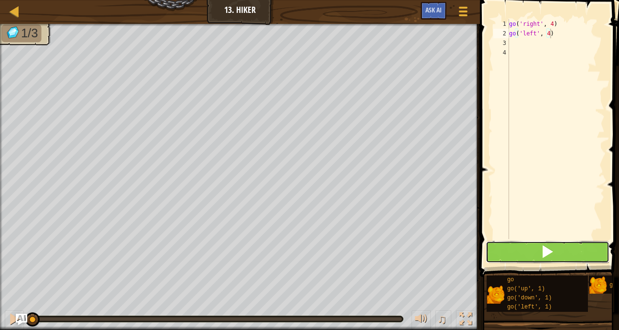
click at [576, 255] on button at bounding box center [547, 252] width 124 height 22
click at [544, 252] on span at bounding box center [546, 251] width 13 height 13
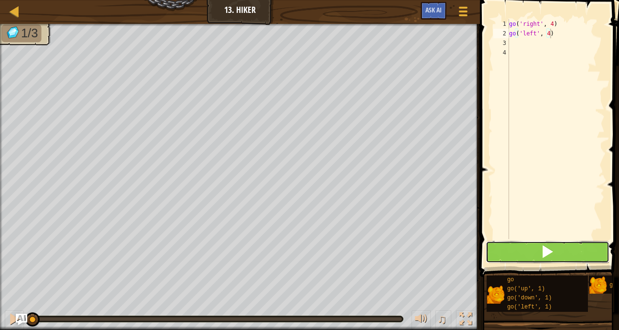
click at [544, 252] on span at bounding box center [546, 251] width 13 height 13
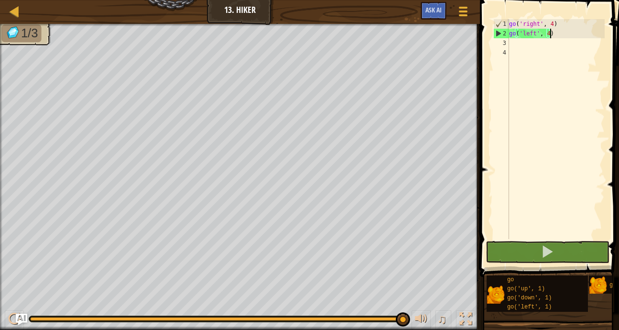
drag, startPoint x: 39, startPoint y: 320, endPoint x: 417, endPoint y: 331, distance: 377.6
click at [417, 0] on html "Map Junior 13. Hiker Game Menu Ask AI 1 ההההההההההההההההההההההההההההההההההההההה…" at bounding box center [309, 0] width 619 height 0
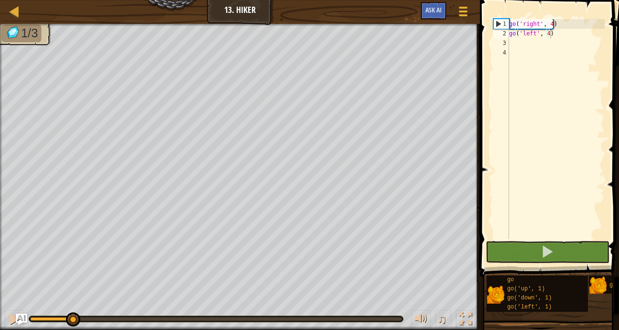
click at [216, 315] on div at bounding box center [216, 318] width 375 height 7
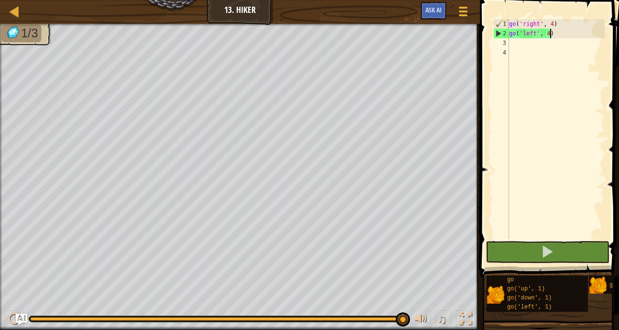
click at [360, 266] on div "1/3 ♫ Tiger Cub" at bounding box center [309, 177] width 619 height 306
click at [544, 48] on div "go ( 'right' , 4 ) go ( 'left' , 4 )" at bounding box center [555, 138] width 97 height 239
click at [530, 44] on div "go ( 'right' , 4 ) go ( 'left' , 4 )" at bounding box center [555, 138] width 97 height 239
type textarea "G"
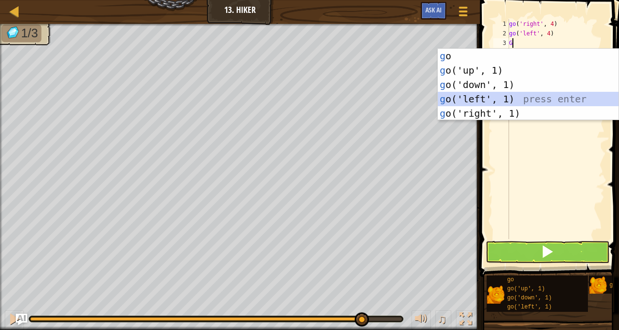
click at [522, 96] on div "g o press enter g o('up', 1) press enter g o('down', 1) press enter g o('left',…" at bounding box center [528, 99] width 181 height 100
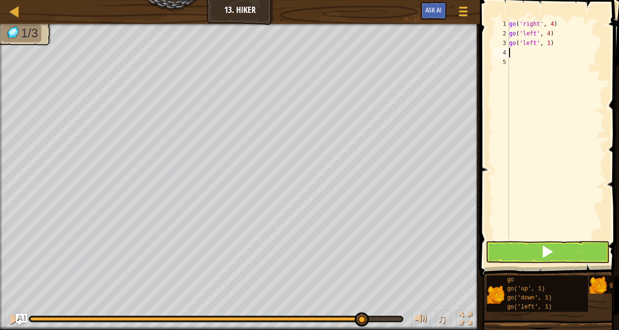
click at [569, 47] on div "go ( 'right' , 4 ) go ( 'left' , 4 ) go ( 'left' , 1 )" at bounding box center [555, 138] width 97 height 239
type textarea "go('left', 2)"
click at [536, 248] on button at bounding box center [547, 252] width 124 height 22
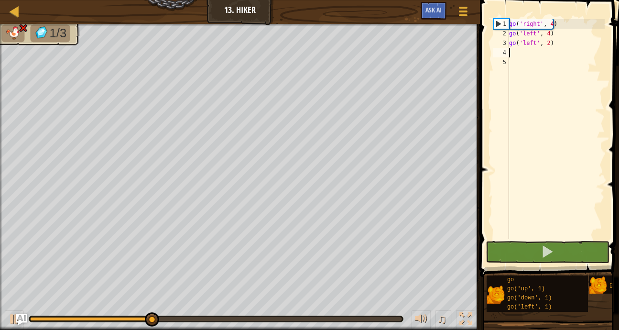
click at [579, 54] on div "go ( 'right' , 4 ) go ( 'left' , 4 ) go ( 'left' , 2 )" at bounding box center [555, 138] width 97 height 239
click at [572, 48] on div "go ( 'right' , 4 ) go ( 'left' , 4 ) go ( 'left' , 2 )" at bounding box center [555, 138] width 97 height 239
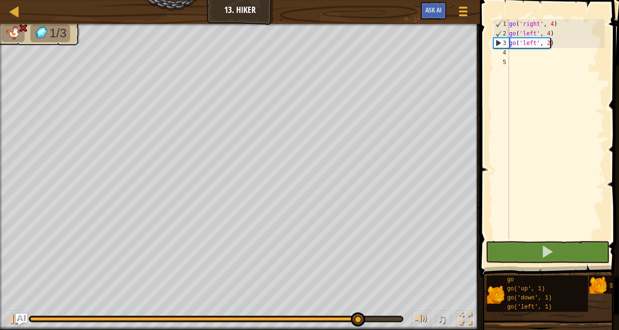
click at [562, 45] on div "go ( 'right' , 4 ) go ( 'left' , 4 ) go ( 'left' , 2 )" at bounding box center [555, 138] width 97 height 239
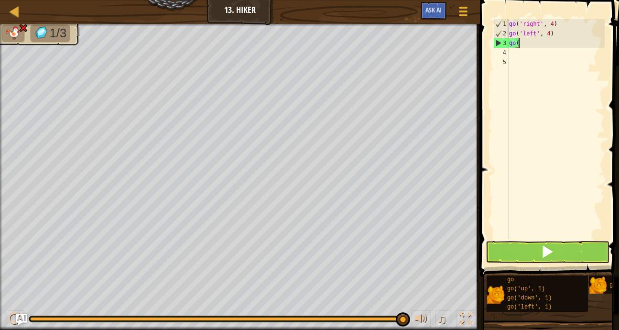
type textarea "g"
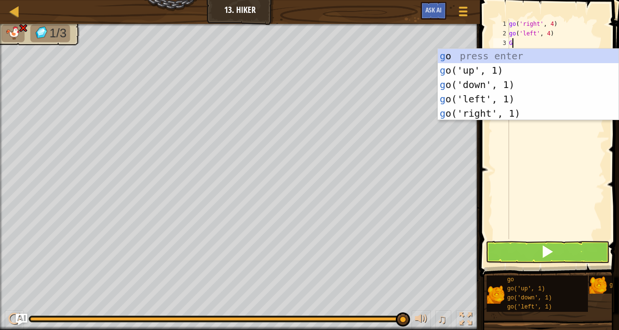
type textarea "GO"
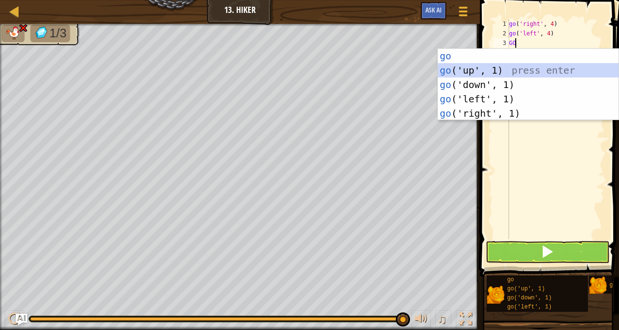
click at [527, 67] on div "go press enter go ('up', 1) press enter go ('down', 1) press enter go ('left', …" at bounding box center [528, 99] width 181 height 100
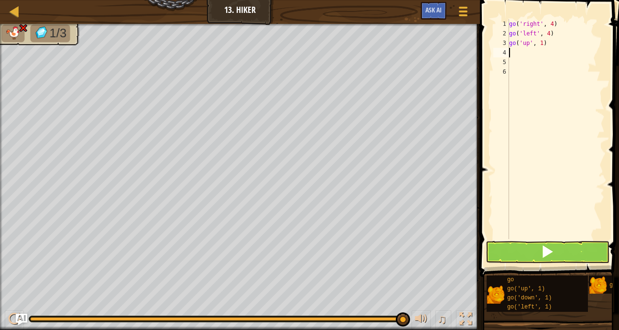
click at [550, 48] on div "go ( 'right' , 4 ) go ( 'left' , 4 ) go ( 'up' , 1 )" at bounding box center [555, 138] width 97 height 239
click at [554, 38] on div "go ( 'right' , 4 ) go ( 'left' , 4 ) go ( 'up' , 1 )" at bounding box center [555, 138] width 97 height 239
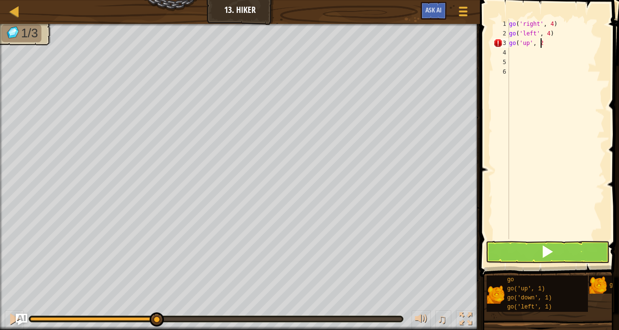
scroll to position [4, 2]
type textarea "go('up', 2)"
click at [544, 55] on div "go ( 'right' , 4 ) go ( 'left' , 4 ) go ( 'up' , 2 )" at bounding box center [555, 138] width 97 height 239
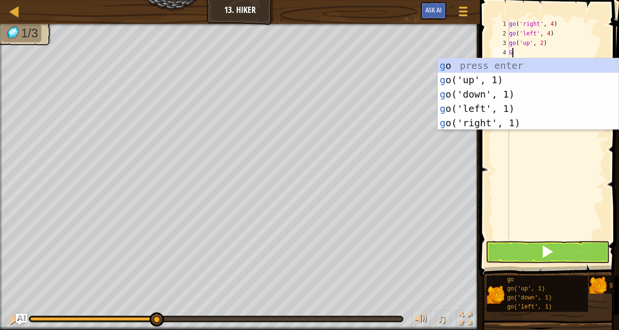
type textarea "GO"
click at [504, 92] on div "go press enter go ('up', 1) press enter go ('down', 1) press enter go ('left', …" at bounding box center [528, 108] width 181 height 100
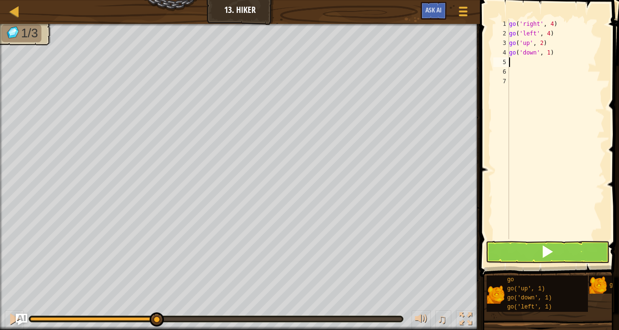
click at [564, 54] on div "go ( 'right' , 4 ) go ( 'left' , 4 ) go ( 'up' , 2 ) go ( 'down' , 1 )" at bounding box center [555, 138] width 97 height 239
type textarea "go('down', 2)"
click at [538, 61] on div "go ( 'right' , 4 ) go ( 'left' , 4 ) go ( 'up' , 2 ) go ( 'down' , 2 )" at bounding box center [555, 138] width 97 height 239
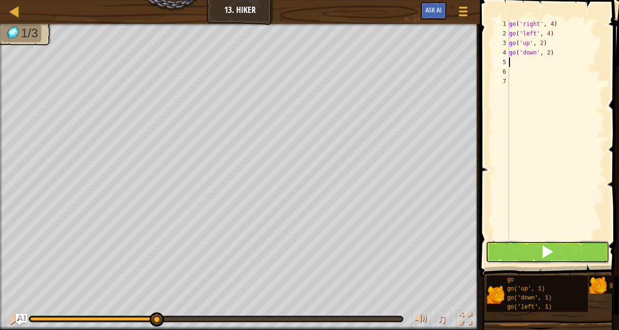
click at [563, 250] on button at bounding box center [547, 252] width 124 height 22
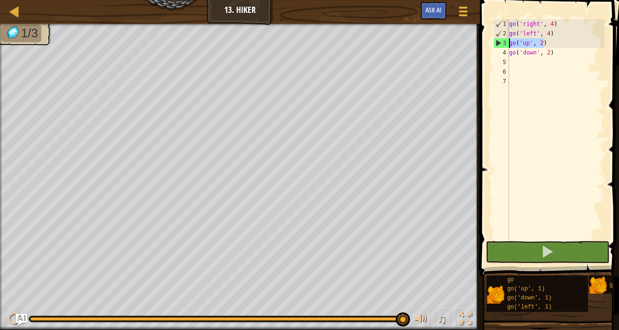
drag, startPoint x: 565, startPoint y: 44, endPoint x: 503, endPoint y: 44, distance: 62.6
click at [499, 45] on div "1 2 3 4 5 6 7 go ( 'right' , 4 ) go ( 'left' , 4 ) go ( 'up' , 2 ) go ( 'down' …" at bounding box center [547, 129] width 113 height 220
type textarea "go('up', 2)"
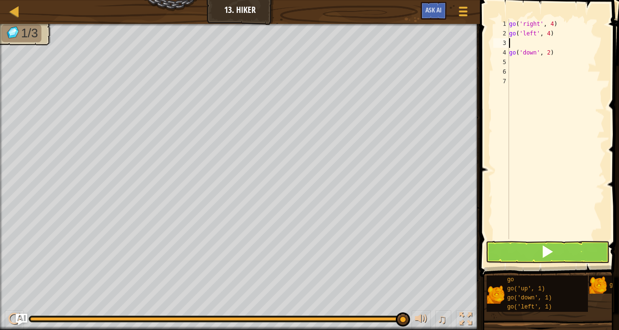
click at [349, 113] on div "Map Junior 13. Hiker Game Menu Ask AI 1 ההההההההההההההההההההההההההההההההההההההה…" at bounding box center [309, 165] width 619 height 330
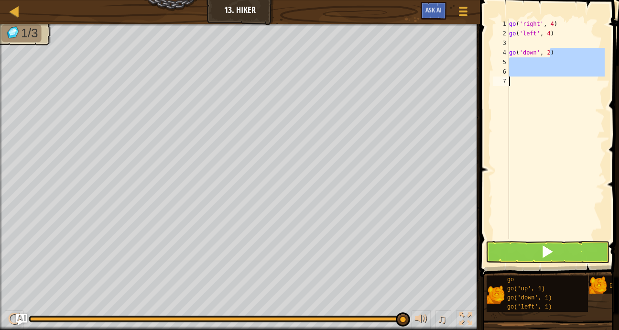
click at [559, 53] on div "go ( 'right' , 4 ) go ( 'left' , 4 ) go ( 'down' , 2 )" at bounding box center [555, 129] width 97 height 220
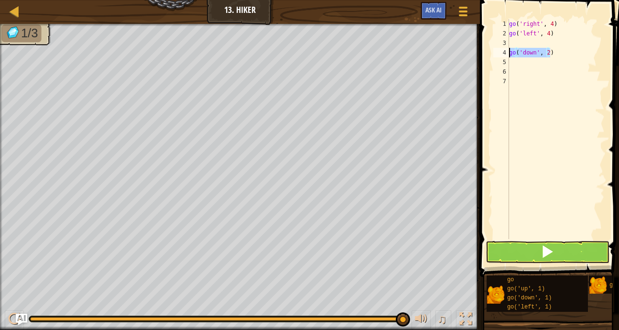
drag, startPoint x: 559, startPoint y: 53, endPoint x: 491, endPoint y: 59, distance: 68.7
click at [491, 59] on div "go('down', 2) 1 2 3 4 5 6 7 go ( 'right' , 4 ) go ( 'left' , 4 ) go ( 'down' , …" at bounding box center [548, 157] width 142 height 305
type textarea "g"
click at [558, 41] on div "go ( 'right' , 4 ) go ( 'left' , 4 ) 🤼 · ♂️ 👅 👄 👣" at bounding box center [555, 138] width 97 height 239
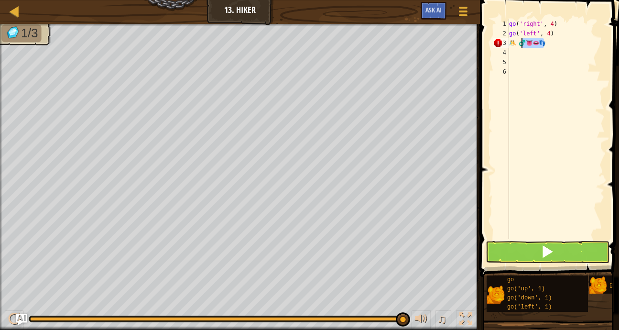
drag, startPoint x: 547, startPoint y: 47, endPoint x: 514, endPoint y: 42, distance: 33.4
click at [515, 43] on div "go ( 'right' , 4 ) go ( 'left' , 4 ) 🤼 · ♂️ 👅 👄 👣" at bounding box center [555, 138] width 97 height 239
type textarea "🤼‍♂️👅👄👣"
click at [13, 2] on div "Map Junior 13. Hiker Game Menu Ask AI" at bounding box center [240, 12] width 480 height 24
